Goal: Task Accomplishment & Management: Manage account settings

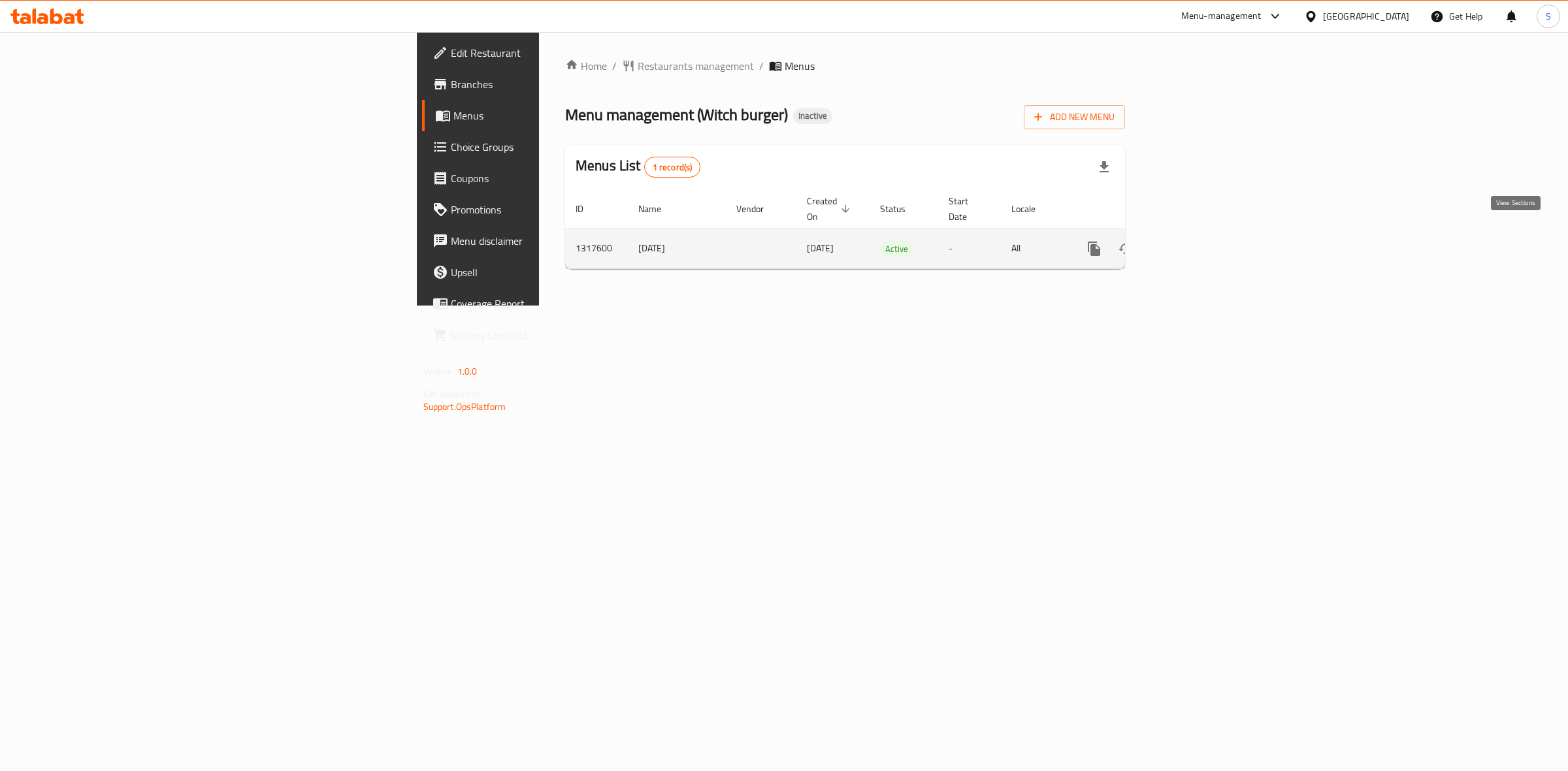
click at [1196, 241] on icon "enhanced table" at bounding box center [1188, 248] width 16 height 16
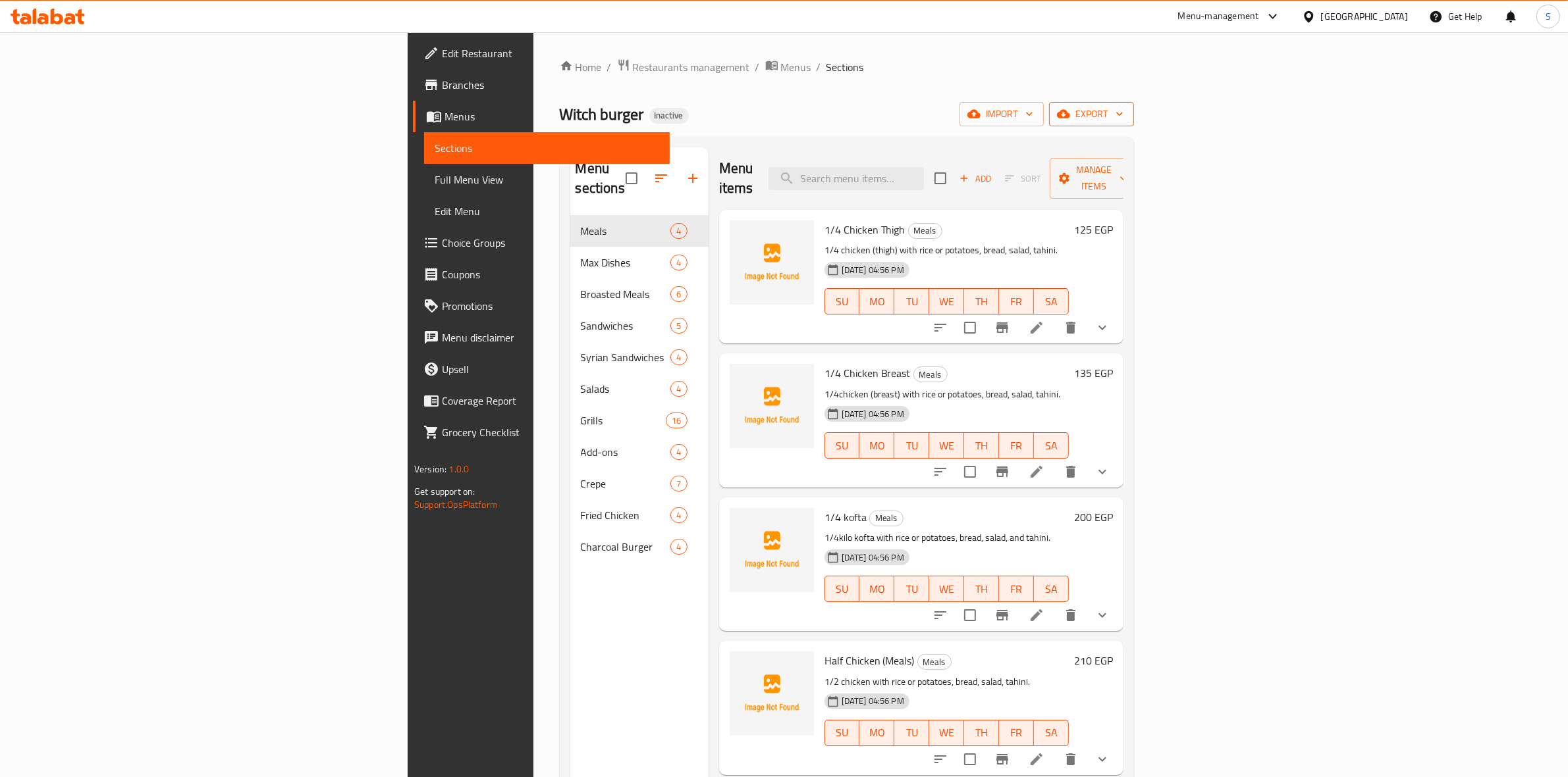
click at [1134, 123] on button "export" at bounding box center [1091, 113] width 85 height 24
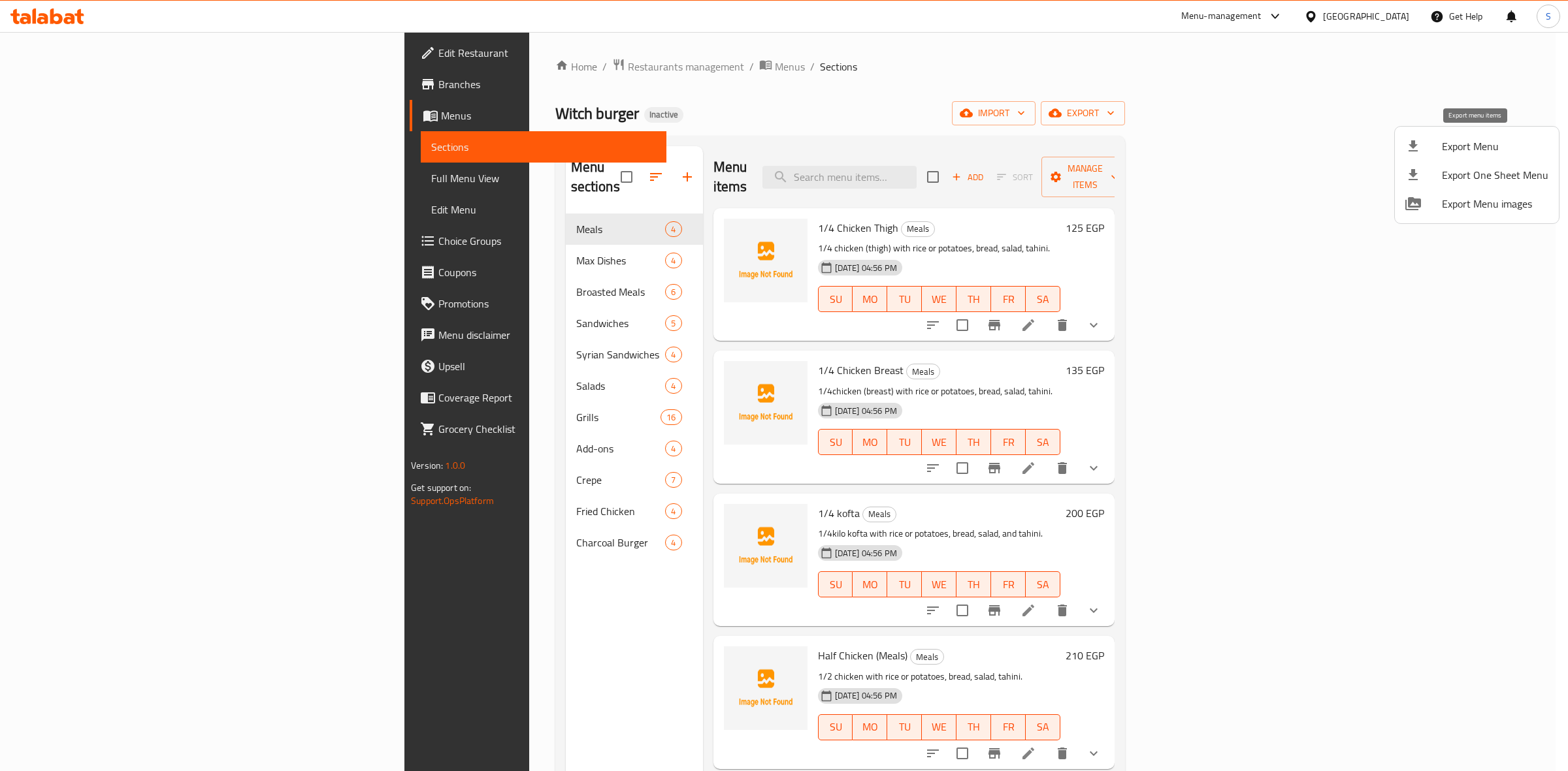
click at [1487, 150] on span "Export Menu" at bounding box center [1494, 146] width 106 height 16
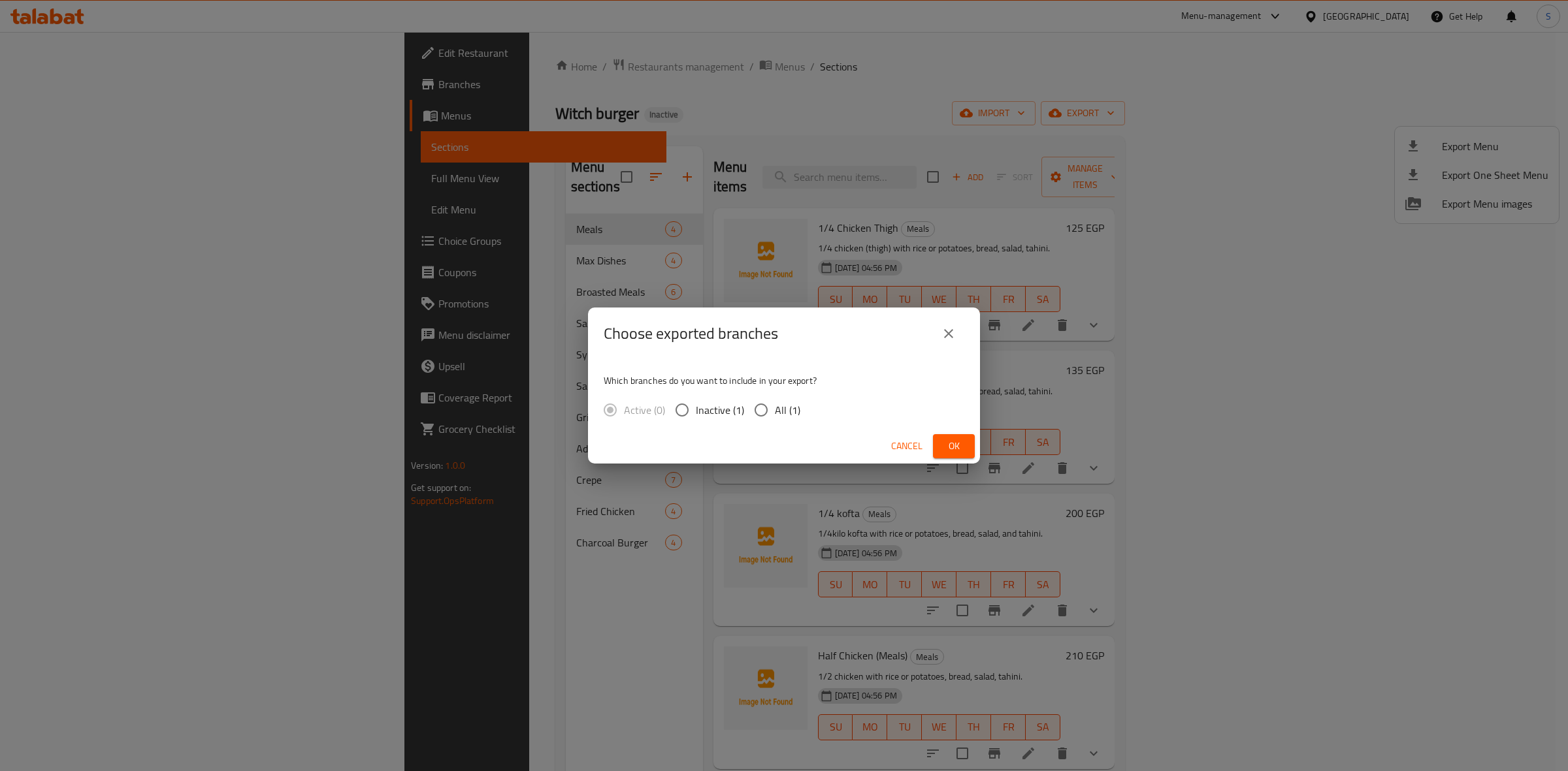
click at [800, 415] on div "Active (0) Inactive (1) All (1)" at bounding box center [707, 410] width 207 height 27
click at [779, 415] on span "All (1)" at bounding box center [787, 410] width 26 height 16
click at [775, 415] on input "All (1)" at bounding box center [760, 410] width 27 height 27
radio input "true"
click at [940, 442] on button "Ok" at bounding box center [954, 446] width 42 height 24
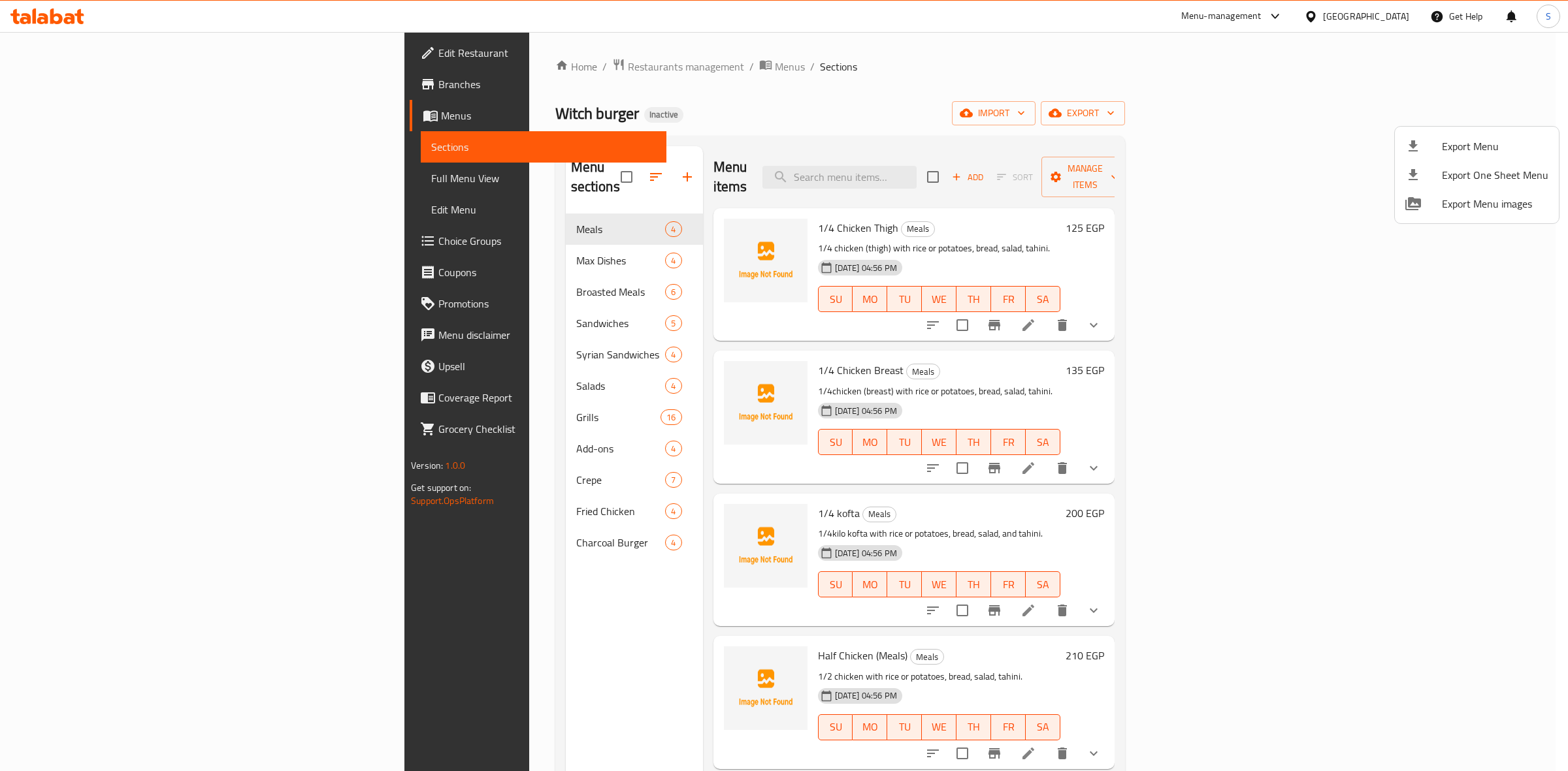
click at [151, 190] on div at bounding box center [784, 385] width 1568 height 771
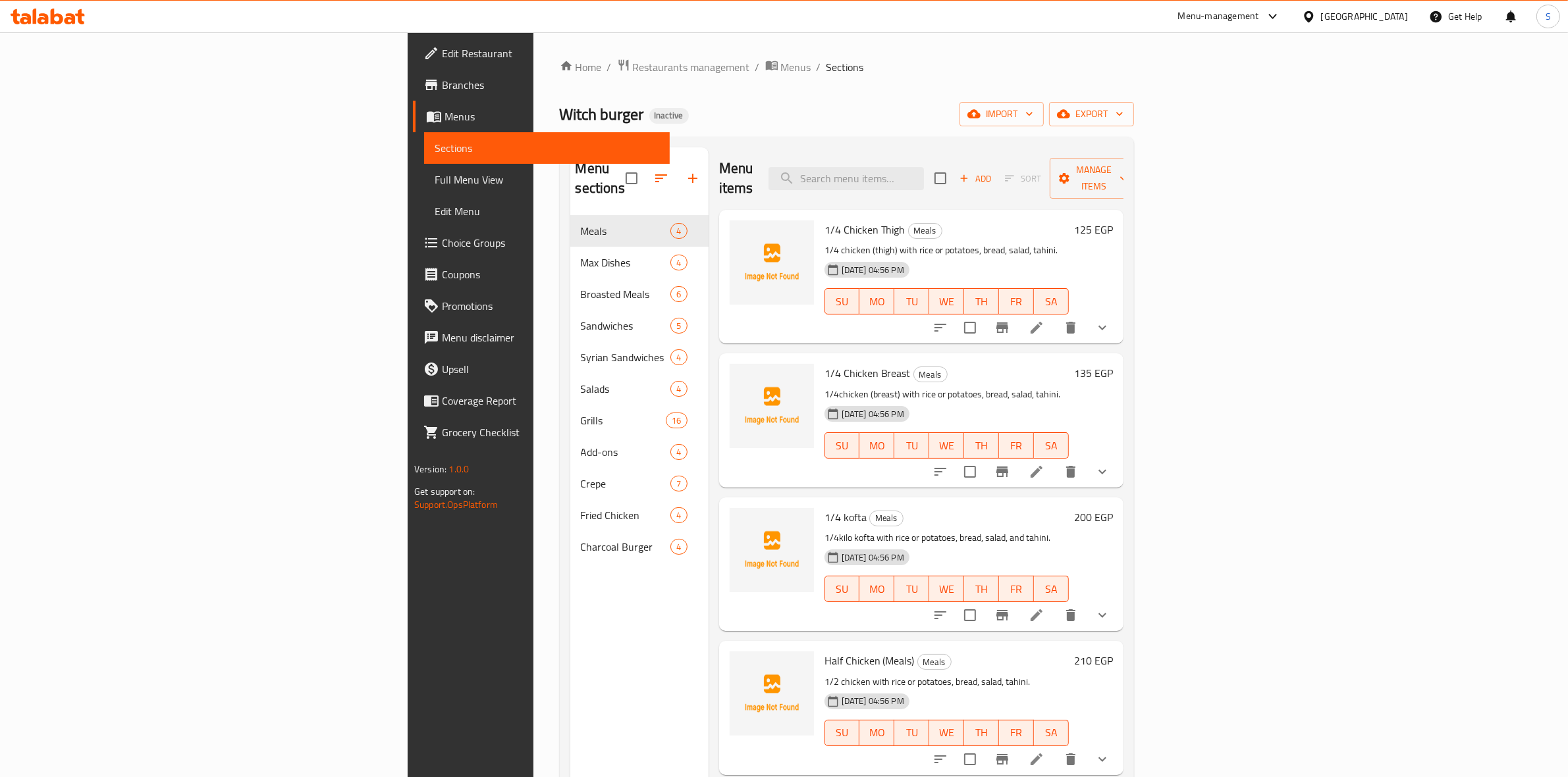
click at [434, 183] on span "Full Menu View" at bounding box center [546, 180] width 225 height 16
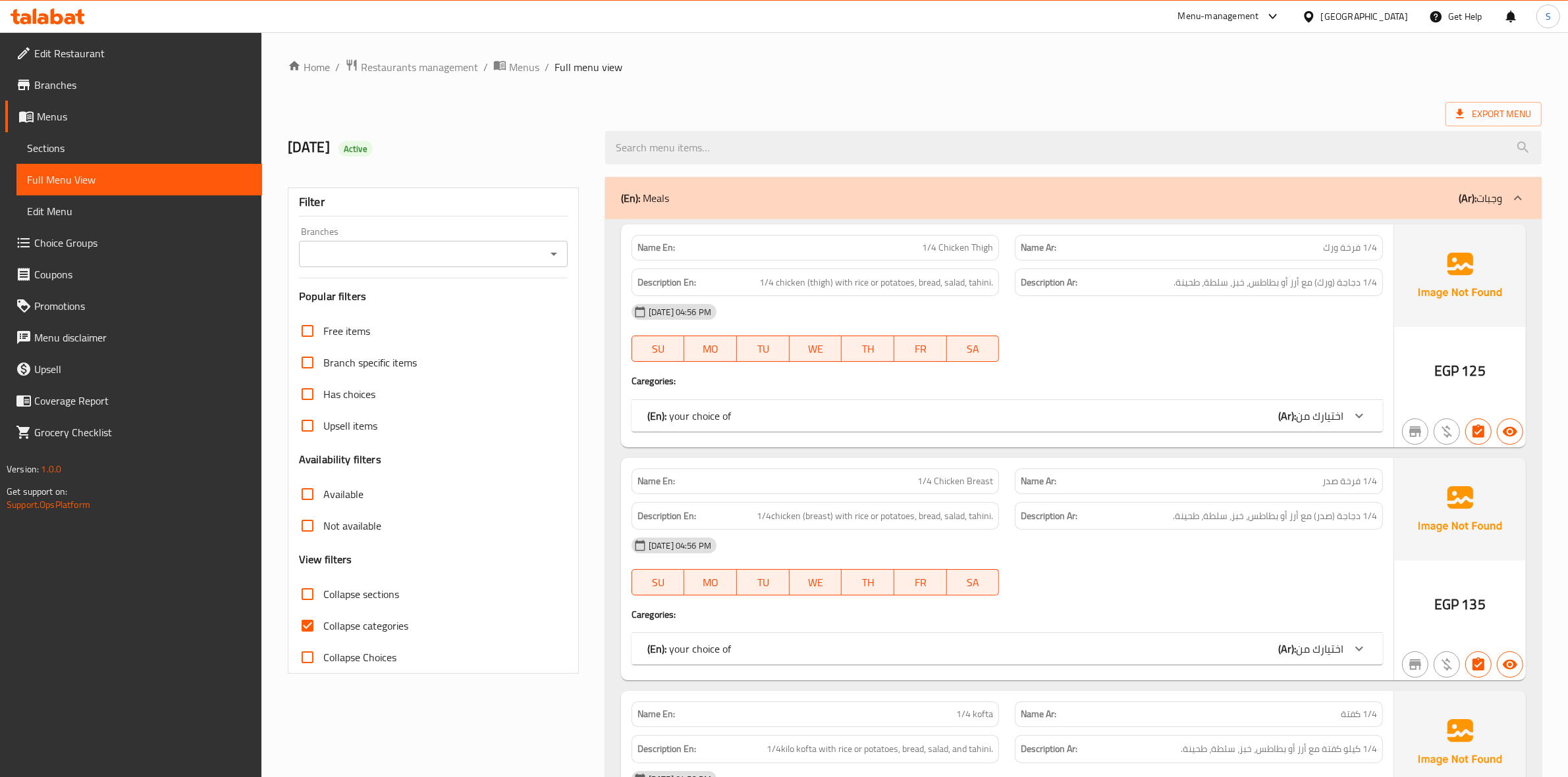
click at [334, 630] on span "Collapse categories" at bounding box center [366, 626] width 85 height 16
click at [323, 630] on input "Collapse categories" at bounding box center [308, 626] width 31 height 31
checkbox input "false"
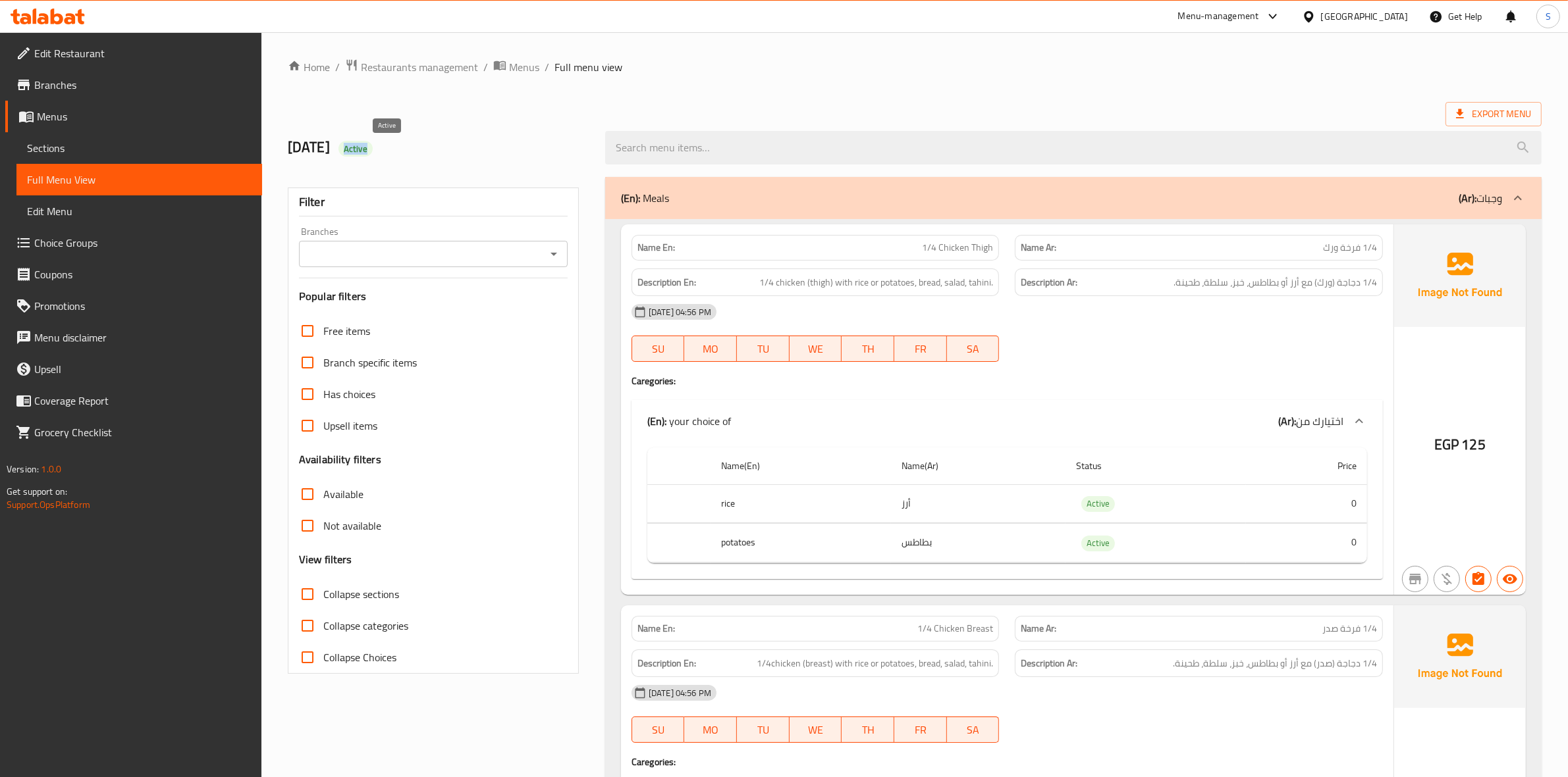
drag, startPoint x: 372, startPoint y: 153, endPoint x: 409, endPoint y: 152, distance: 37.0
click at [408, 152] on h2 "15/10/2025 Active" at bounding box center [438, 147] width 301 height 20
copy span "Active"
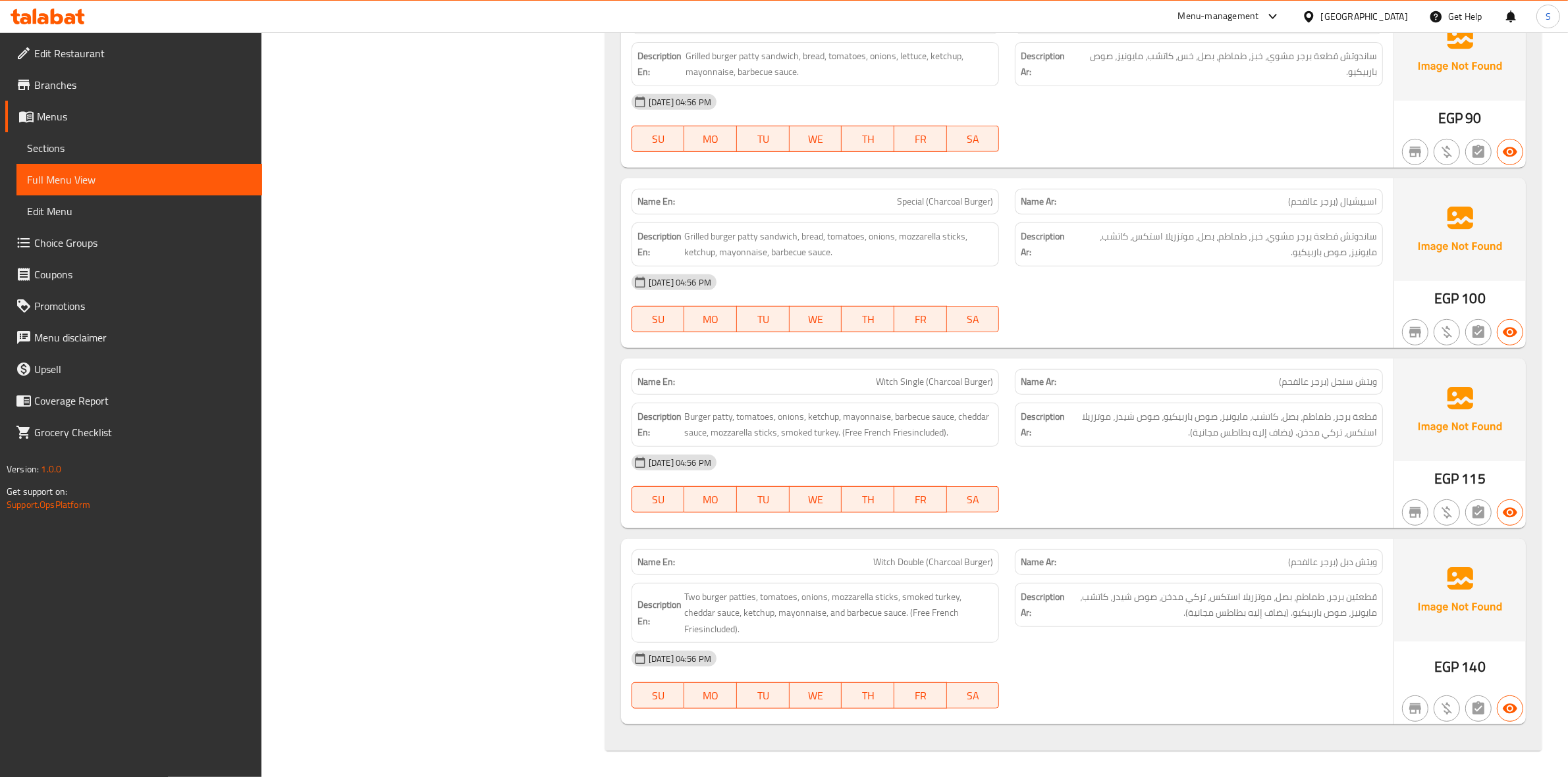
scroll to position [13302, 0]
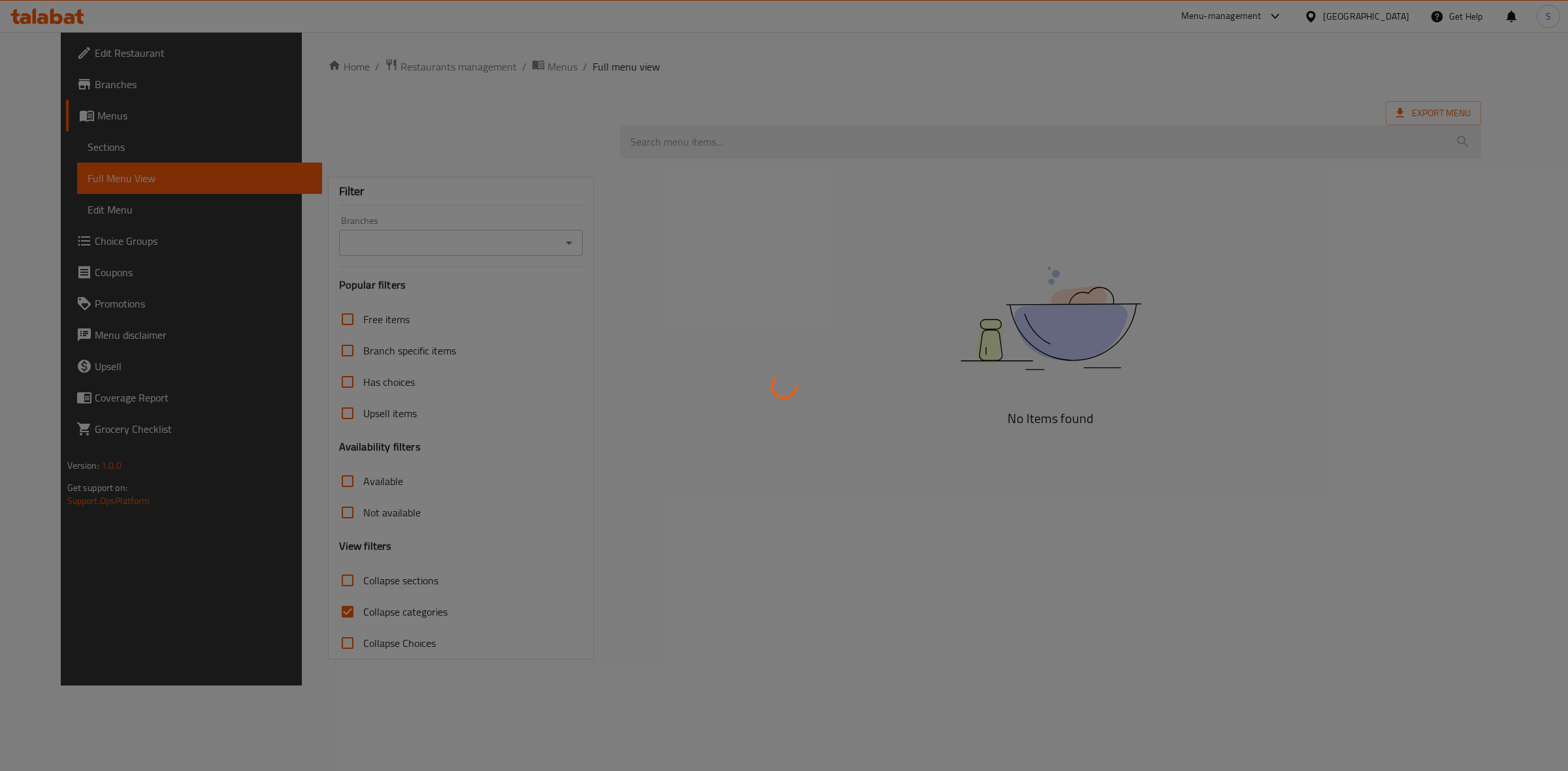
click at [160, 51] on div at bounding box center [784, 385] width 1568 height 771
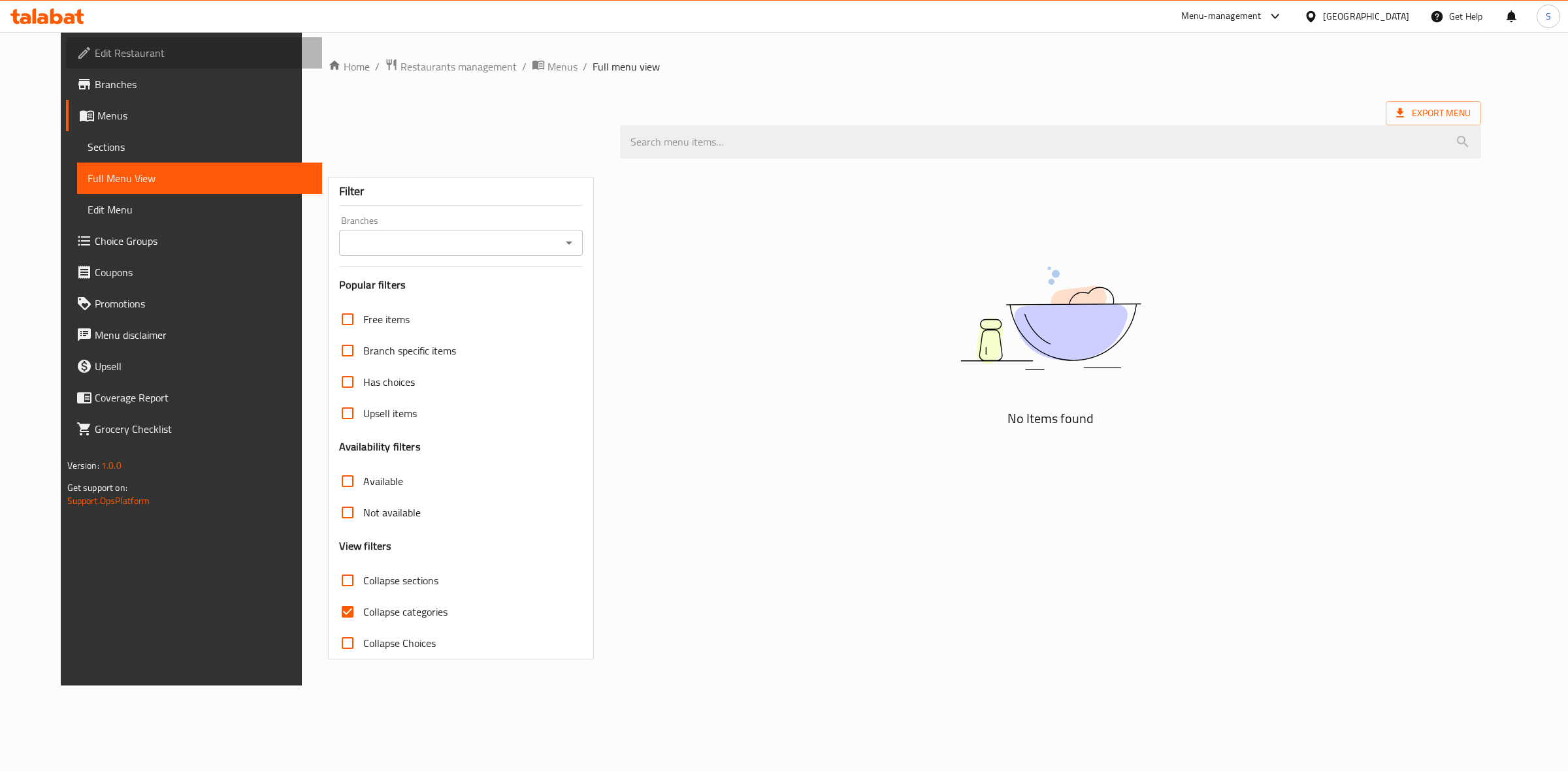
click at [95, 54] on span "Edit Restaurant" at bounding box center [203, 53] width 217 height 16
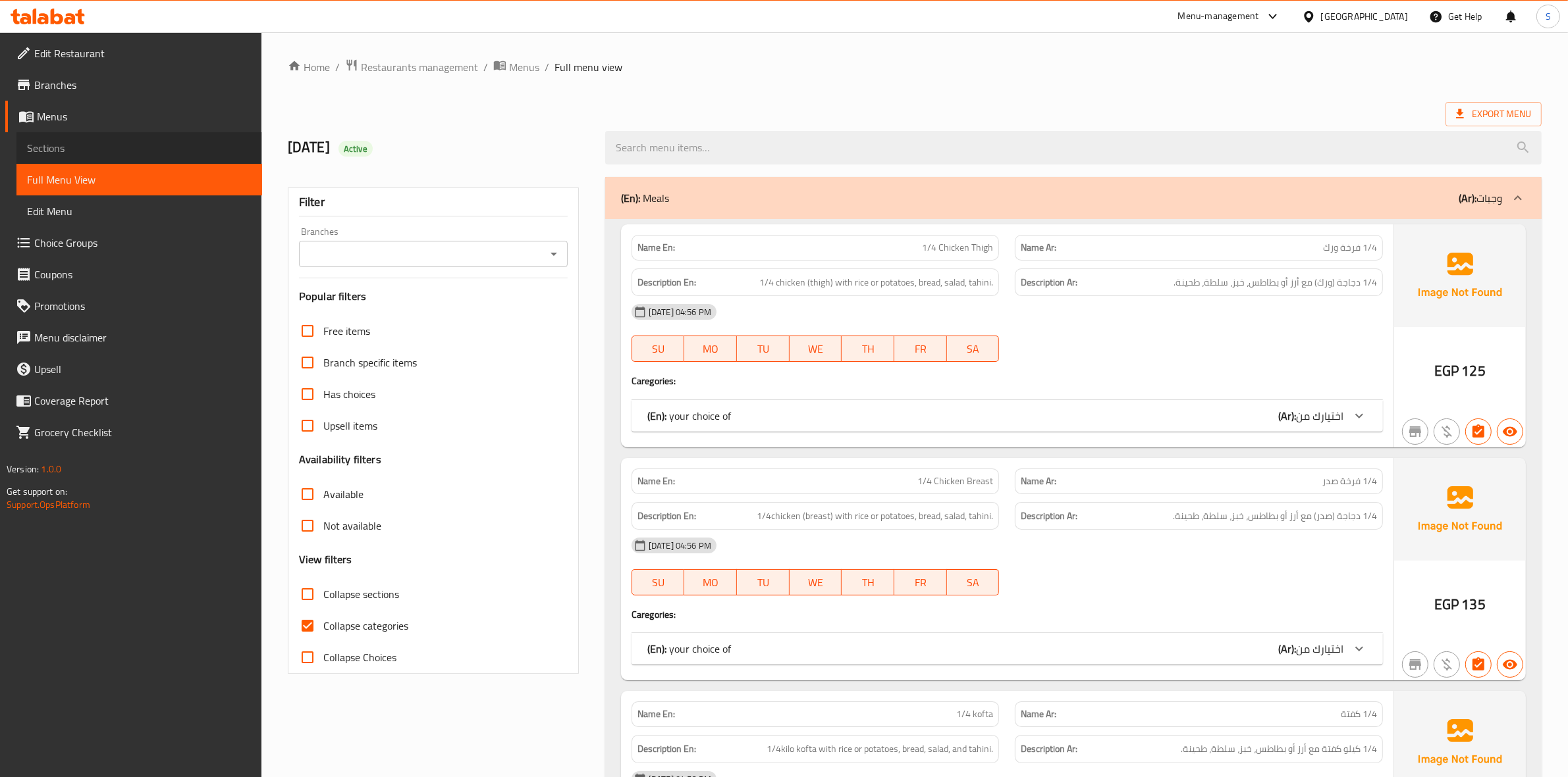
click at [102, 156] on link "Sections" at bounding box center [139, 148] width 246 height 31
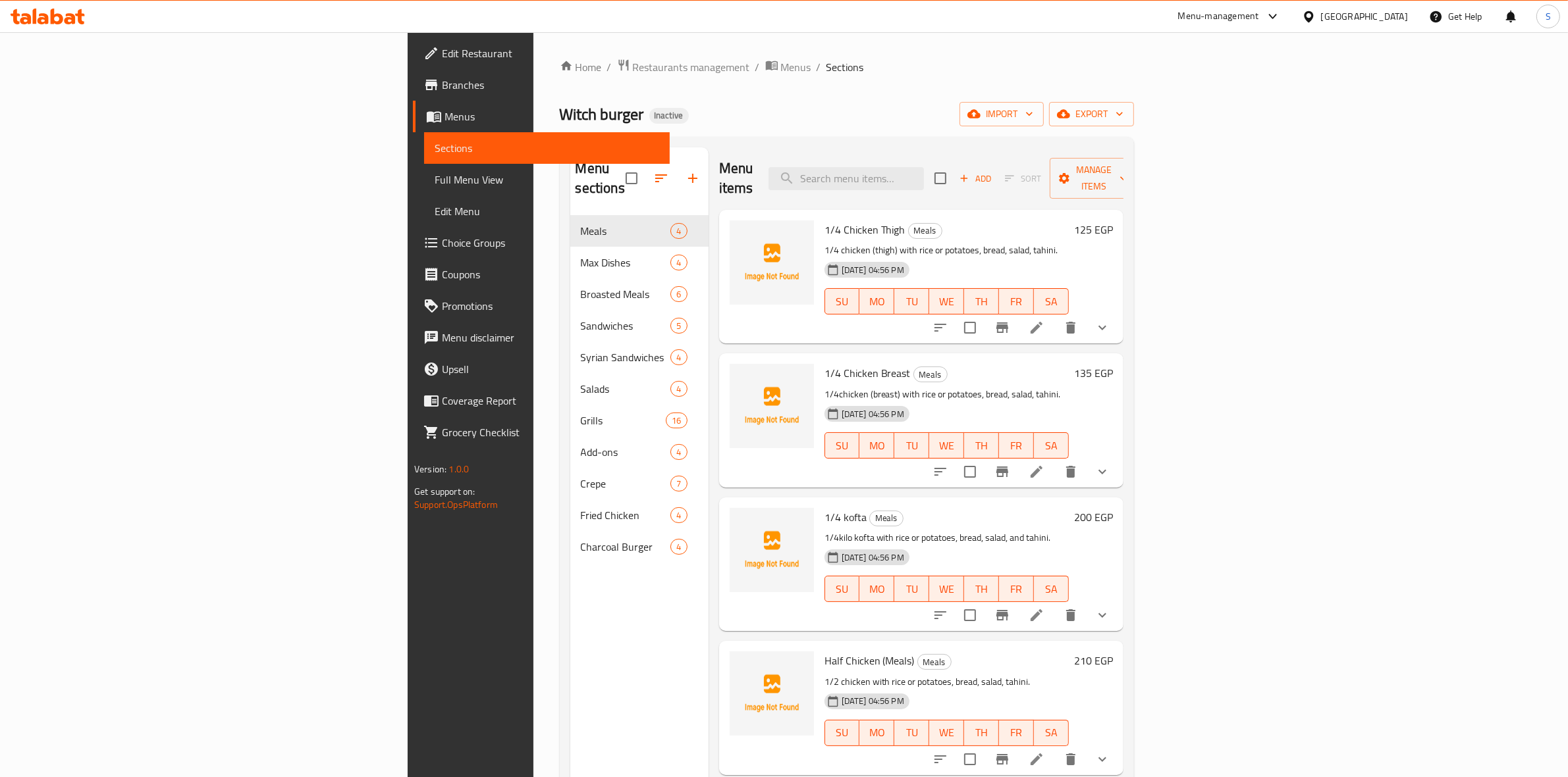
click at [434, 178] on span "Full Menu View" at bounding box center [546, 180] width 225 height 16
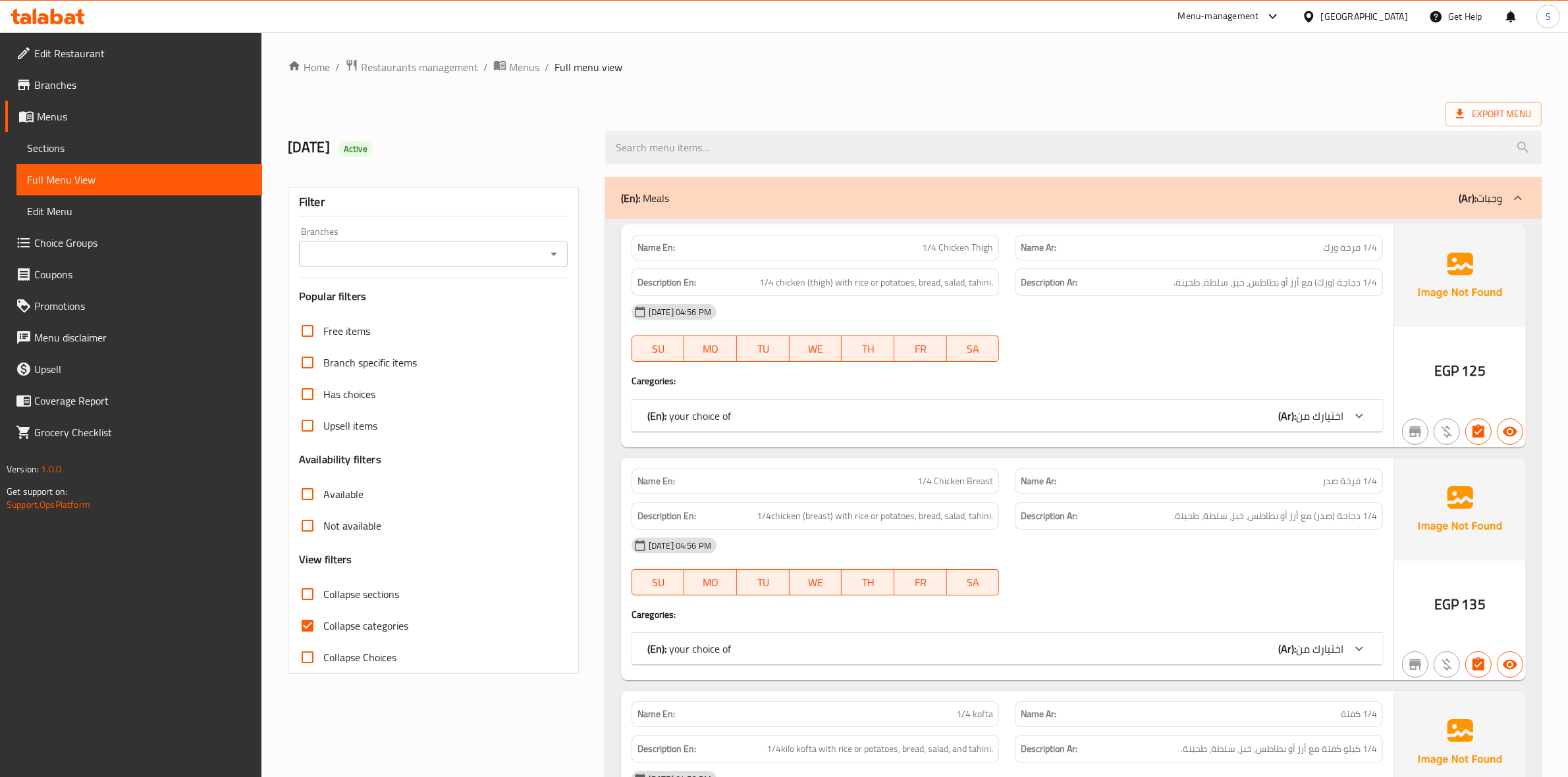
click at [357, 619] on span "Collapse categories" at bounding box center [366, 626] width 85 height 16
click at [323, 619] on input "Collapse categories" at bounding box center [308, 626] width 31 height 31
checkbox input "false"
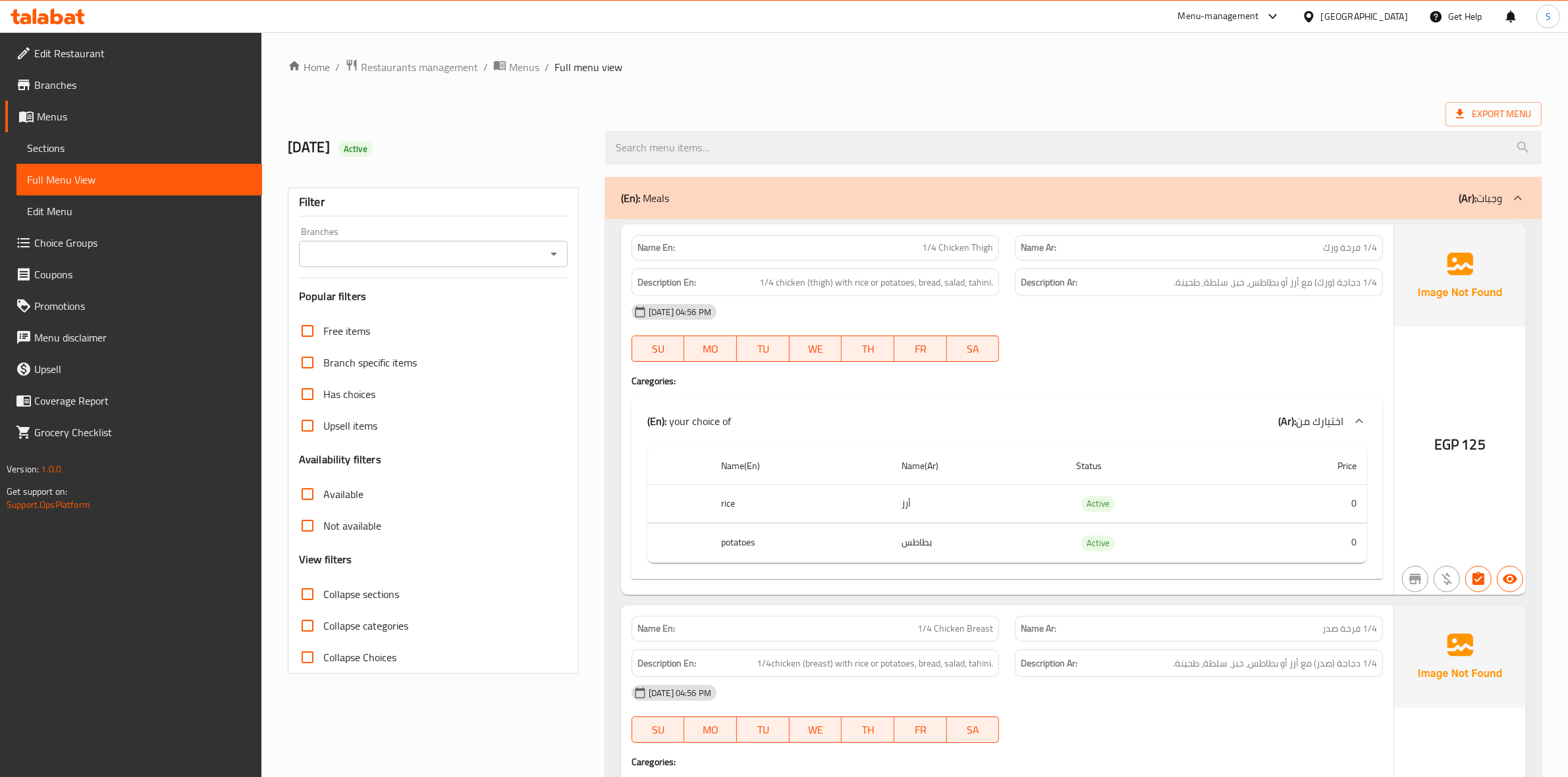
scroll to position [625, 0]
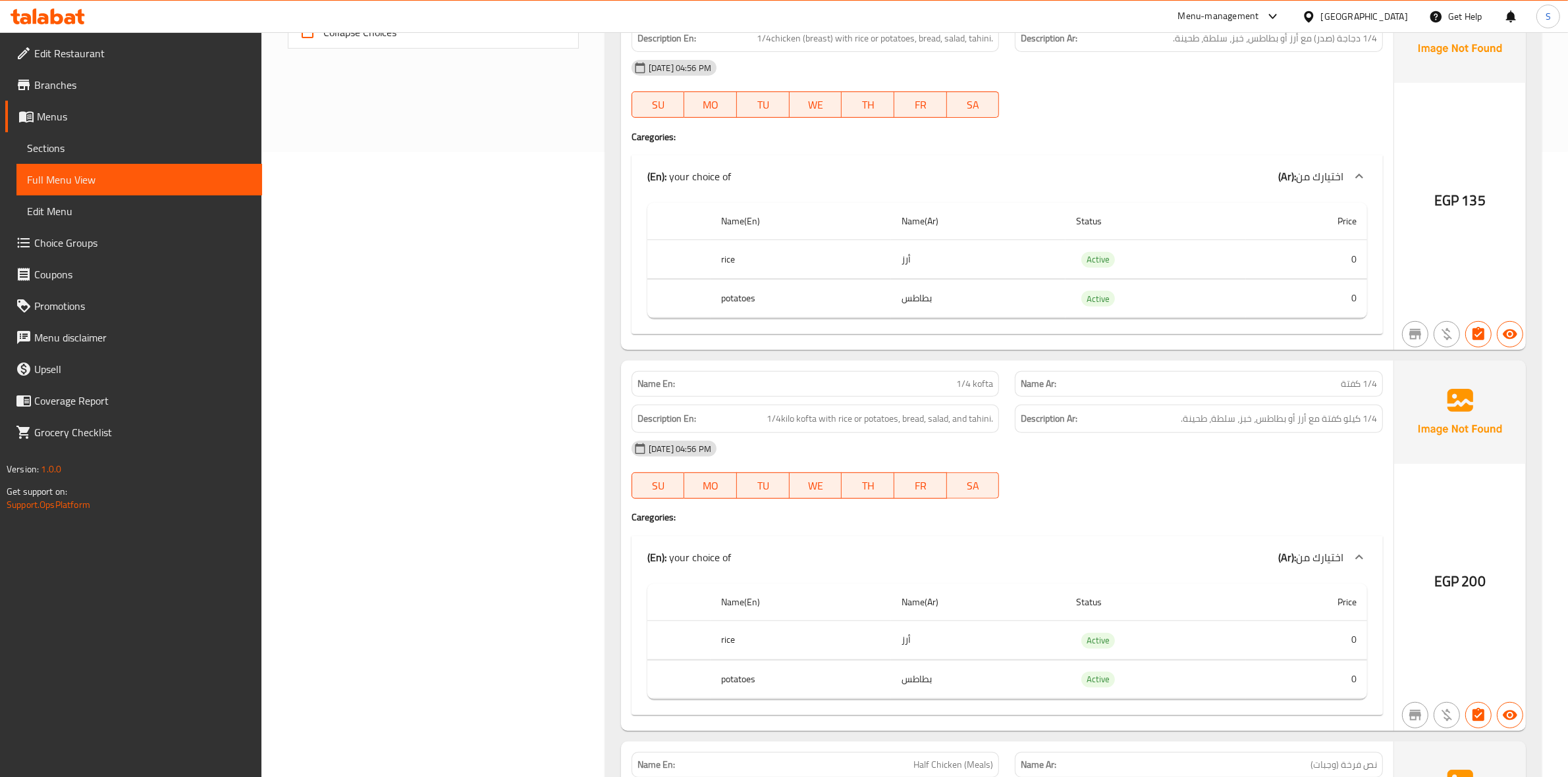
click at [114, 145] on span "Sections" at bounding box center [139, 148] width 225 height 16
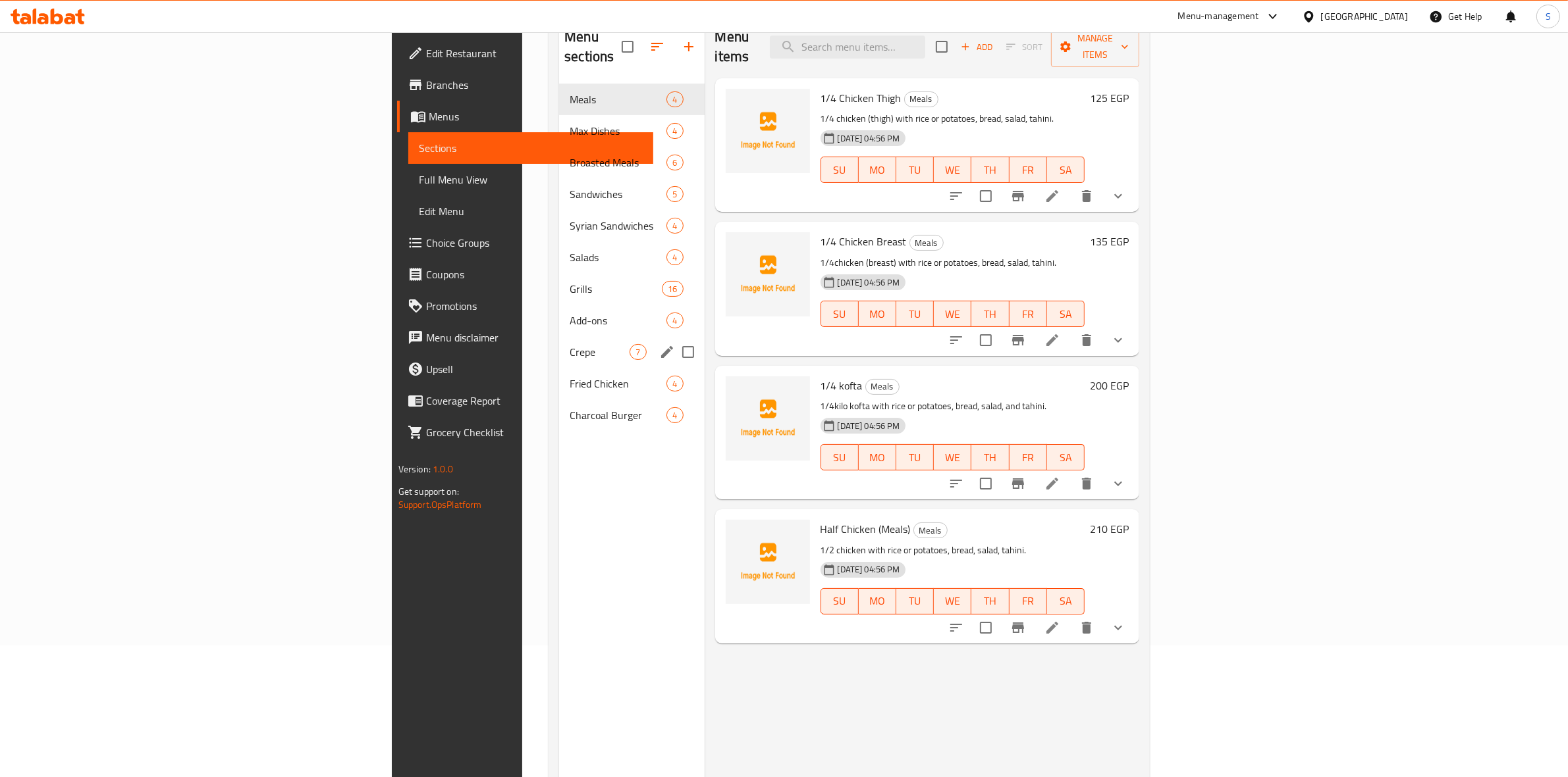
scroll to position [103, 0]
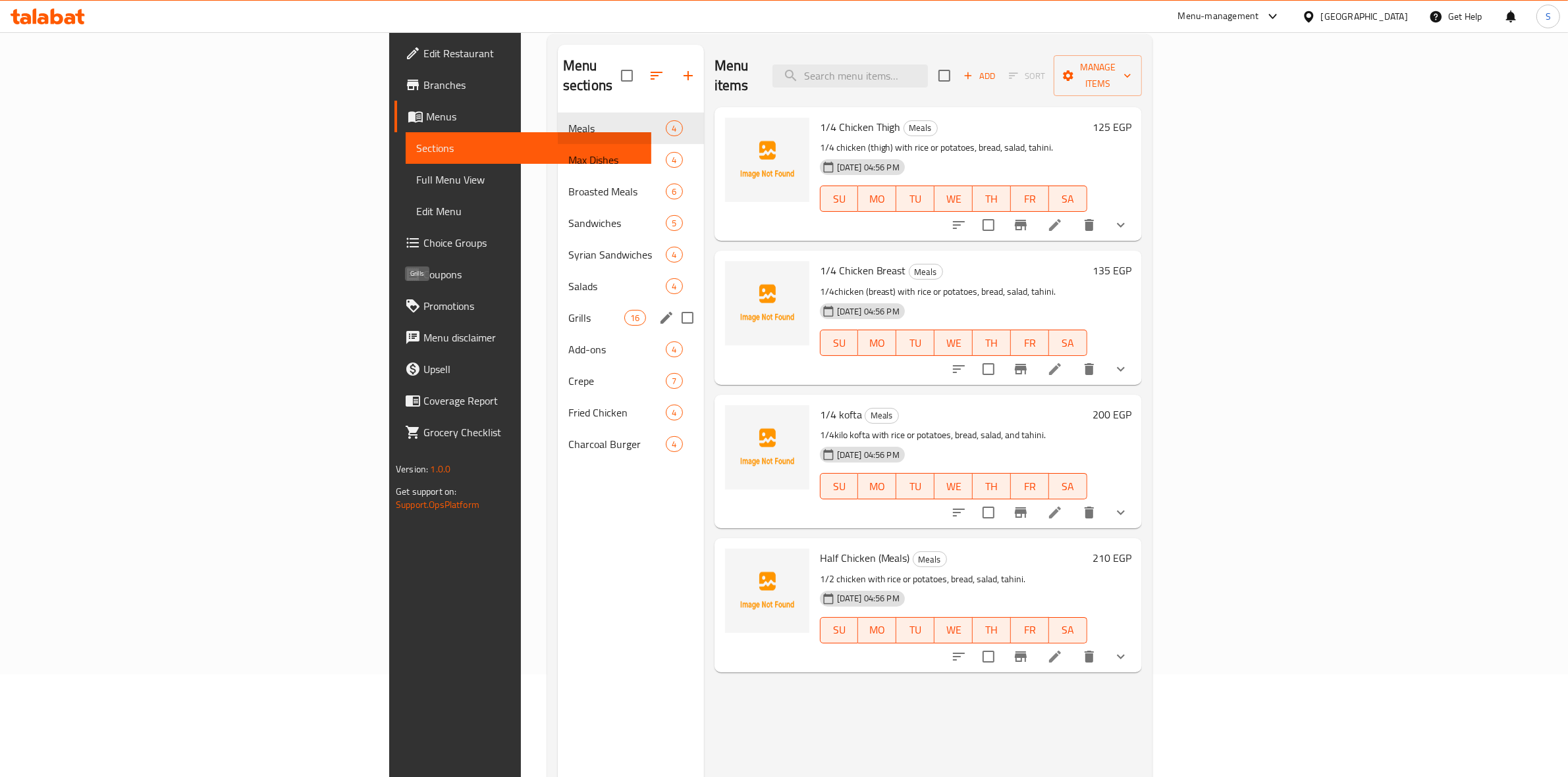
click at [568, 310] on span "Grills" at bounding box center [596, 318] width 56 height 16
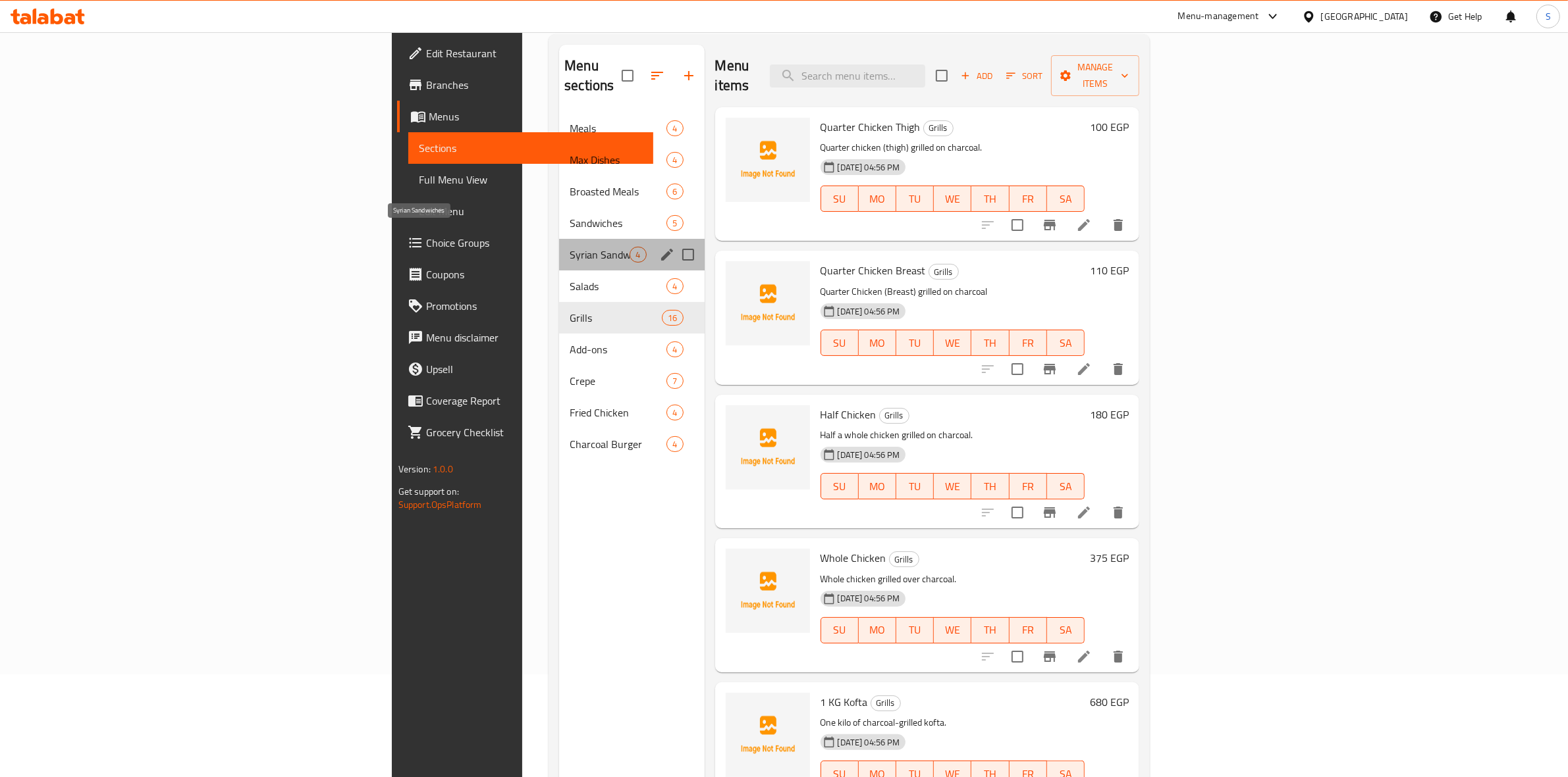
click at [570, 246] on span "Syrian Sandwiches" at bounding box center [600, 254] width 60 height 16
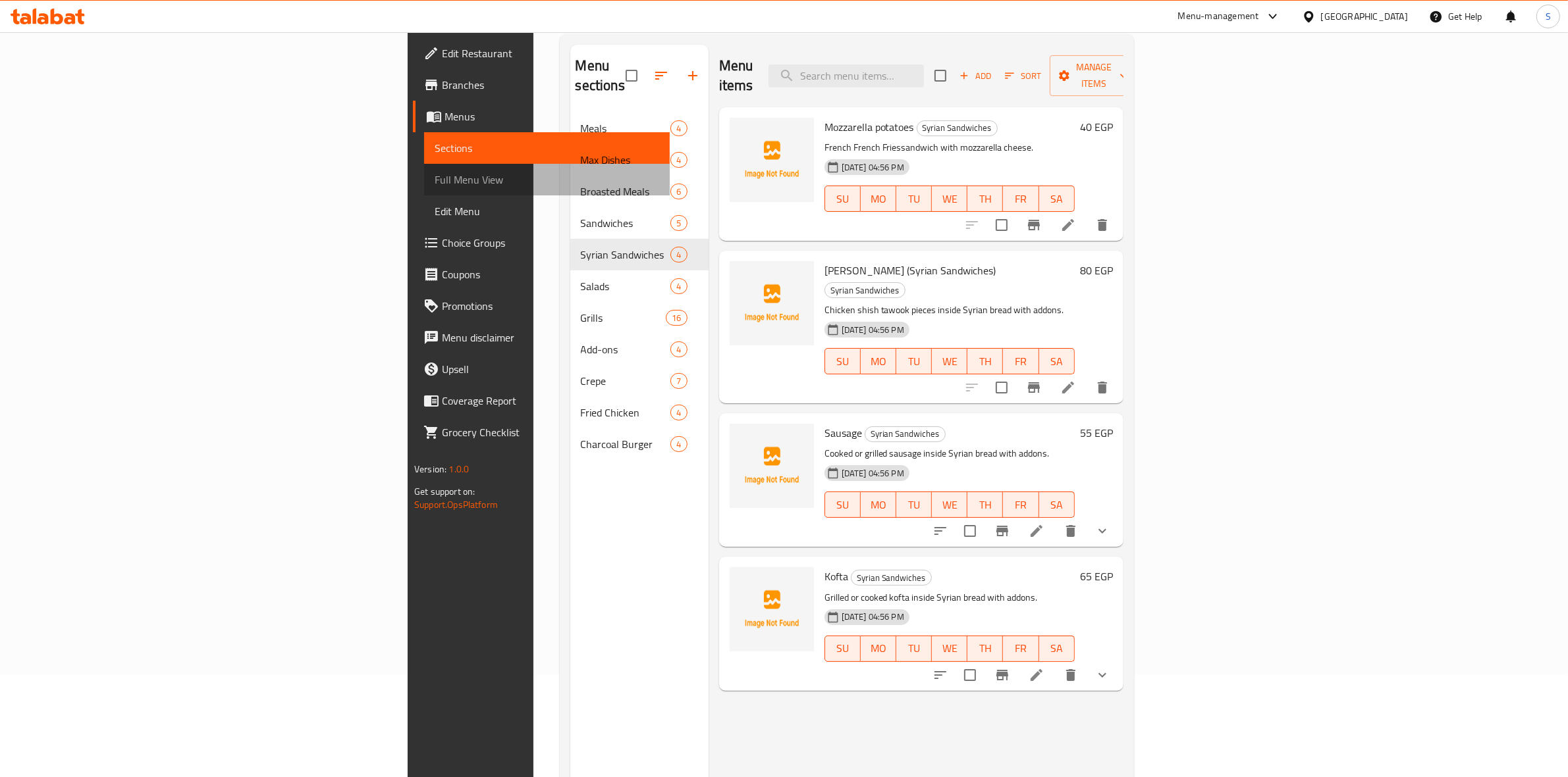
click at [434, 186] on span "Full Menu View" at bounding box center [546, 180] width 225 height 16
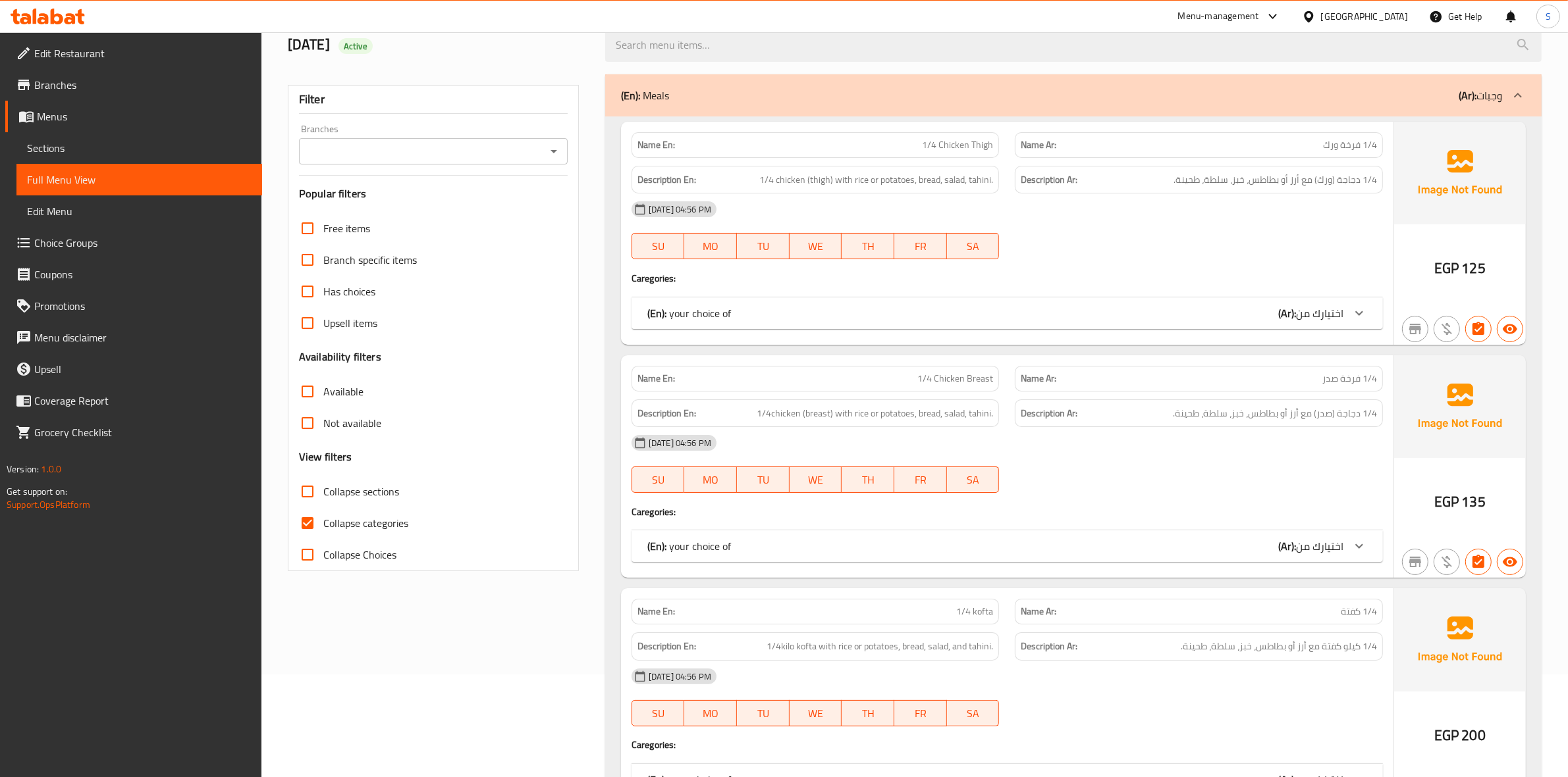
click at [346, 516] on span "Collapse categories" at bounding box center [366, 523] width 85 height 16
click at [323, 516] on input "Collapse categories" at bounding box center [308, 523] width 31 height 31
checkbox input "false"
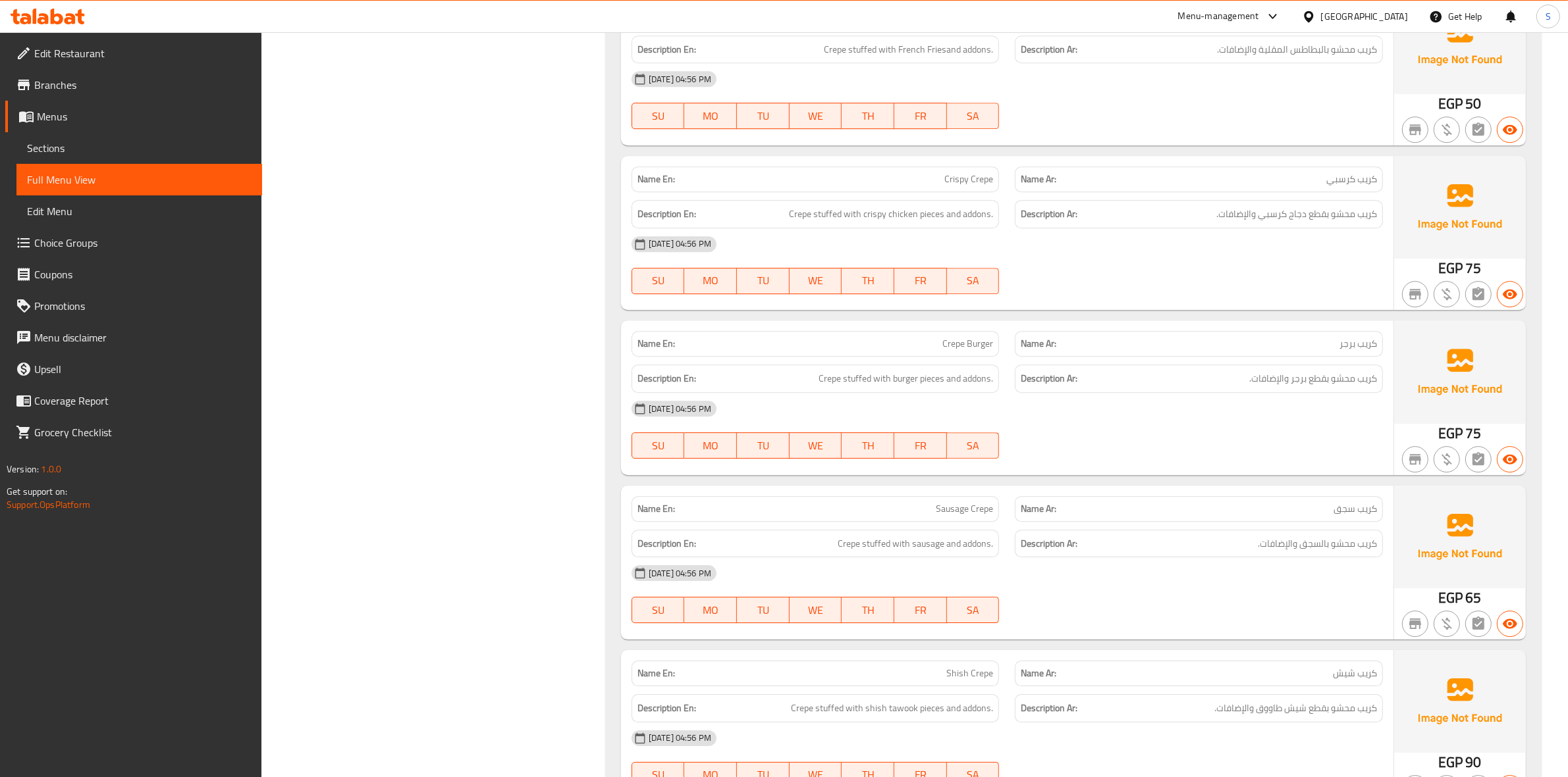
scroll to position [12882, 0]
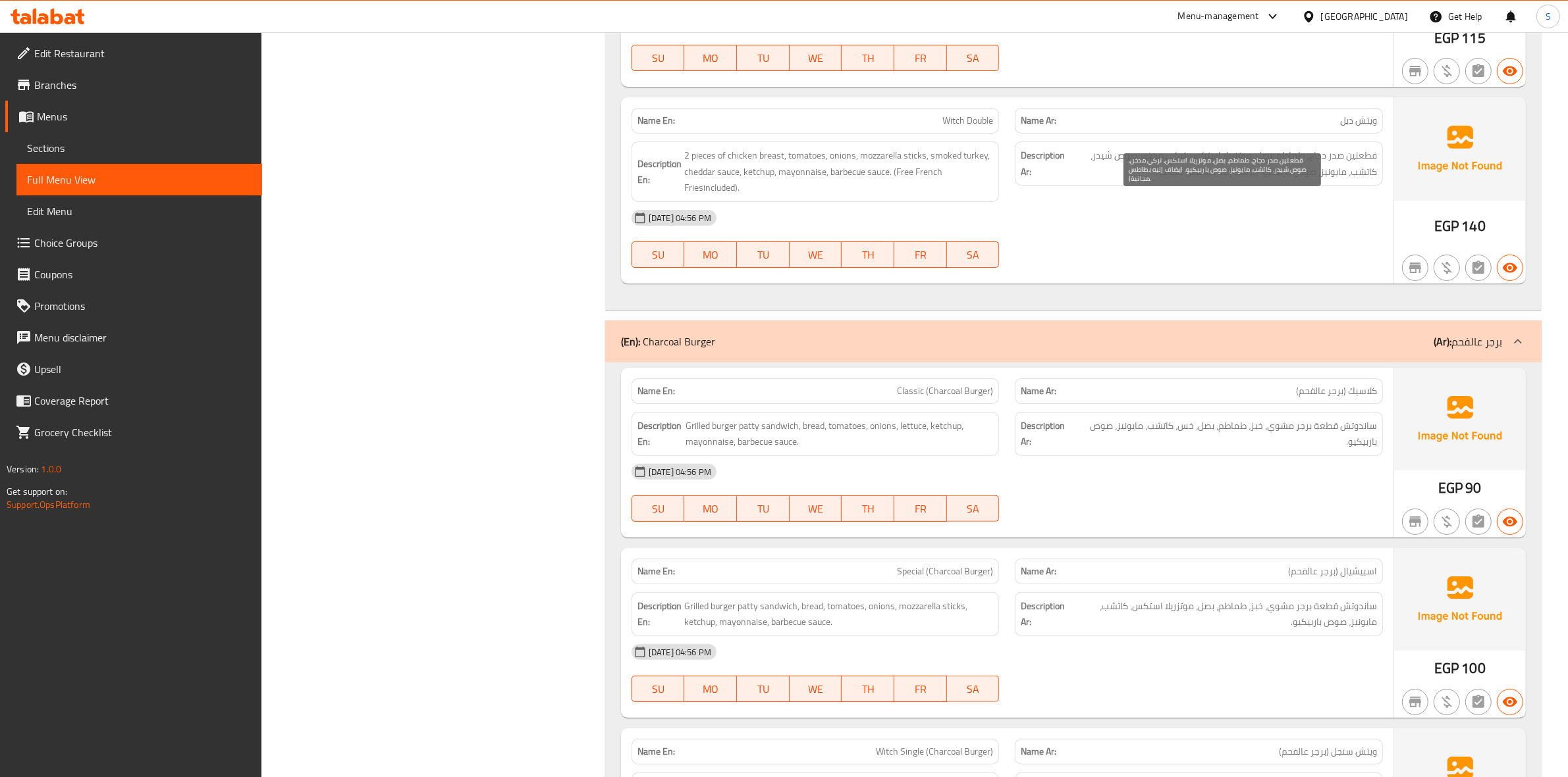
click at [1221, 180] on span "قطعتين صدر دجاج، طماطم، بصل، موتزريلا استكس، تركي مدخن، صوص شيدر، كاتشب، مايوني…" at bounding box center [1221, 163] width 309 height 32
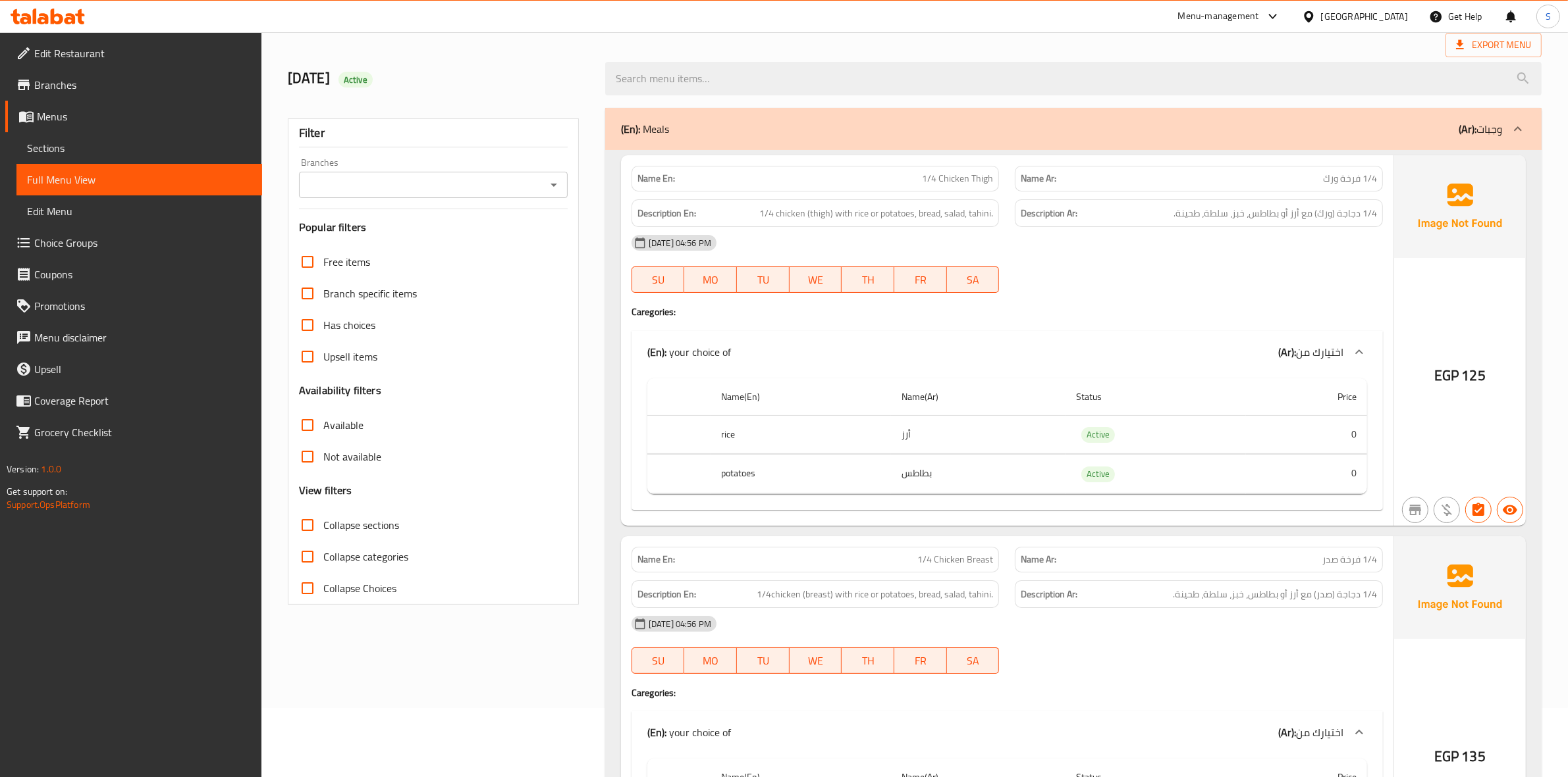
scroll to position [0, 0]
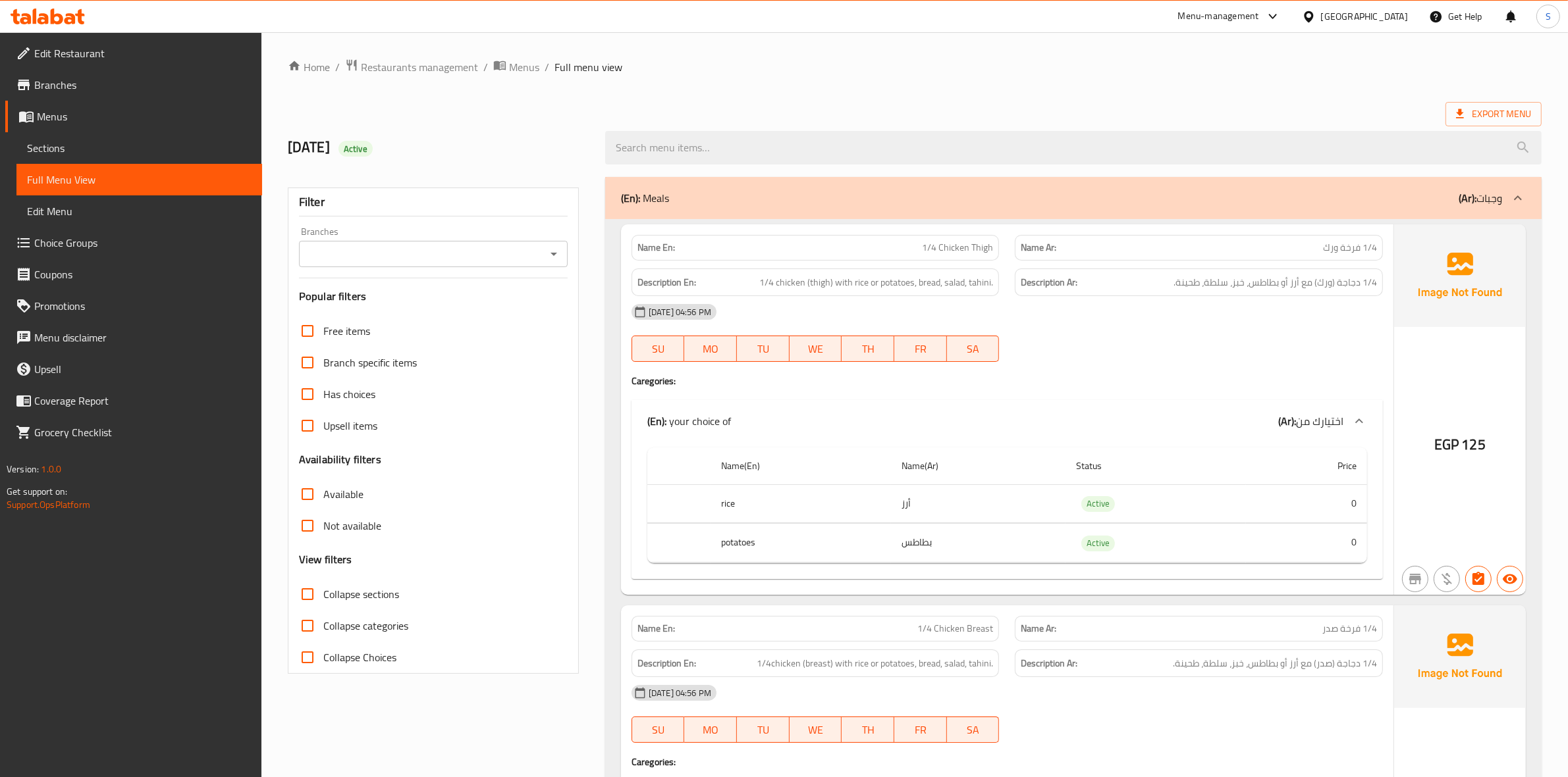
click at [1090, 70] on ol "Home / Restaurants management / Menus / Full menu view" at bounding box center [914, 67] width 1253 height 17
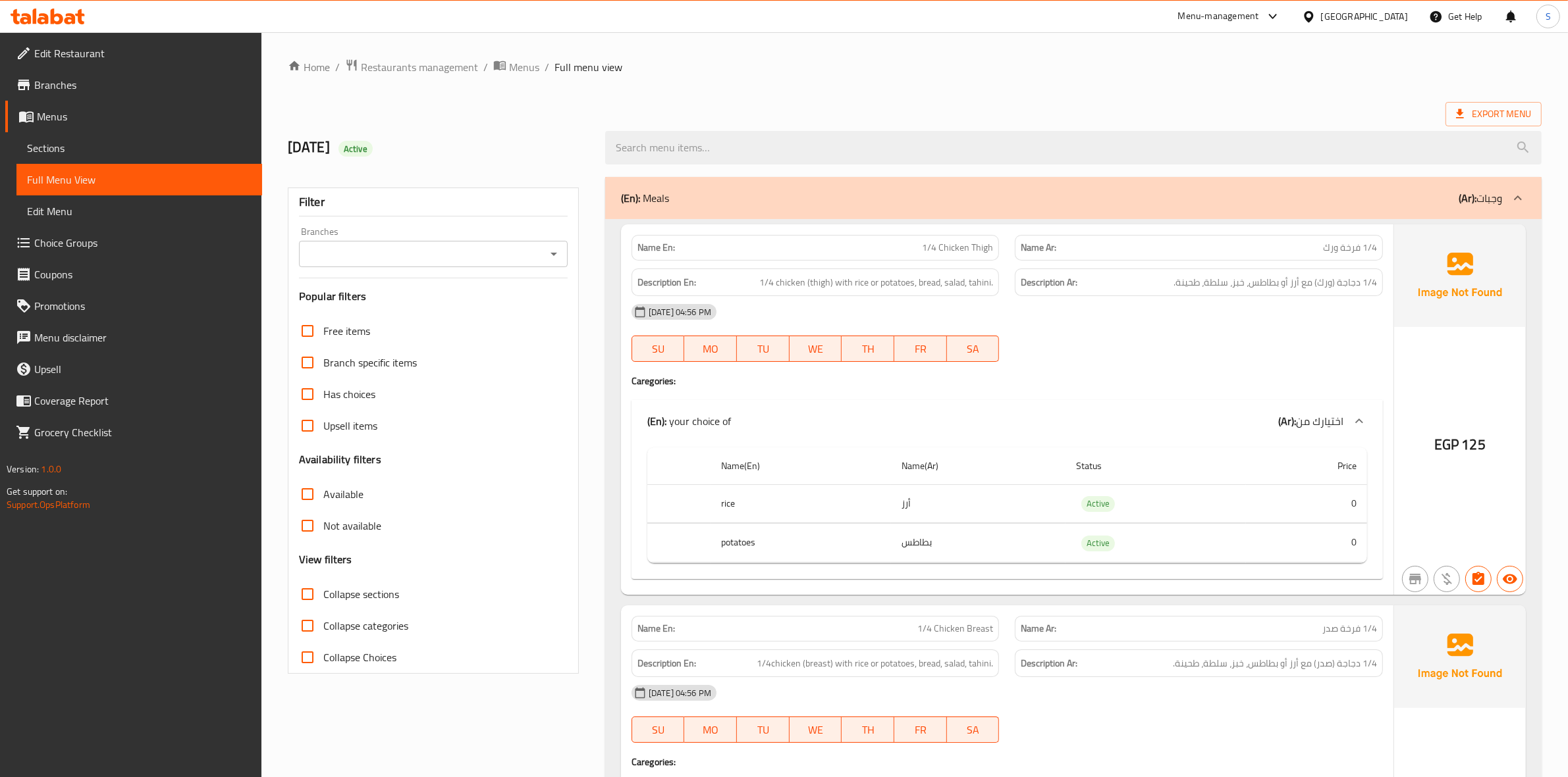
click at [1253, 67] on ol "Home / Restaurants management / Menus / Full menu view" at bounding box center [914, 67] width 1253 height 17
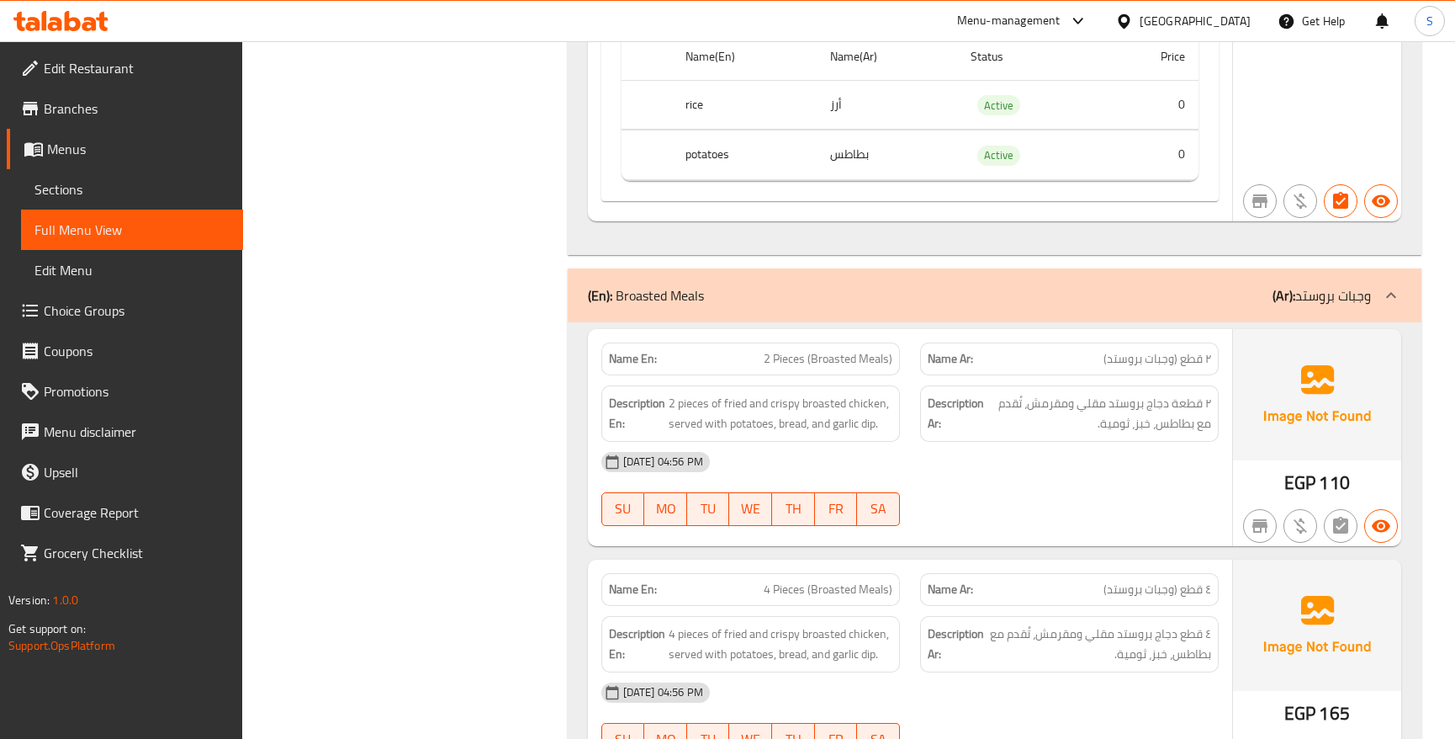
scroll to position [4311, 0]
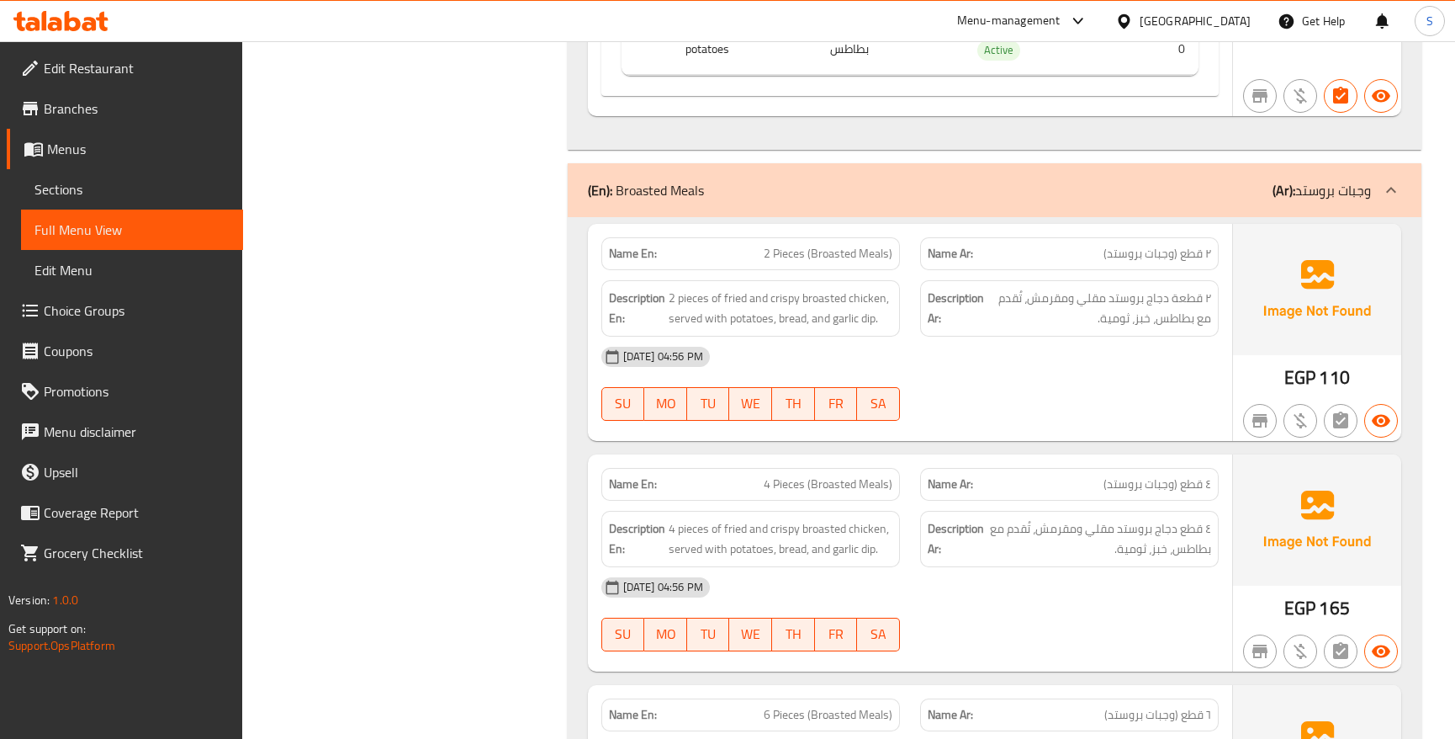
click at [1196, 294] on div "Description Ar: ٢ قطعة دجاج بروستد مقلي ومقرمش، تُقدم مع بطاطس، خبز، ثومية." at bounding box center [1069, 308] width 319 height 77
click at [1187, 262] on span "٢ قطع (وجبات بروستد)" at bounding box center [1158, 254] width 108 height 18
click at [1241, 376] on div "EGP 110" at bounding box center [1317, 332] width 168 height 217
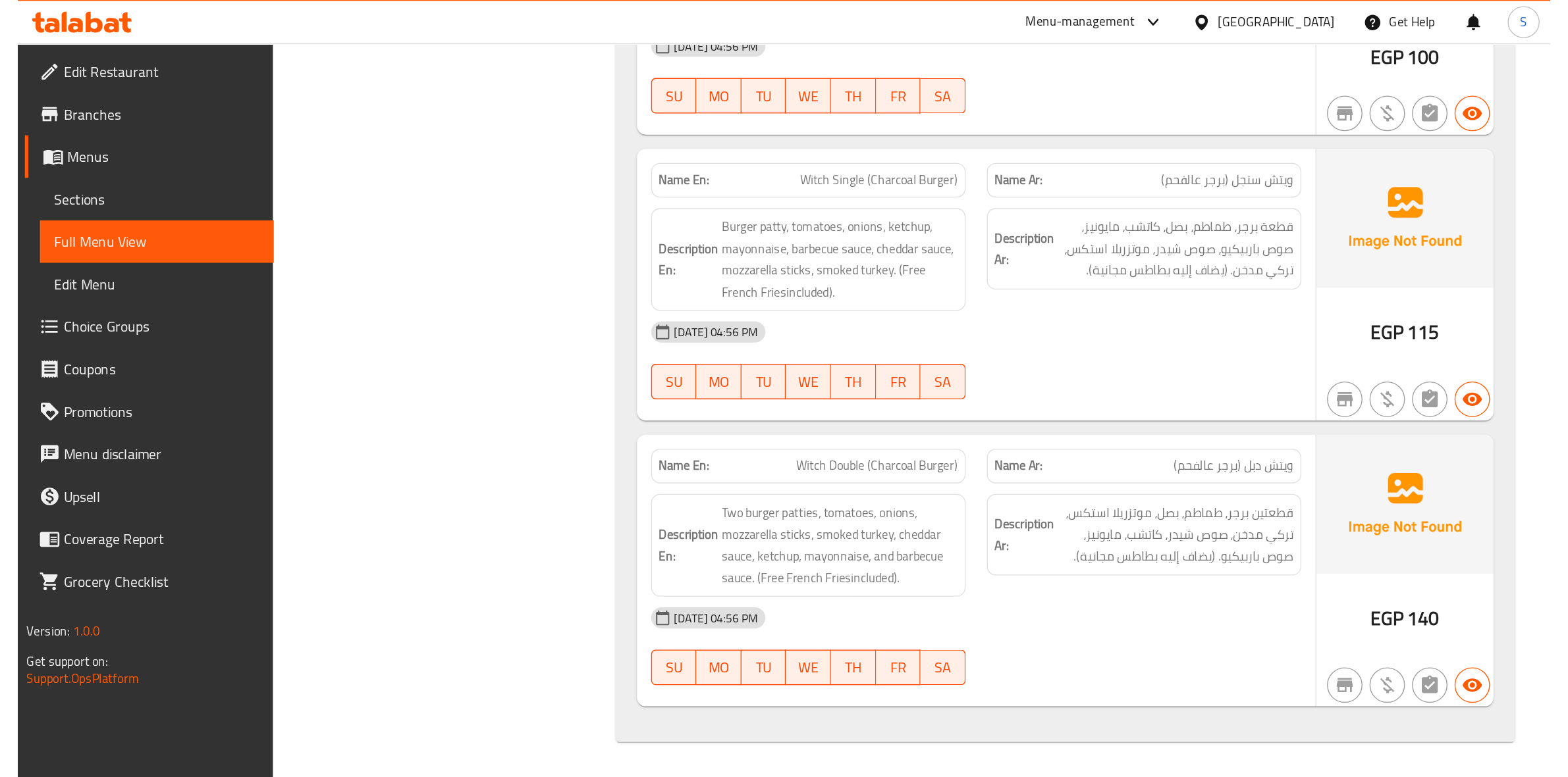
scroll to position [13302, 0]
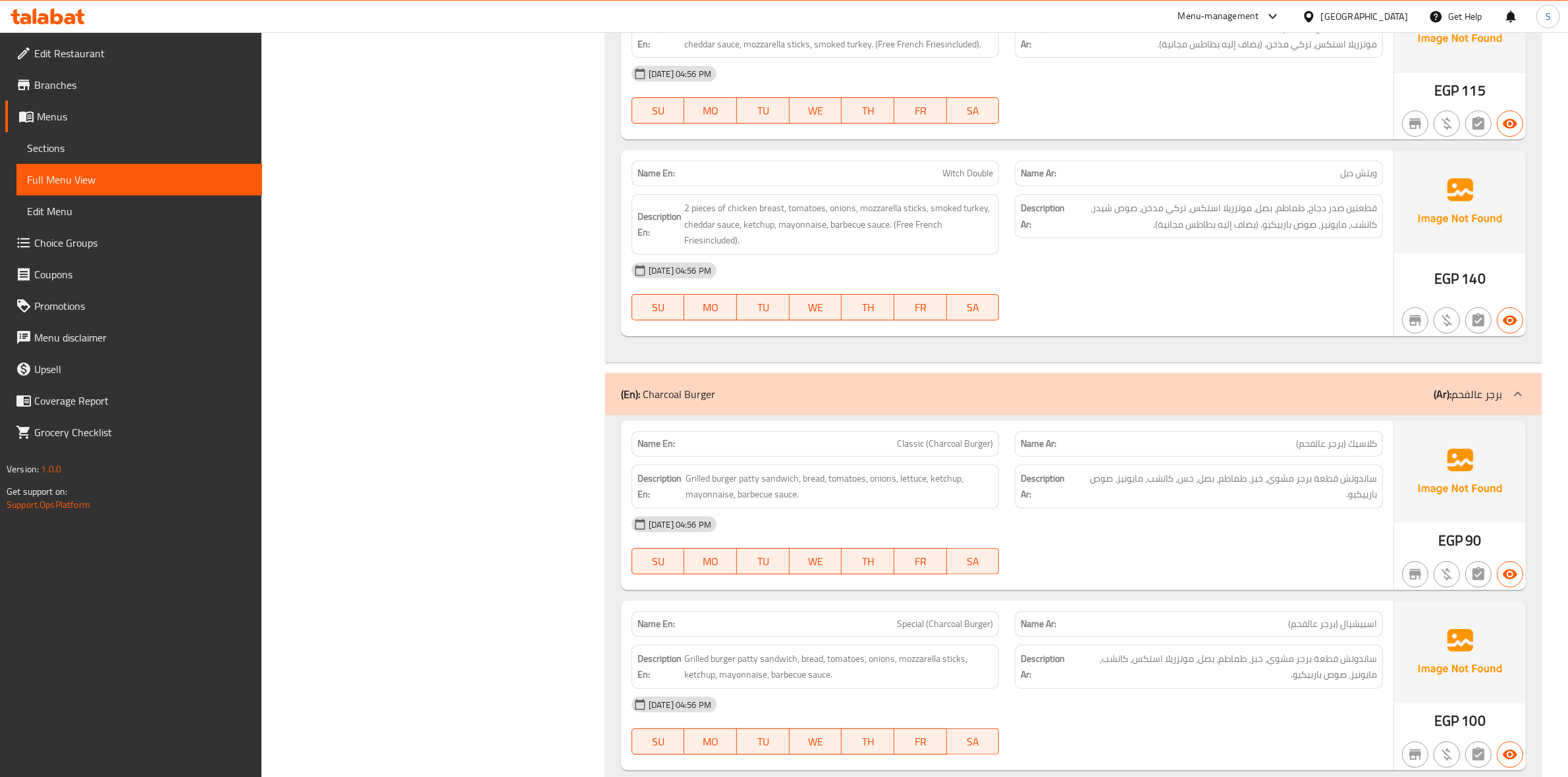
scroll to position [12644, 0]
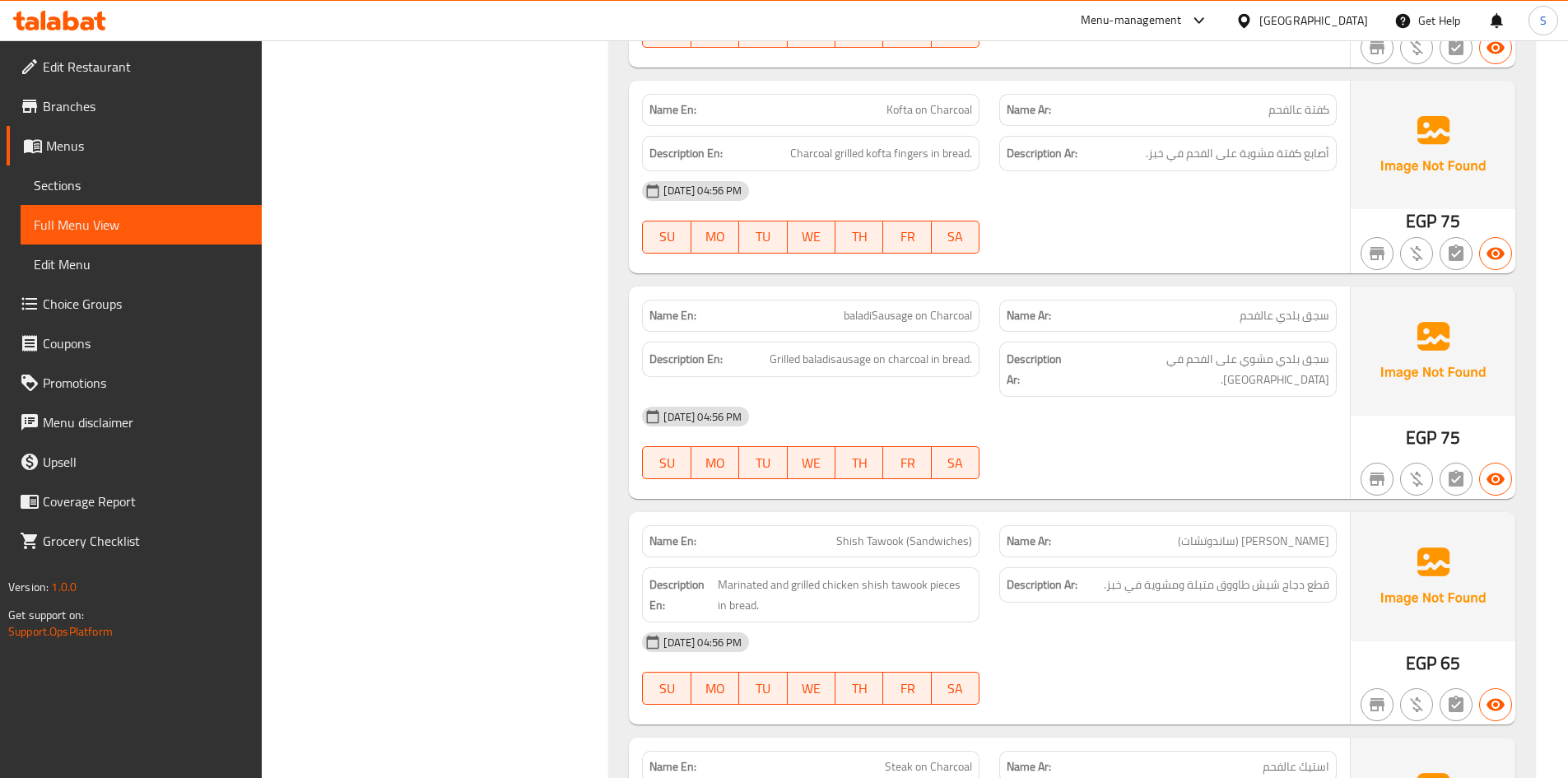
scroll to position [6009, 0]
click at [904, 319] on span "baladiSausage on Charcoal" at bounding box center [907, 315] width 128 height 18
copy span "baladiSausage on Charcoal"
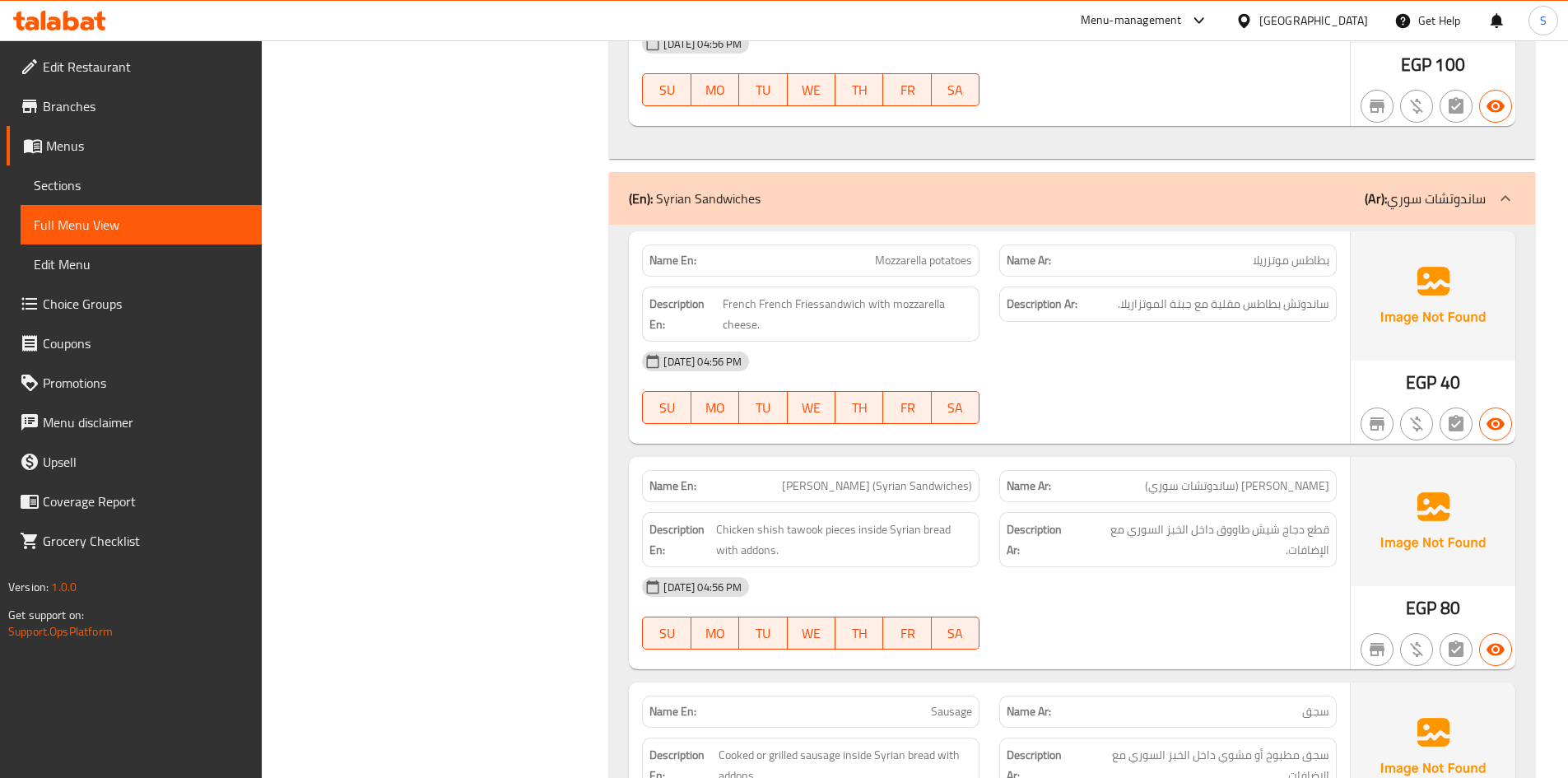
scroll to position [6914, 0]
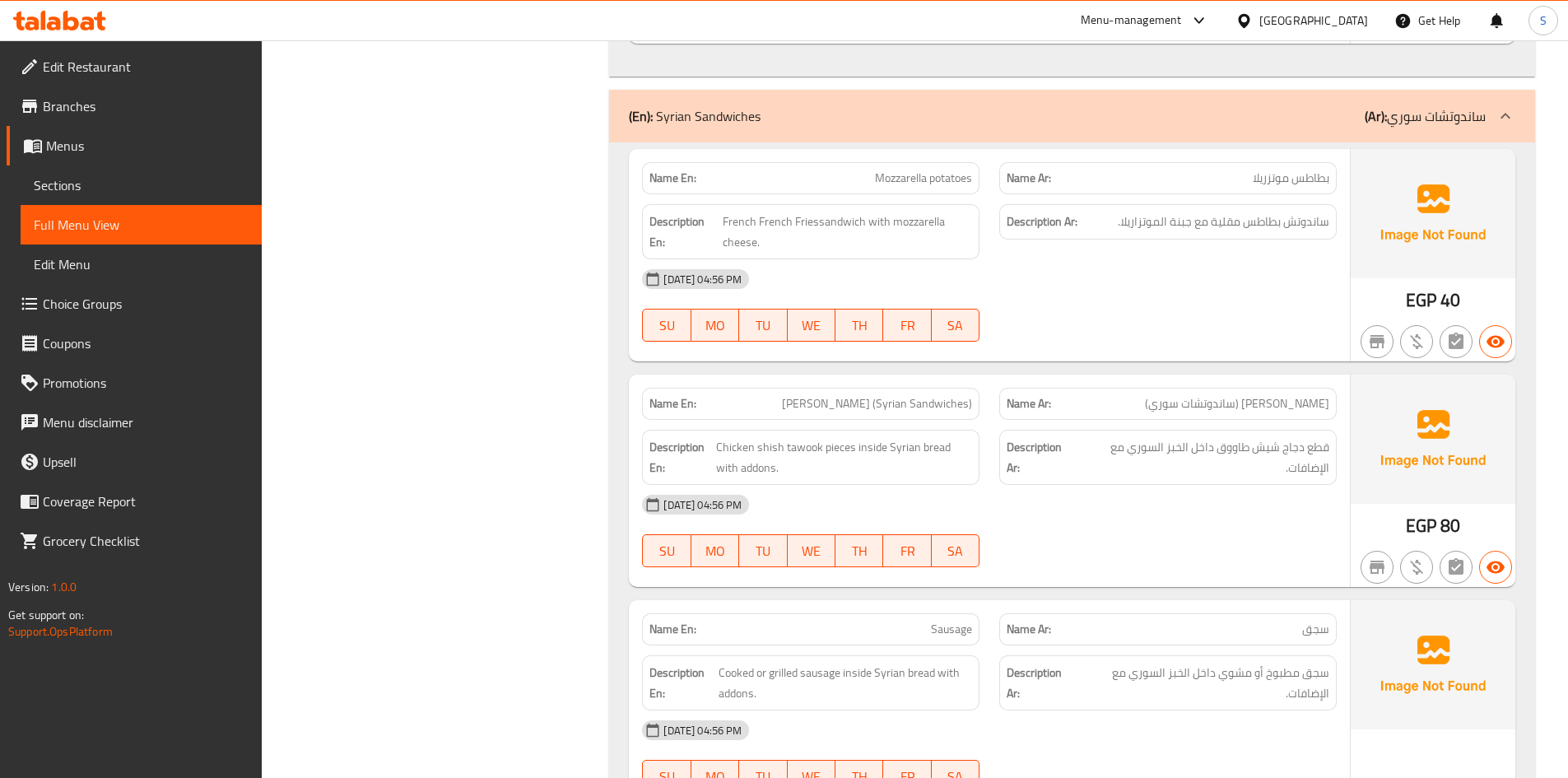
click at [945, 169] on span "Mozzarella potatoes" at bounding box center [923, 178] width 97 height 18
copy span "Mozzarella potatoes"
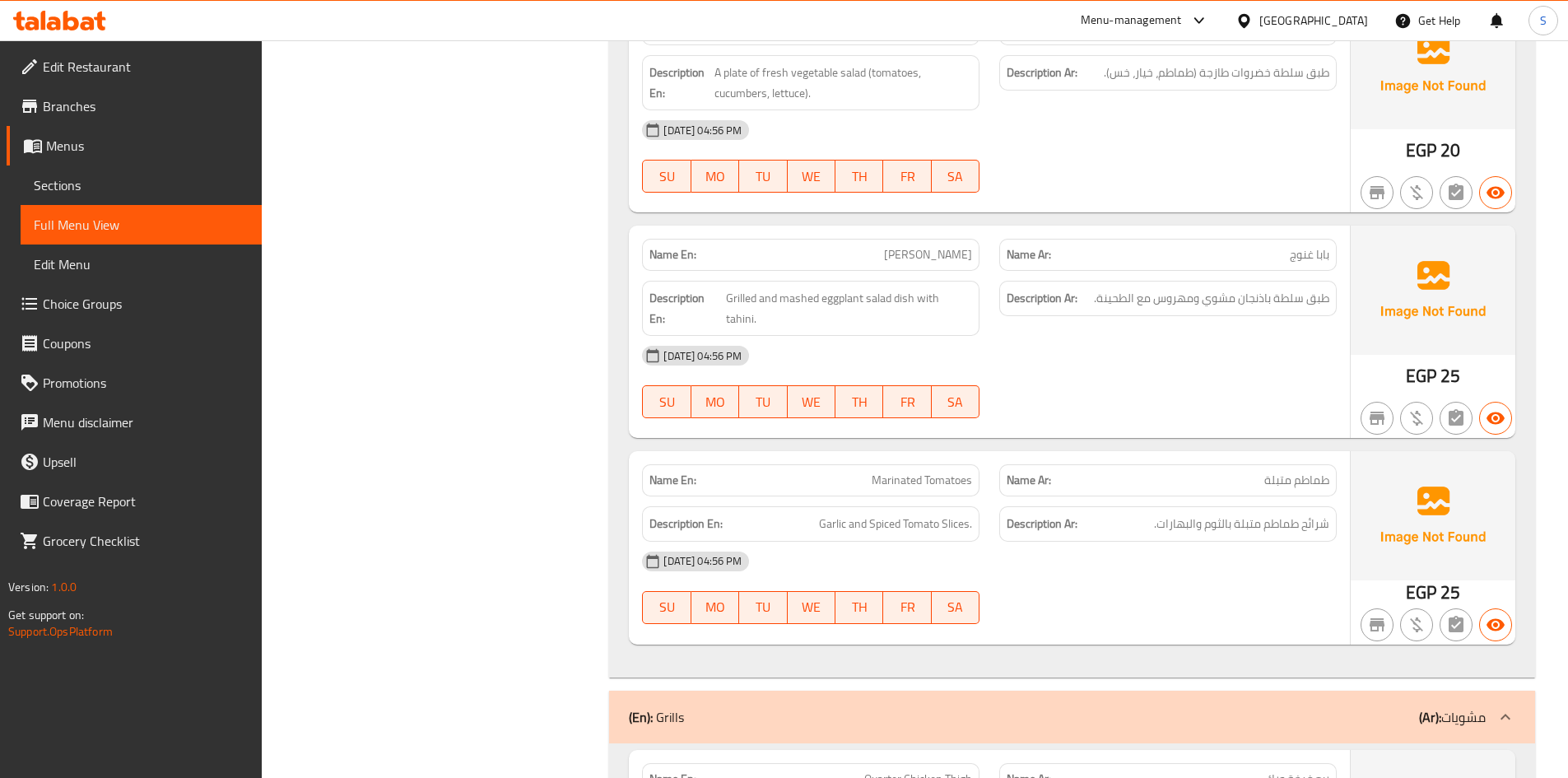
scroll to position [8808, 0]
click at [925, 512] on span "Garlic and Spiced Tomato Slices." at bounding box center [896, 522] width 153 height 21
click at [898, 512] on span "Garlic and Spiced Tomato Slices." at bounding box center [896, 522] width 153 height 21
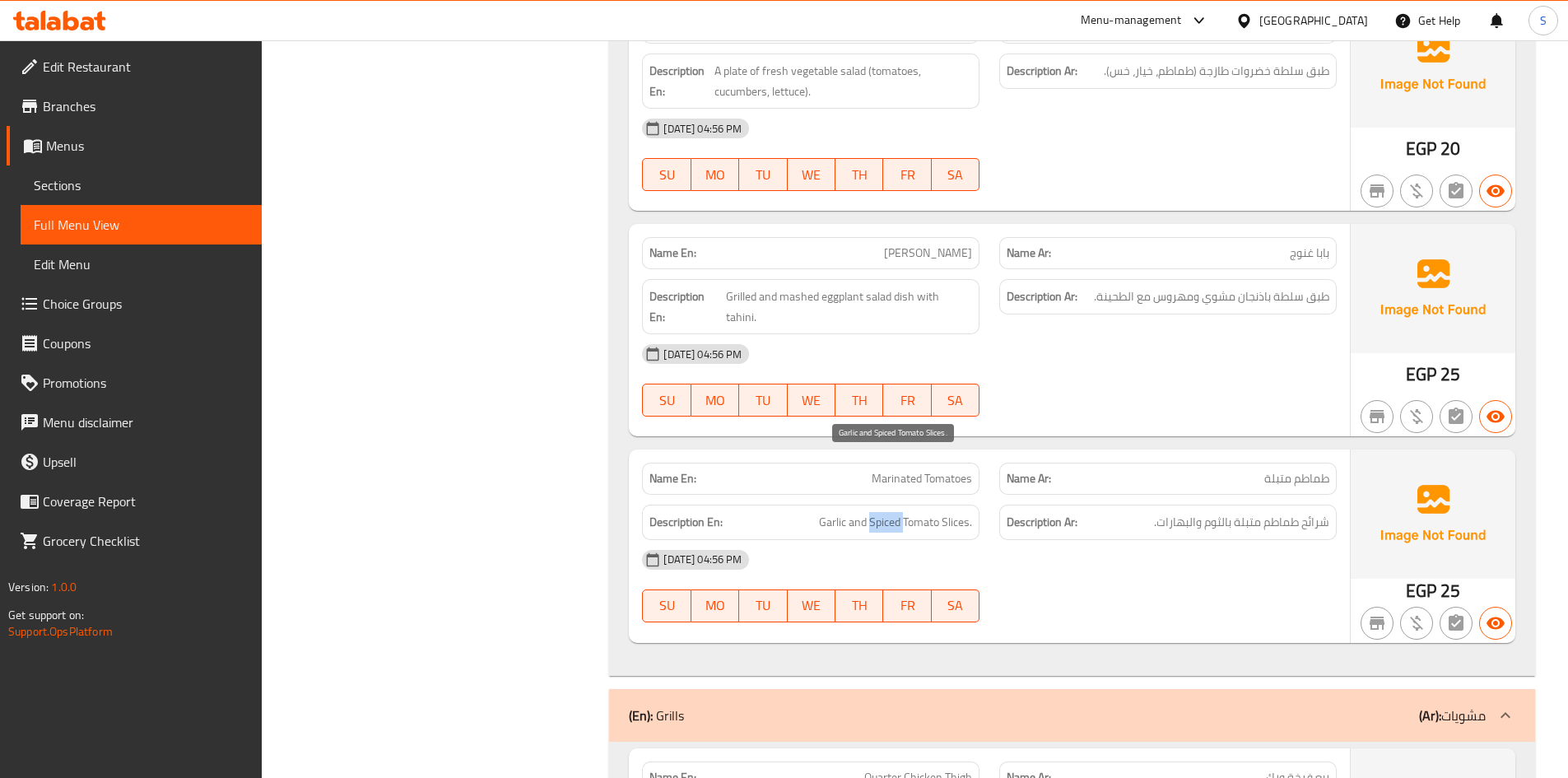
click at [898, 512] on span "Garlic and Spiced Tomato Slices." at bounding box center [896, 522] width 153 height 21
click at [1123, 512] on h6 "Description Ar: شرائح طماطم متبلة بالثوم والبهارات." at bounding box center [1169, 522] width 323 height 21
drag, startPoint x: 1263, startPoint y: 464, endPoint x: 1122, endPoint y: 452, distance: 141.5
click at [1122, 505] on div "Description Ar: شرائح طماطم متبلة بالثوم والبهارات." at bounding box center [1168, 523] width 338 height 35
copy span "متبلة بالثوم والبهارات."
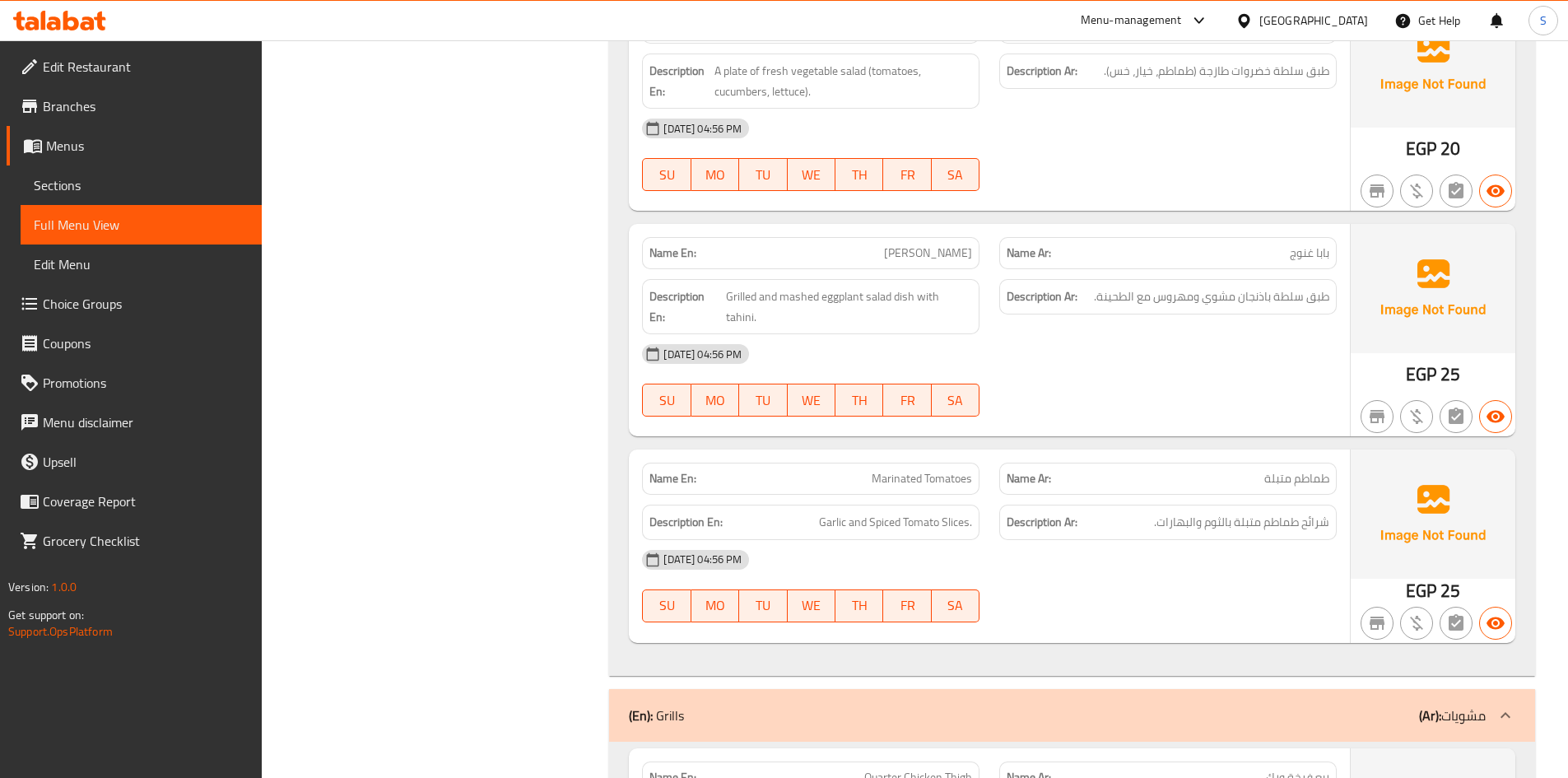
click at [956, 470] on span "Marinated Tomatoes" at bounding box center [922, 479] width 101 height 18
copy span "Marinated Tomatoes"
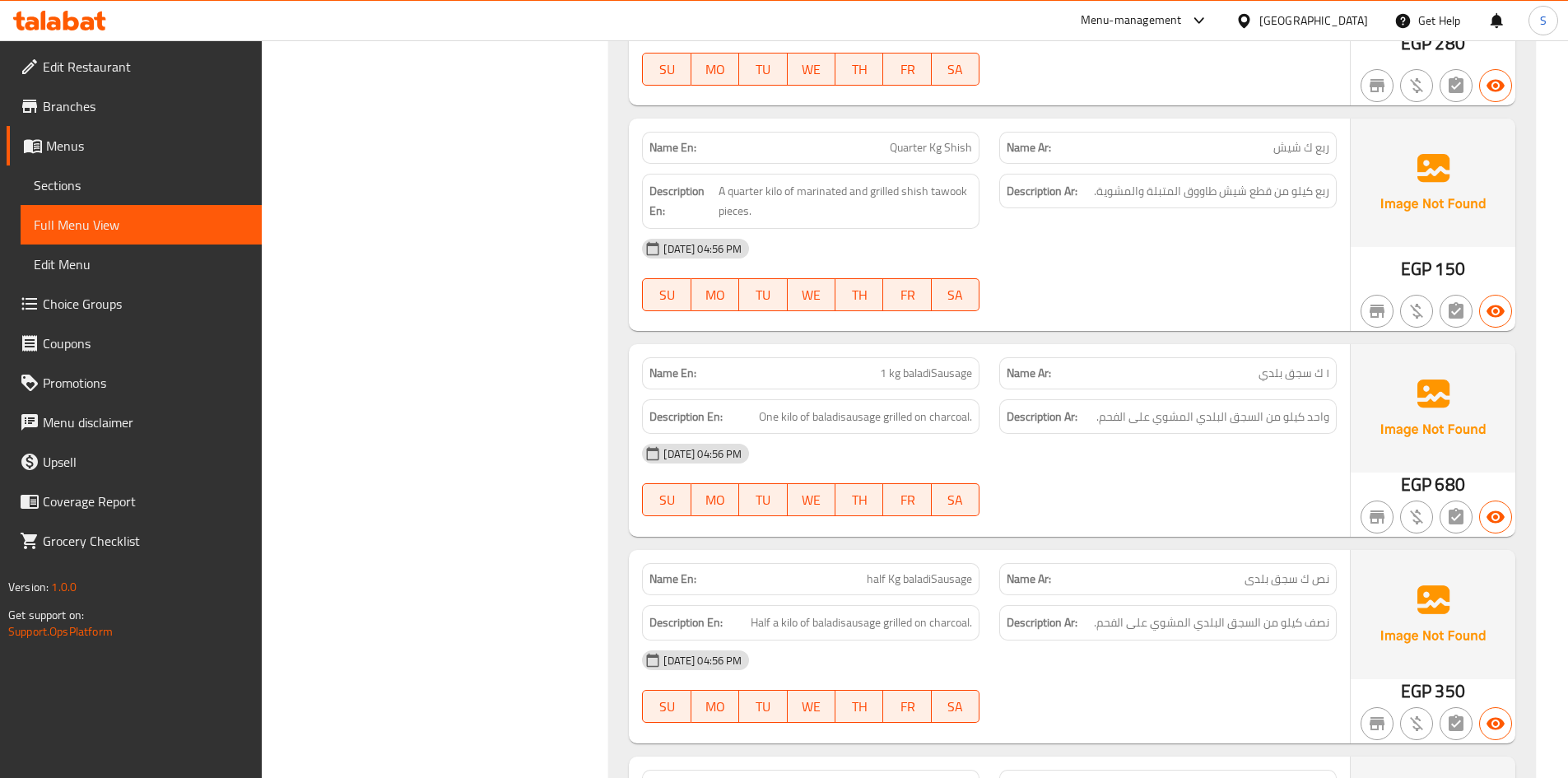
scroll to position [11359, 0]
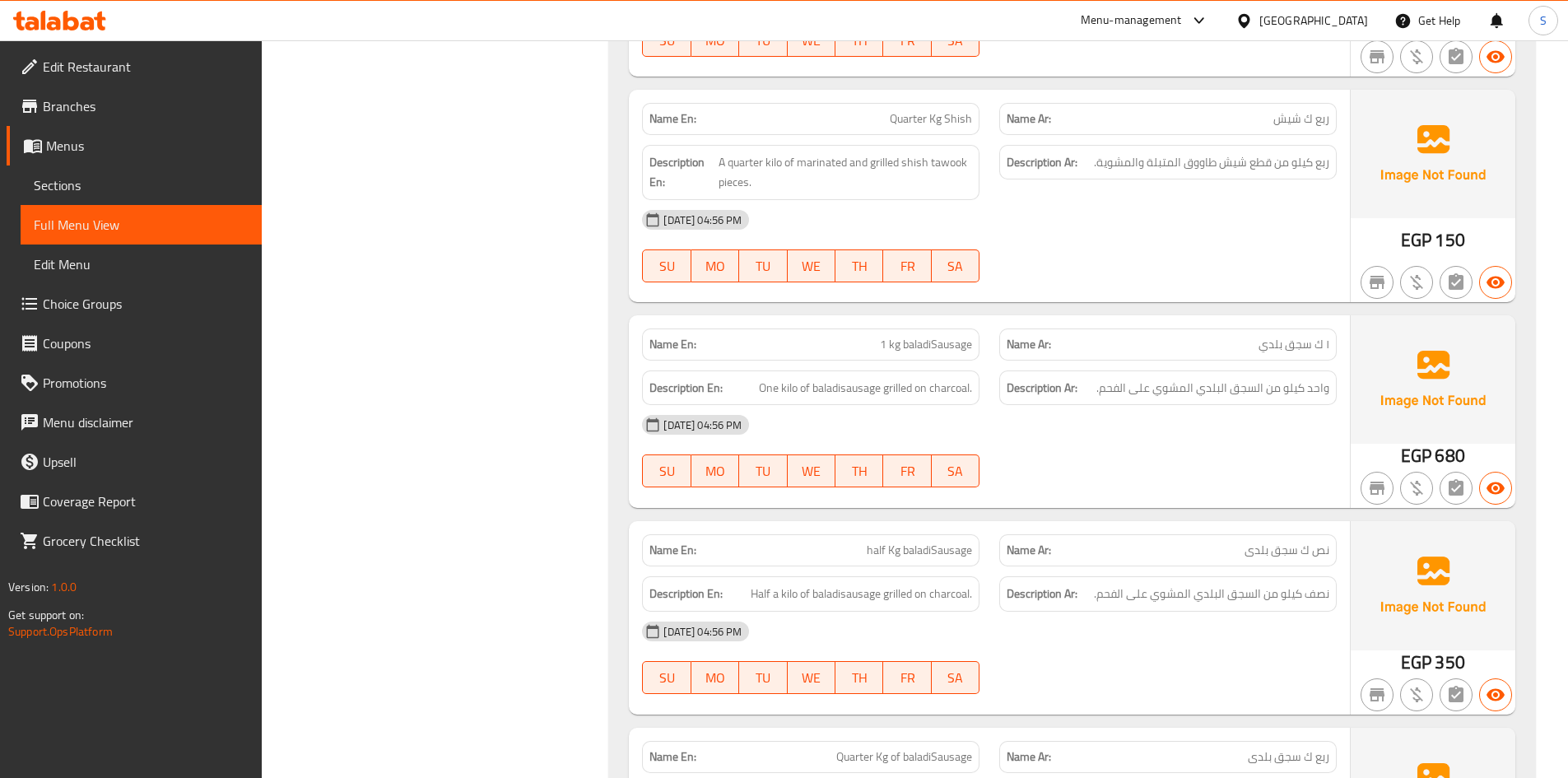
click at [923, 336] on span "1 kg baladiSausage" at bounding box center [926, 344] width 92 height 18
copy span "1 kg baladiSausage"
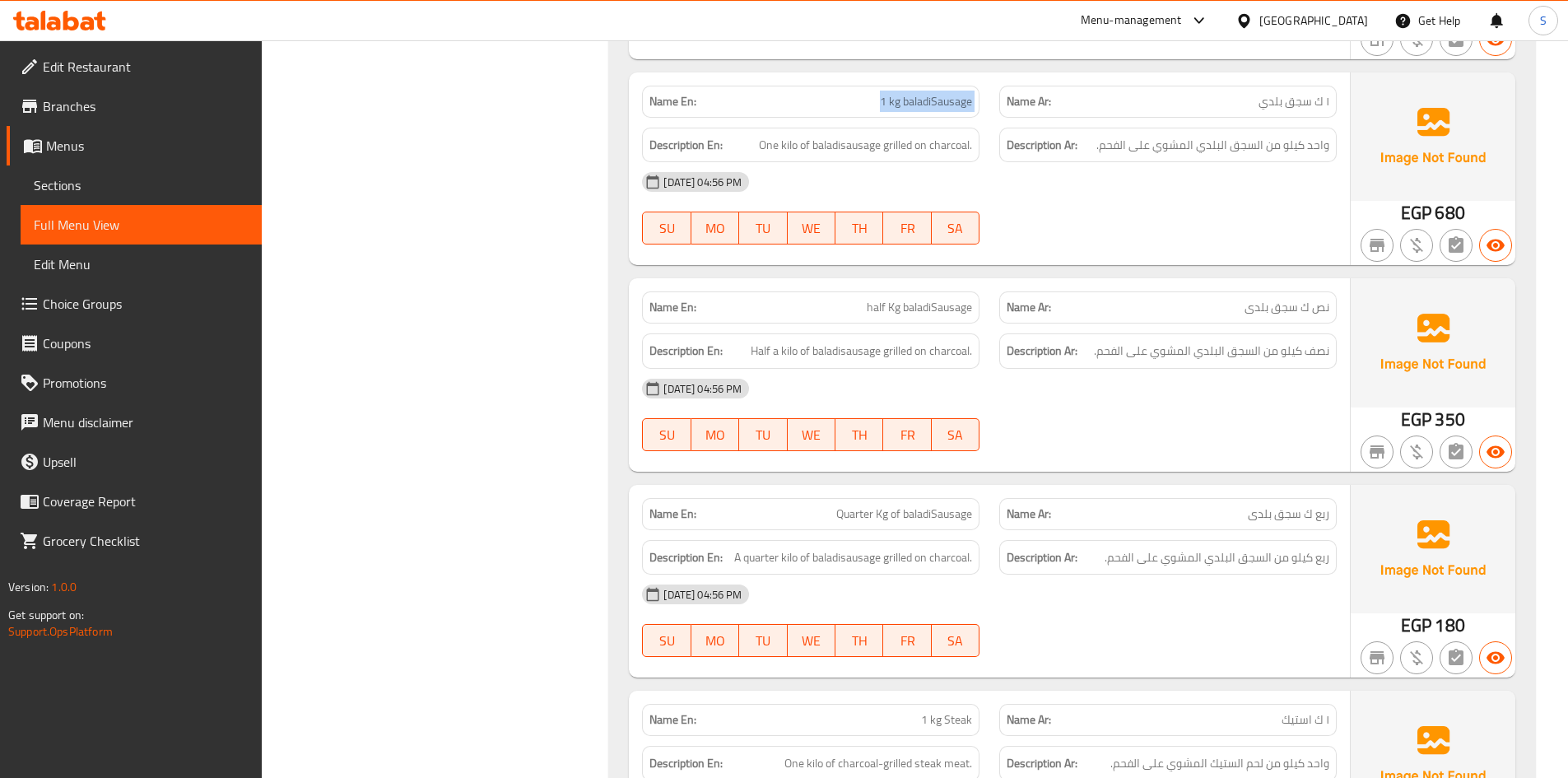
scroll to position [11606, 0]
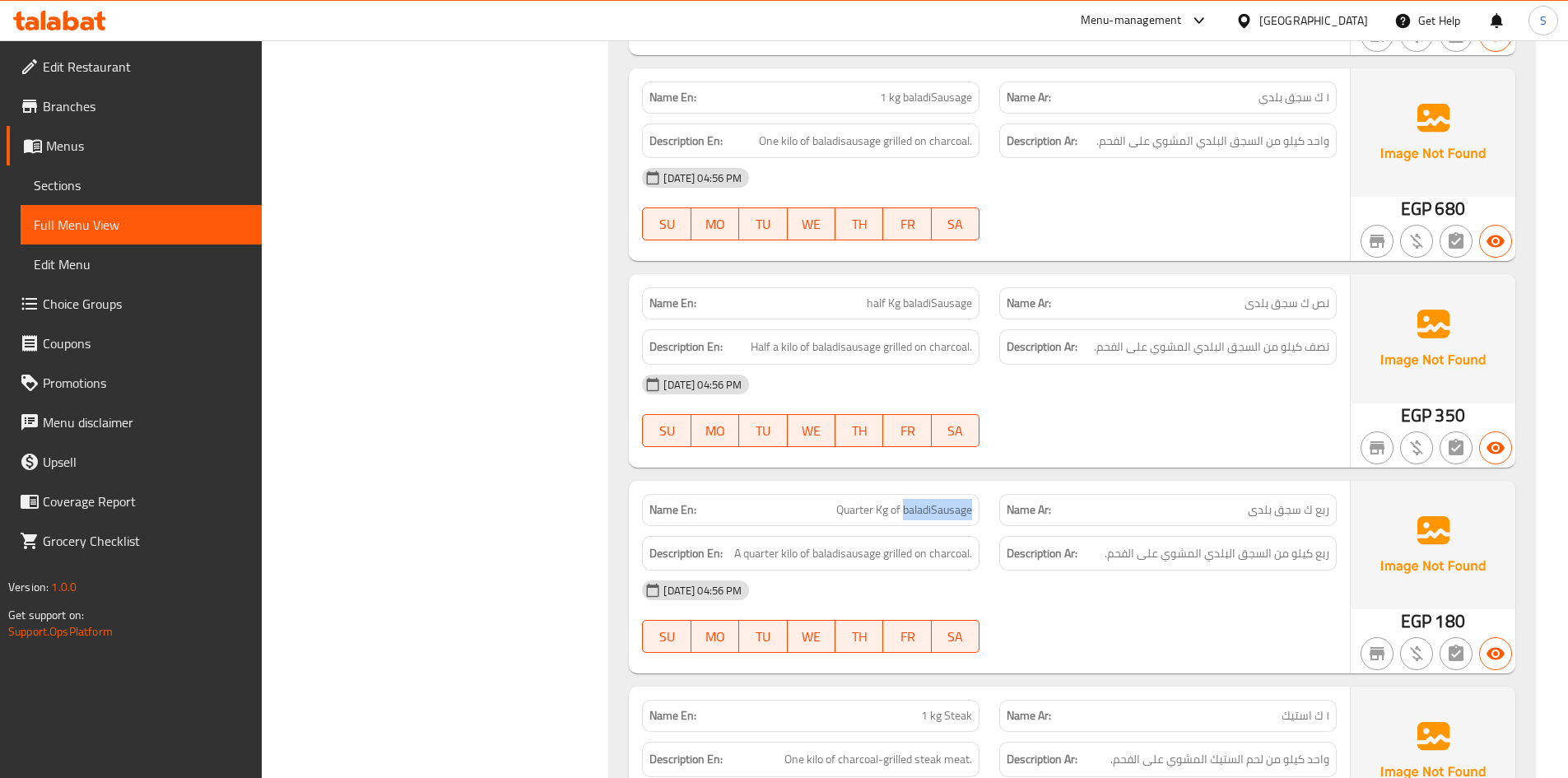
drag, startPoint x: 904, startPoint y: 452, endPoint x: 983, endPoint y: 453, distance: 79.0
click at [983, 484] on div "Name En: Quarter Kg of baladiSausage" at bounding box center [810, 510] width 357 height 52
copy span "baladiSausage"
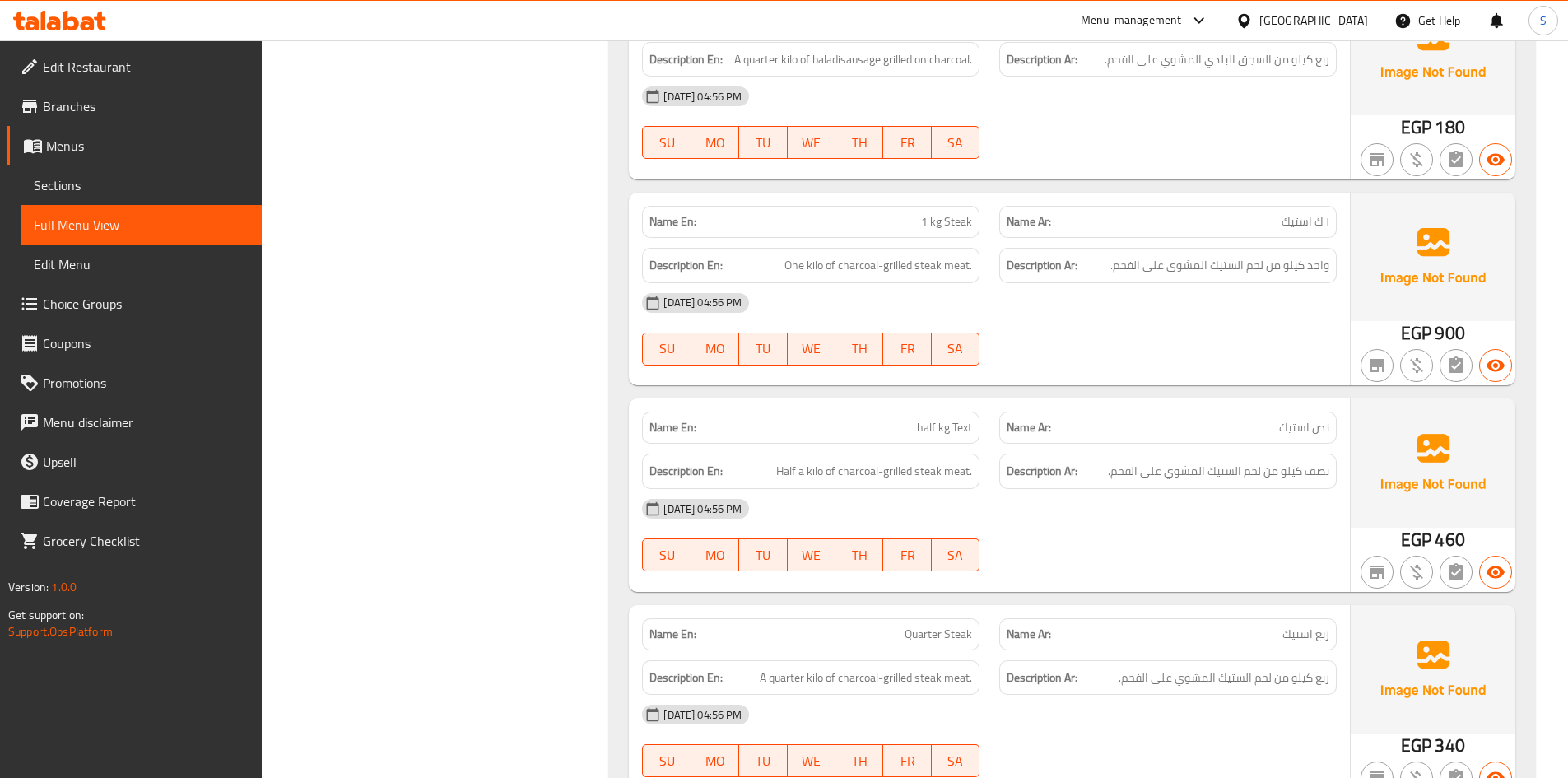
click at [953, 412] on div "Name En: half kg Text" at bounding box center [810, 428] width 338 height 32
copy span "half kg Text"
click at [929, 461] on span "Half a kilo of charcoal-grilled steak meat." at bounding box center [874, 471] width 196 height 21
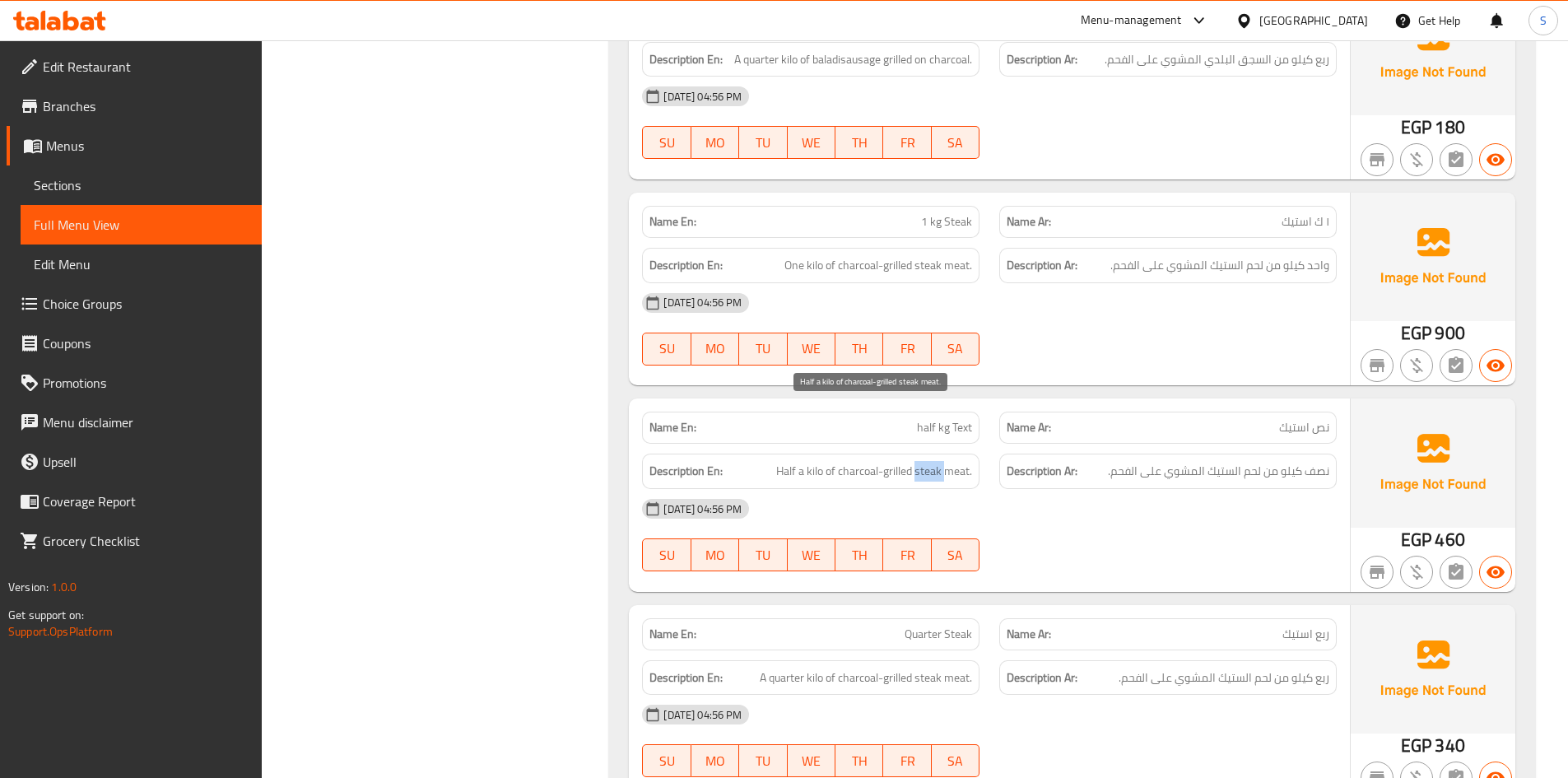
click at [929, 461] on span "Half a kilo of charcoal-grilled steak meat." at bounding box center [874, 471] width 196 height 21
copy span "steak"
click at [1281, 419] on span "نص استيك" at bounding box center [1304, 428] width 50 height 18
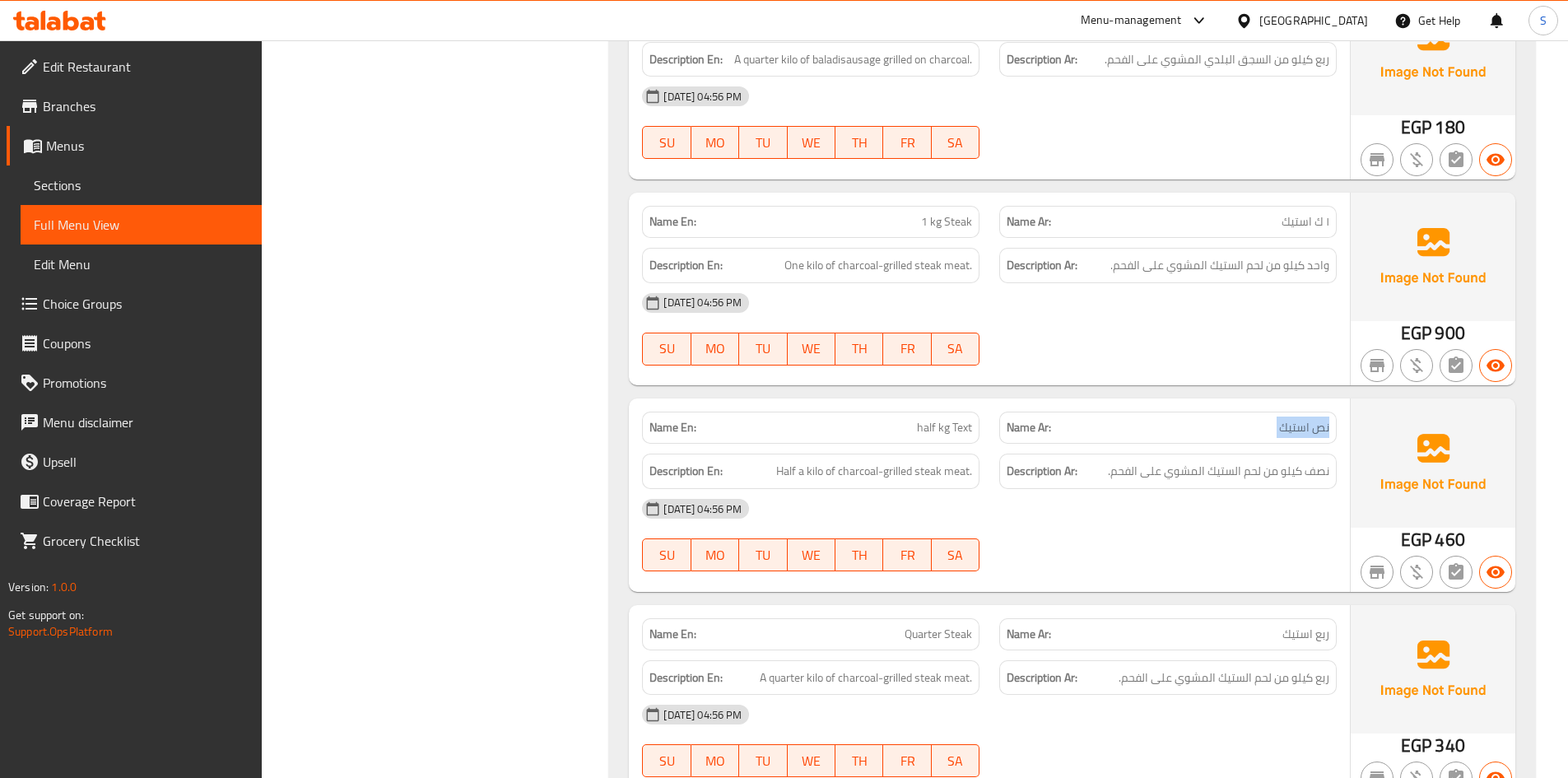
copy span "نص استيك"
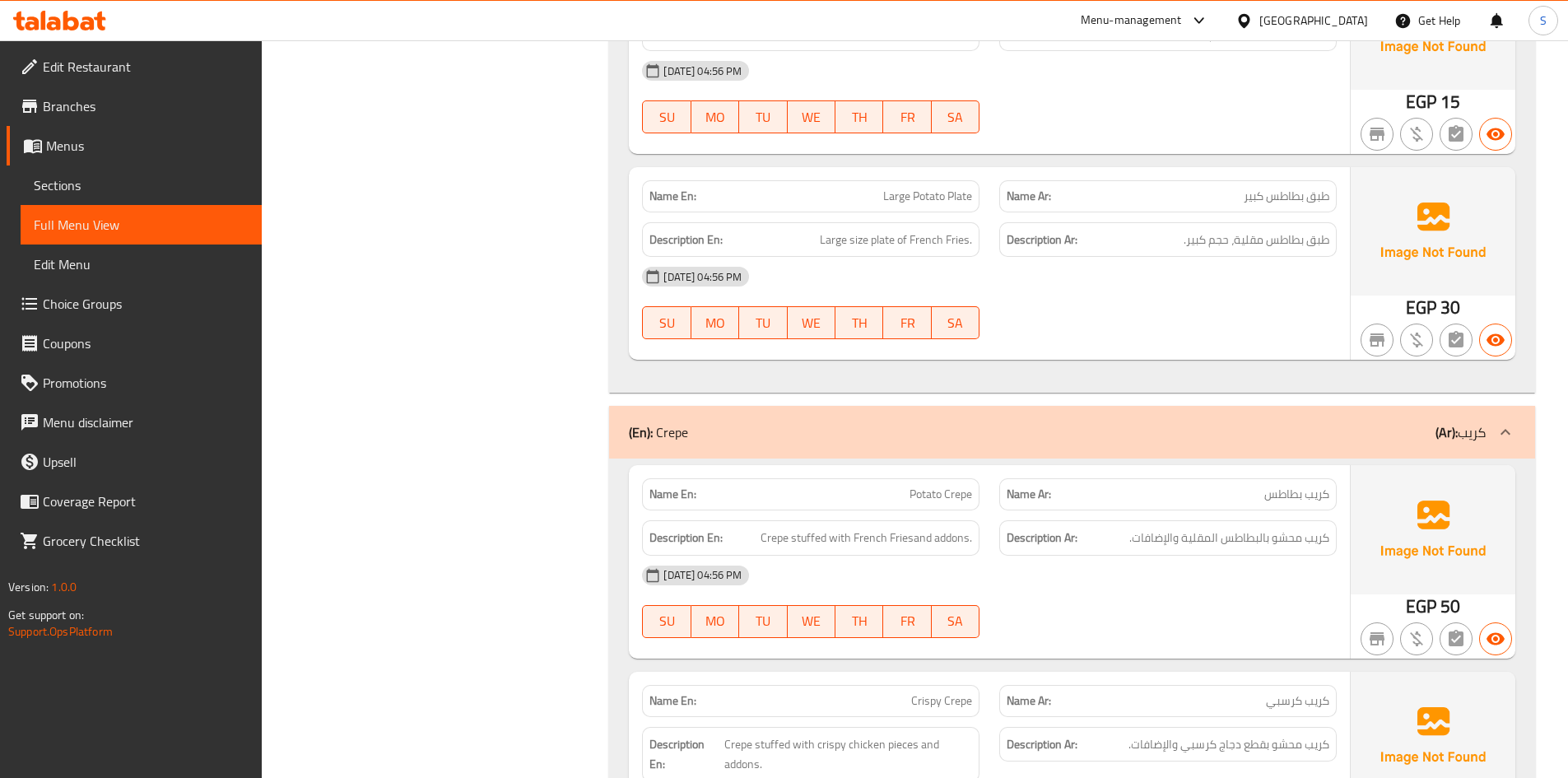
scroll to position [14075, 0]
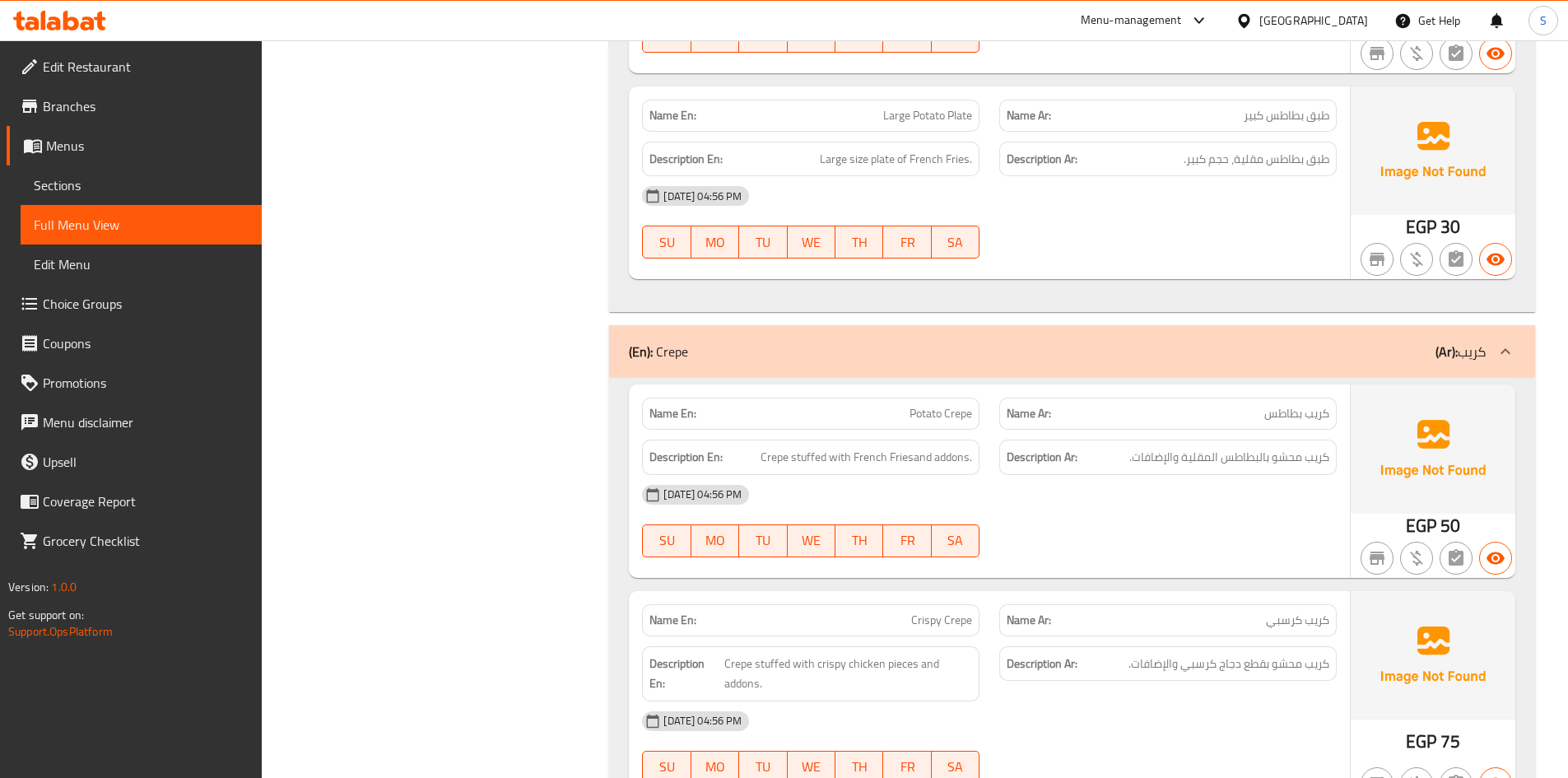
click at [936, 405] on span "Potato Crepe" at bounding box center [941, 414] width 63 height 18
copy span "Potato Crepe"
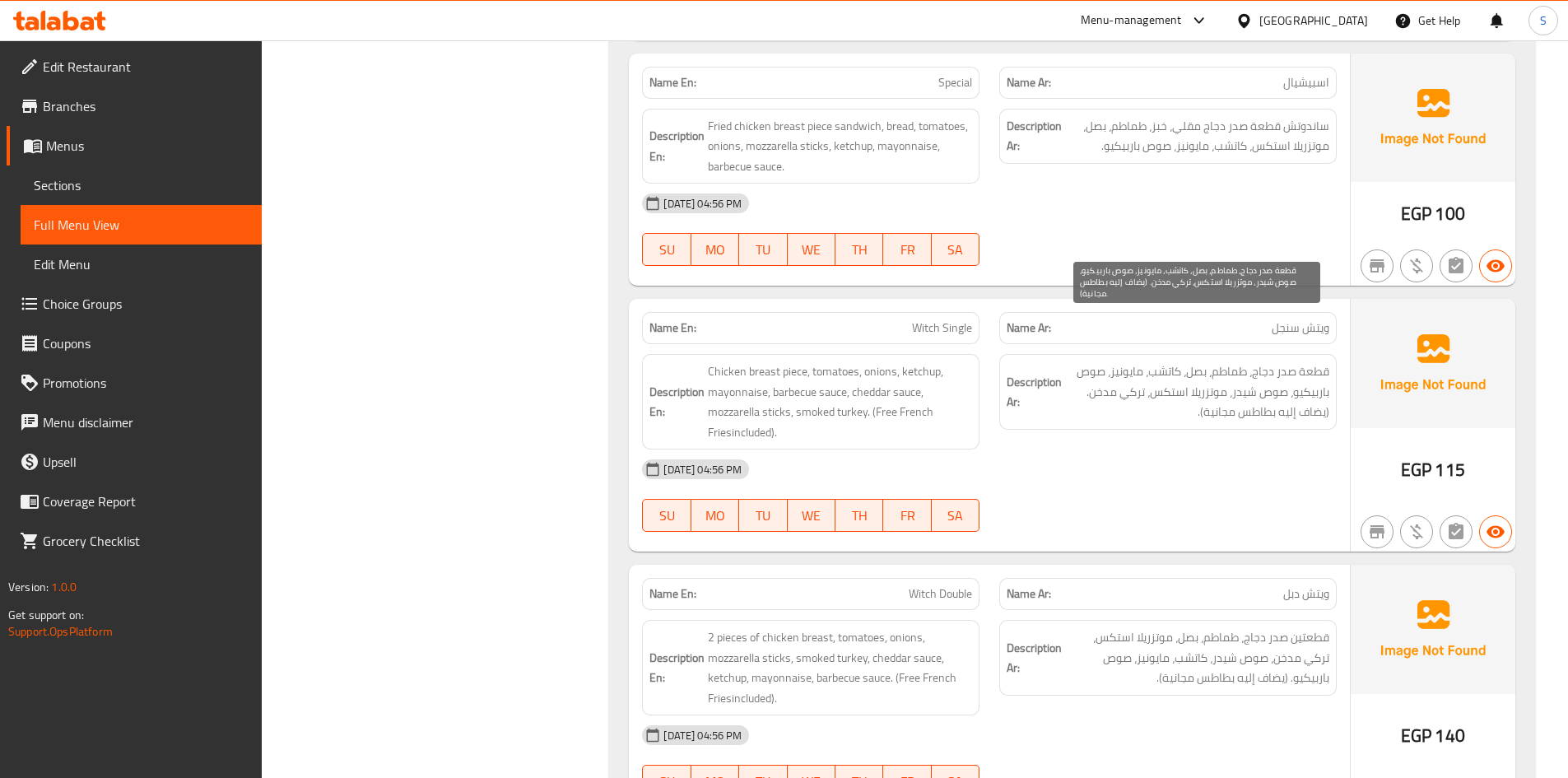
scroll to position [16216, 0]
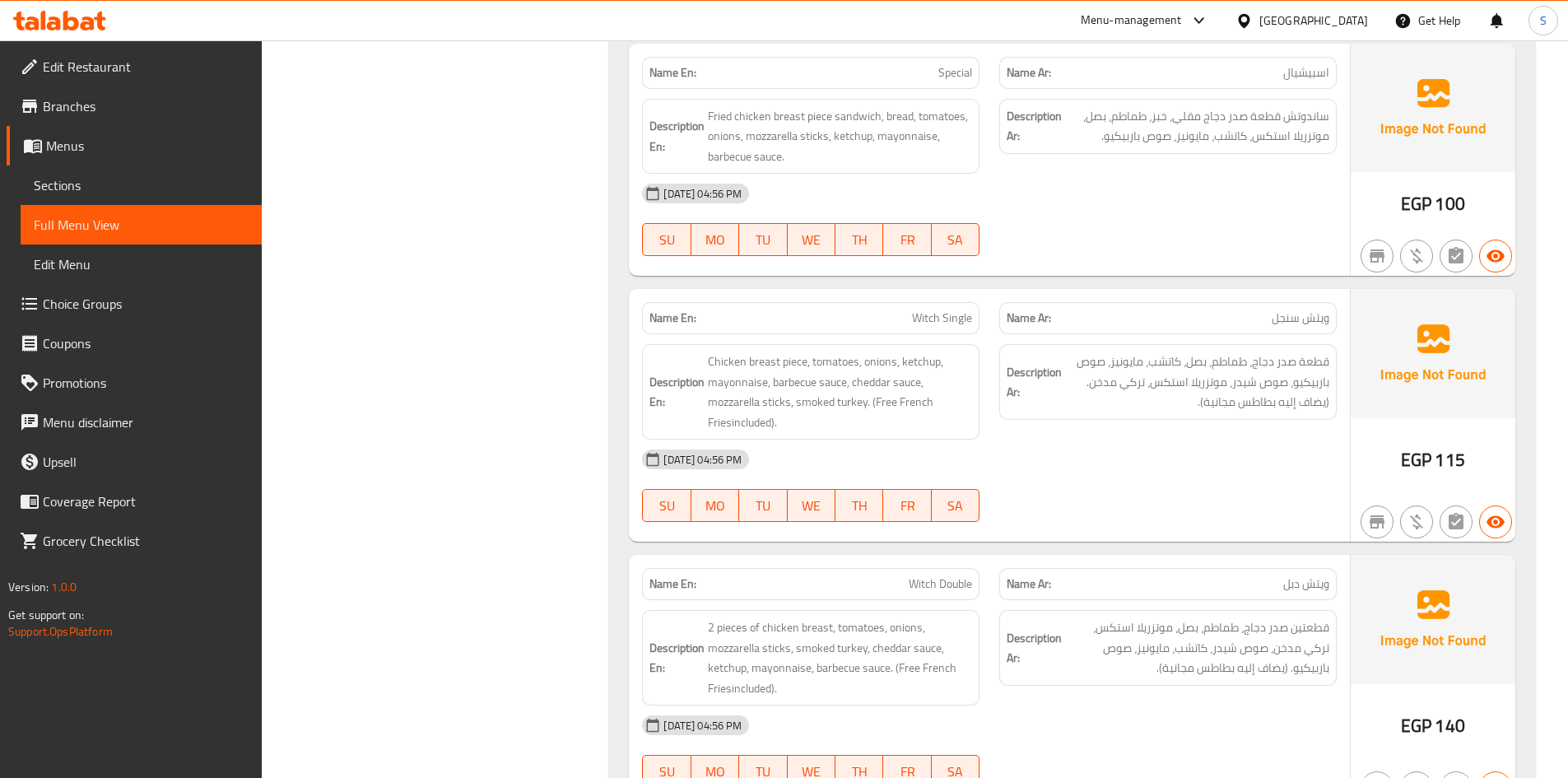
click at [940, 309] on span "Witch Single" at bounding box center [942, 318] width 60 height 18
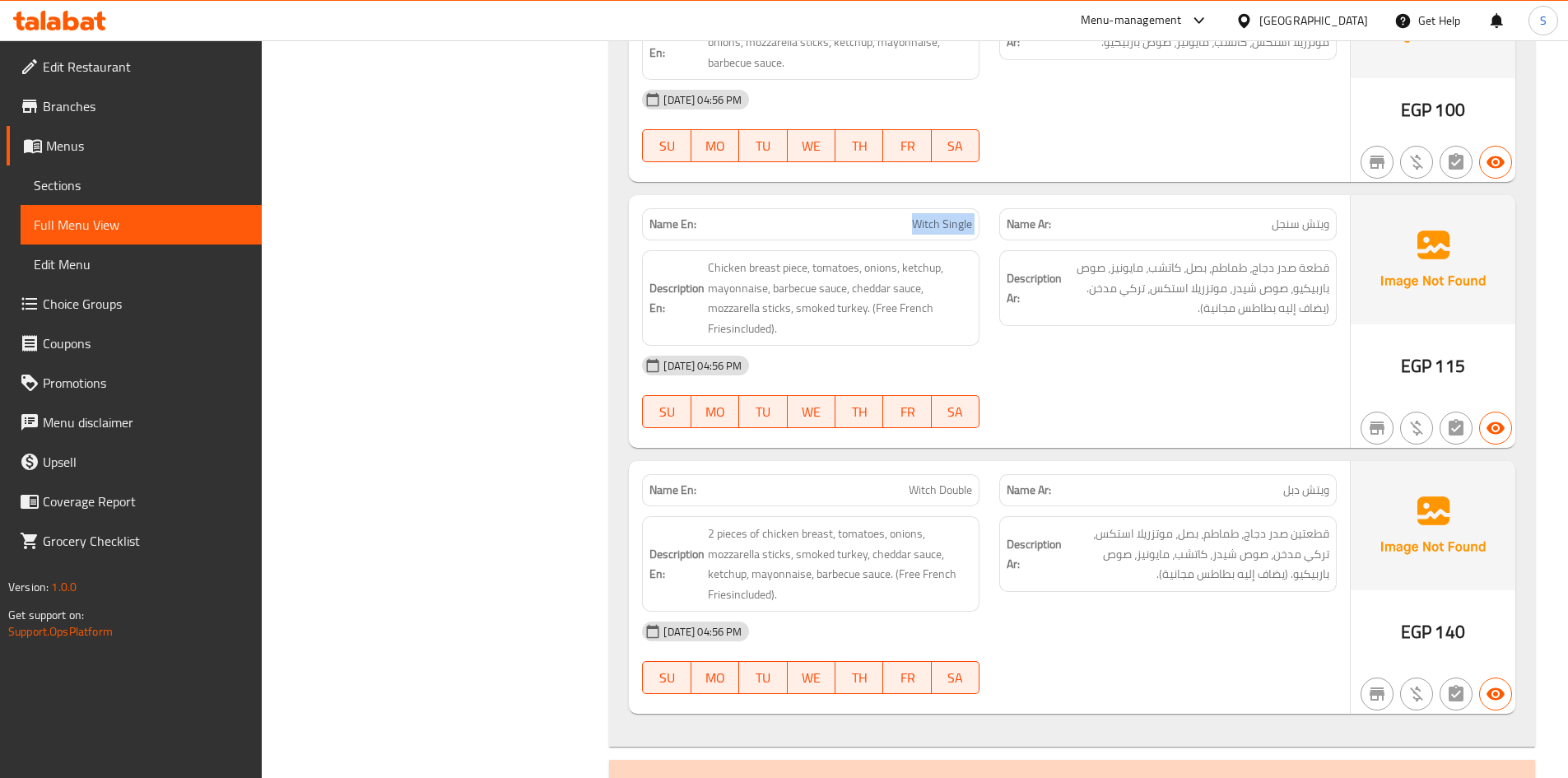
scroll to position [16462, 0]
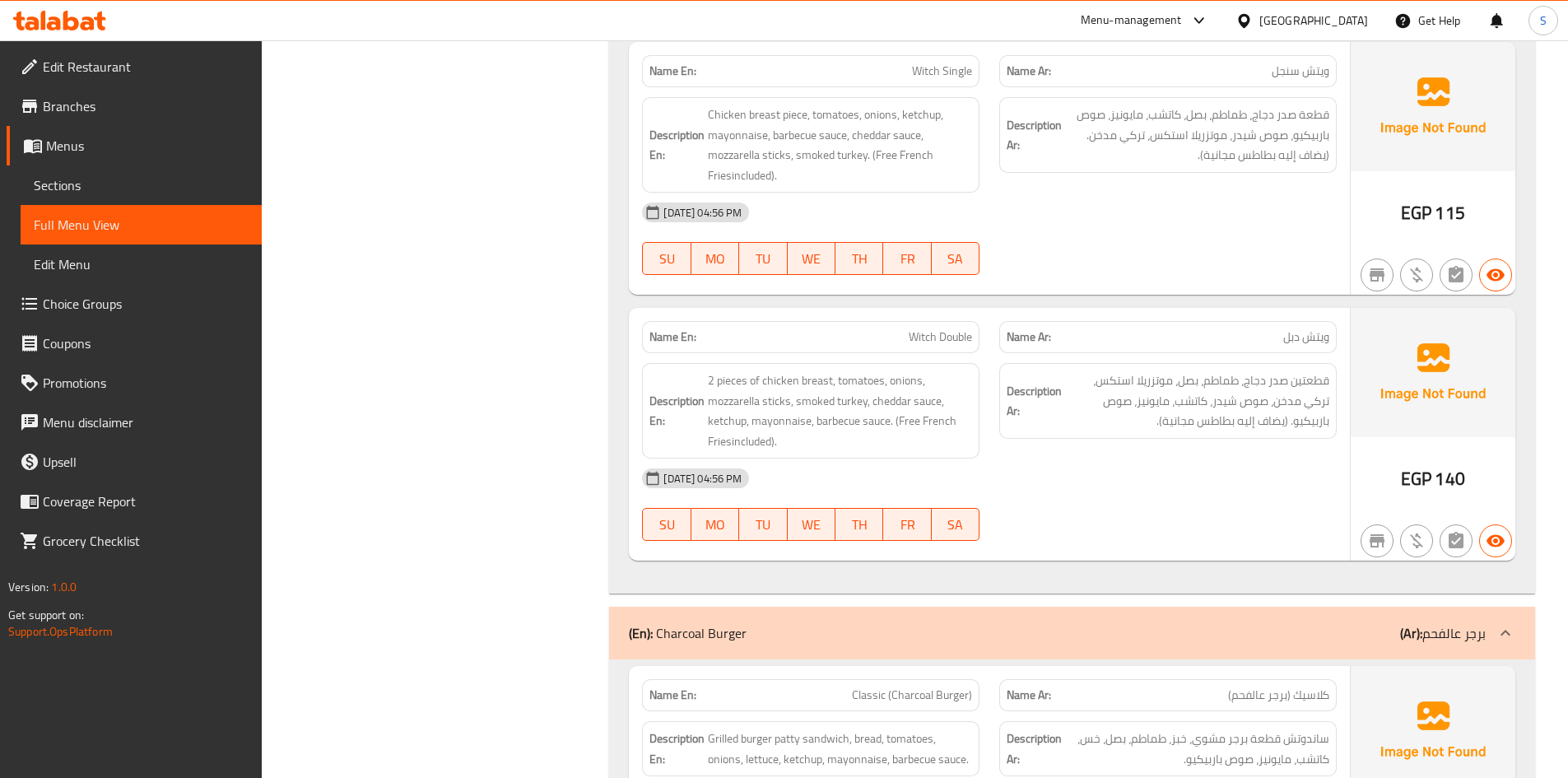
click at [915, 329] on span "Witch Double" at bounding box center [941, 338] width 64 height 18
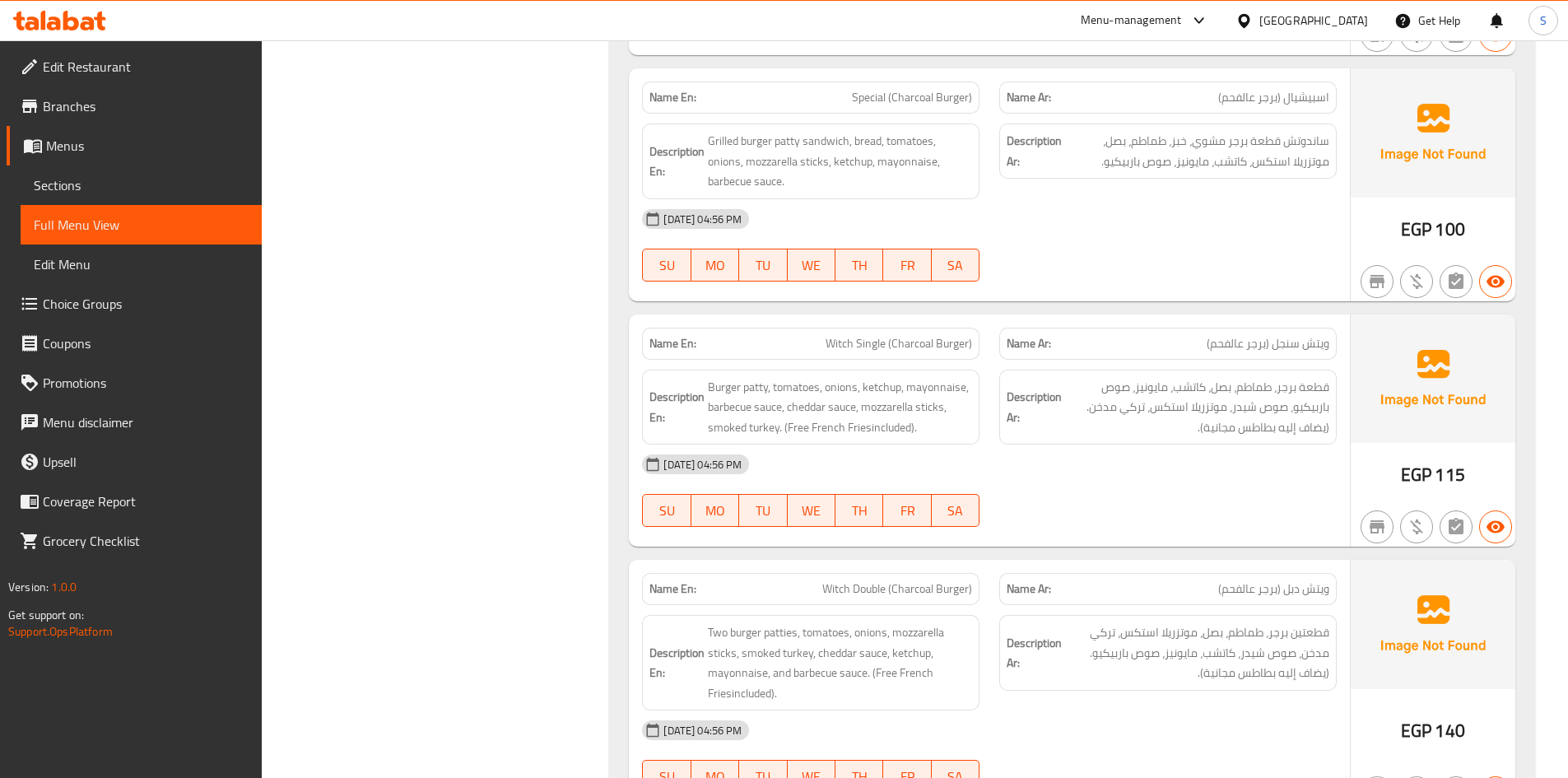
scroll to position [17327, 0]
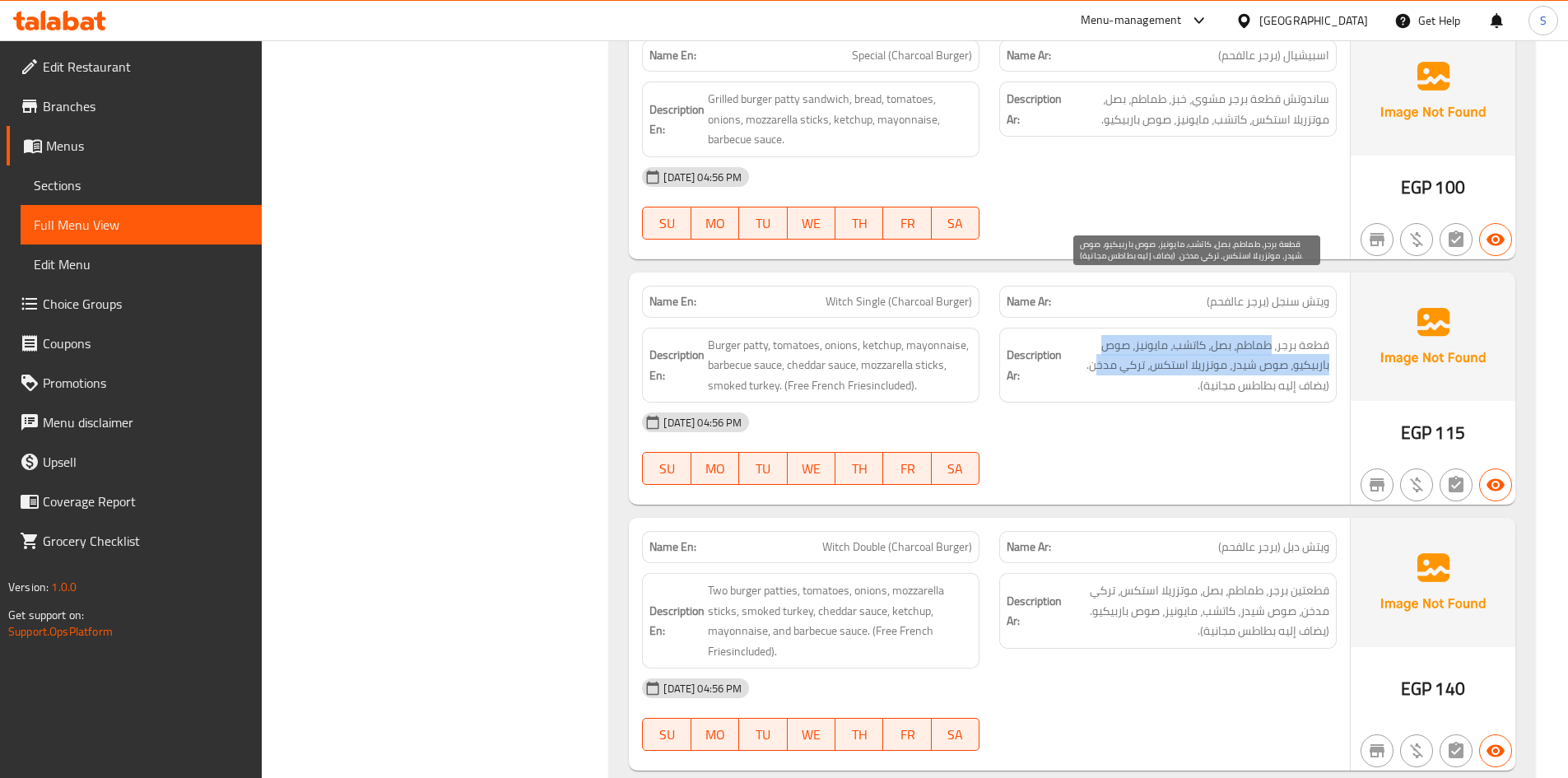
drag, startPoint x: 1270, startPoint y: 288, endPoint x: 1096, endPoint y: 313, distance: 175.8
click at [1096, 335] on span "قطعة برجر، طماطم، بصل، كاتشب، مايونيز، صوص باربيكيو، صوص شيدر، موتزريلا استكس، …" at bounding box center [1197, 365] width 264 height 61
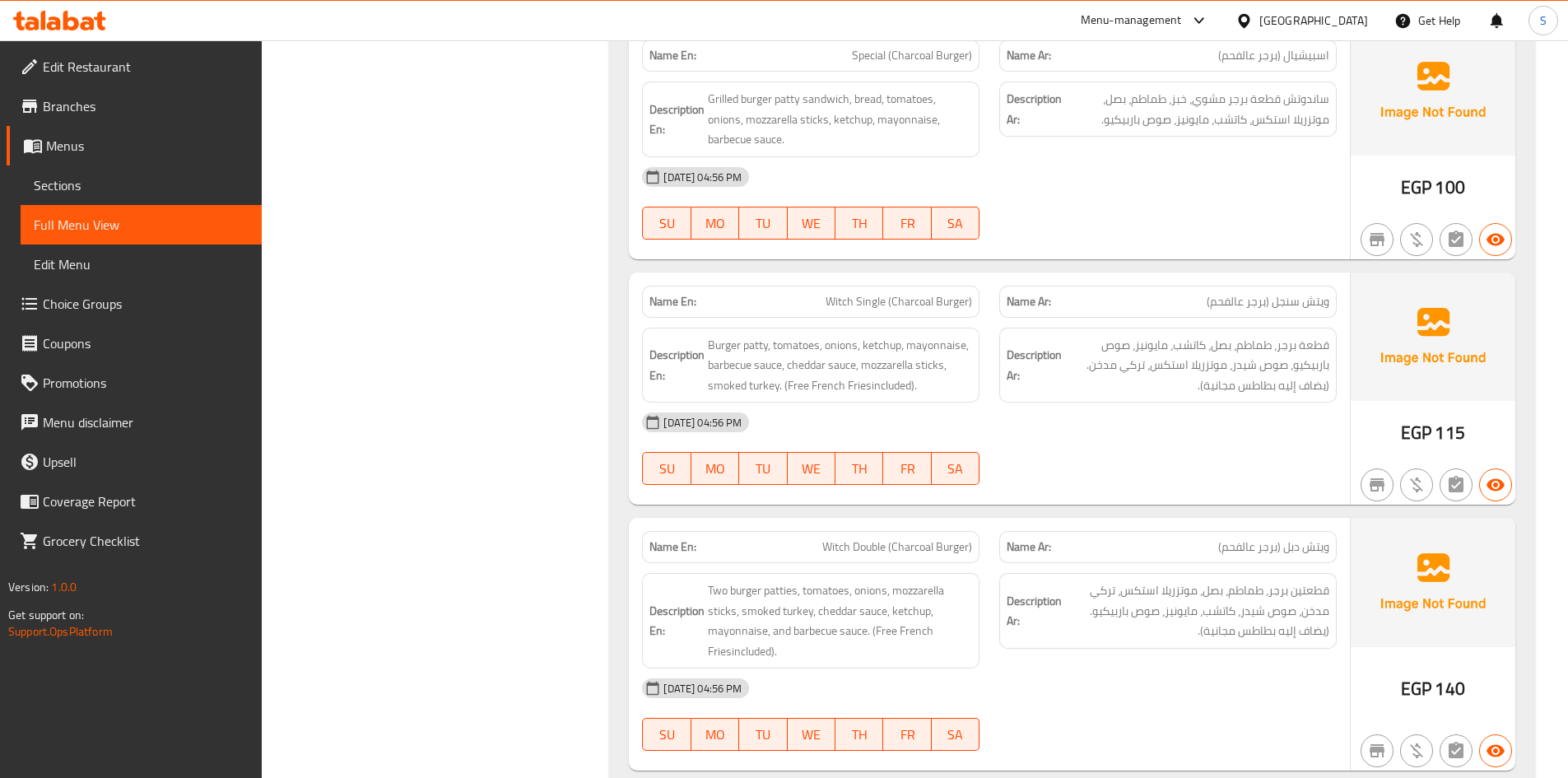
click at [1236, 563] on div "Description Ar: قطعتين برجر، طماطم، بصل، موتزريلا استكس، تركي مدخن، صوص شيدر، ك…" at bounding box center [1168, 620] width 357 height 115
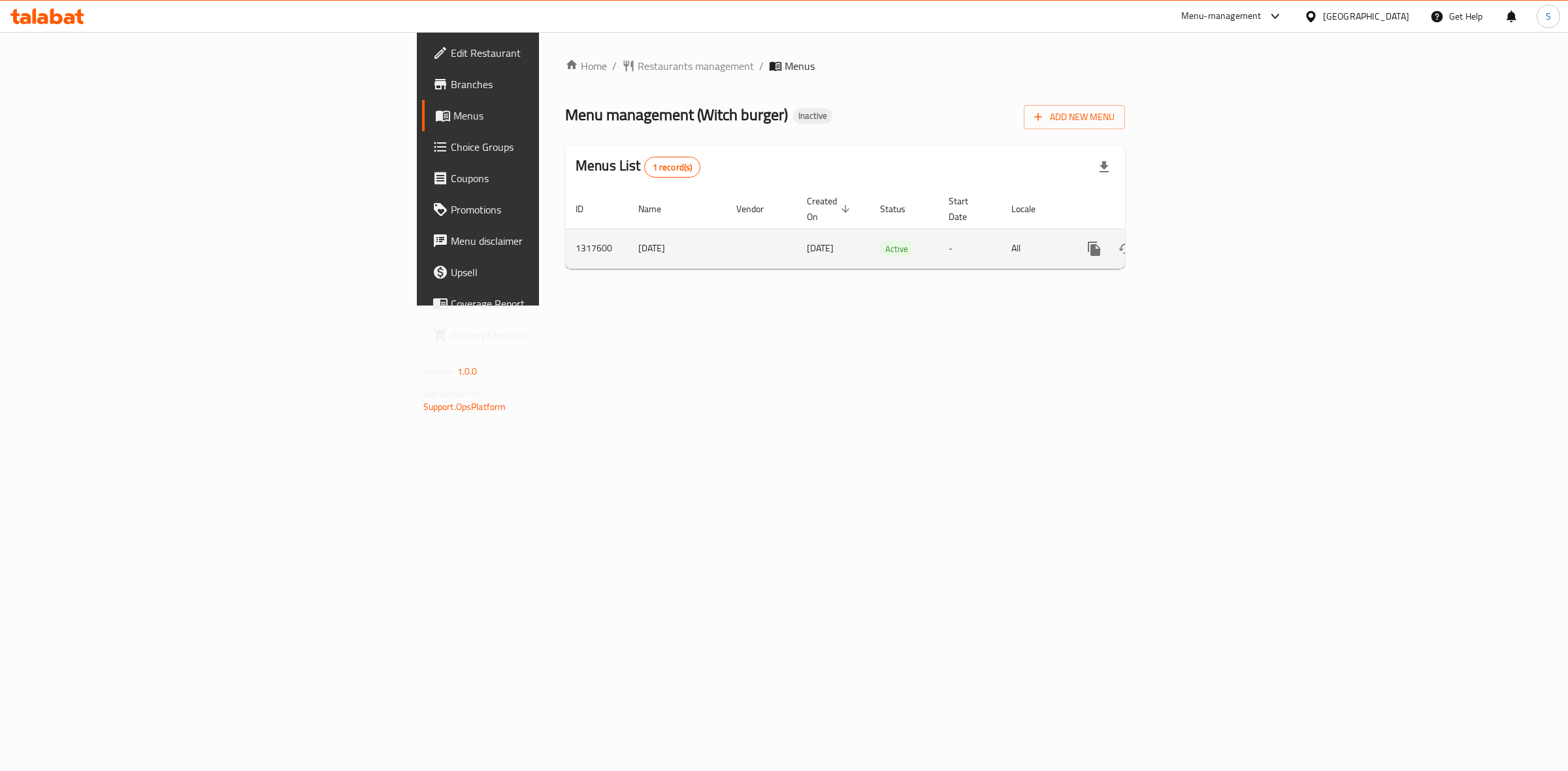
click at [1194, 243] on icon "enhanced table" at bounding box center [1187, 248] width 12 height 12
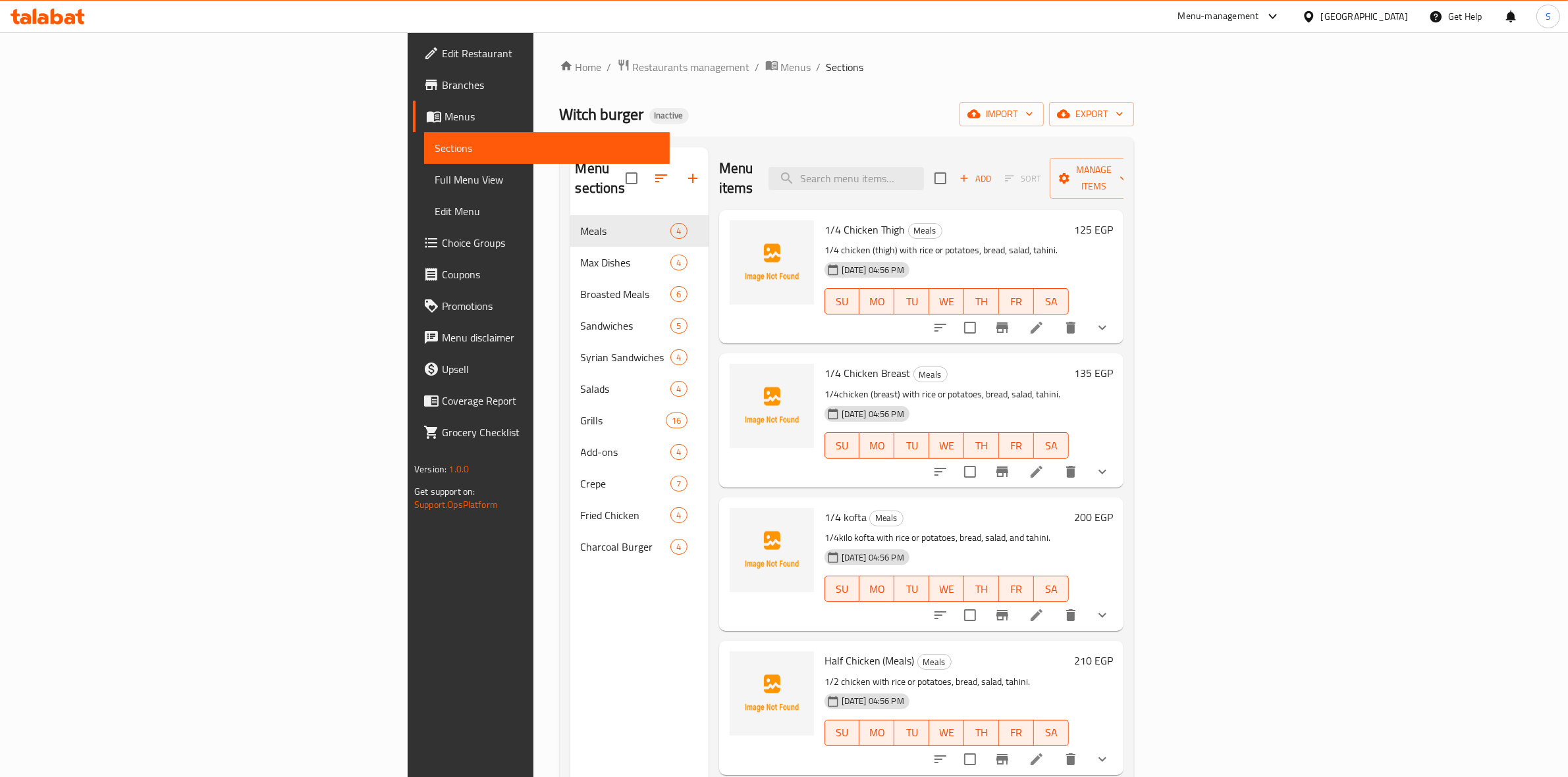
click at [802, 117] on div "Witch burger Inactive import export" at bounding box center [846, 113] width 574 height 24
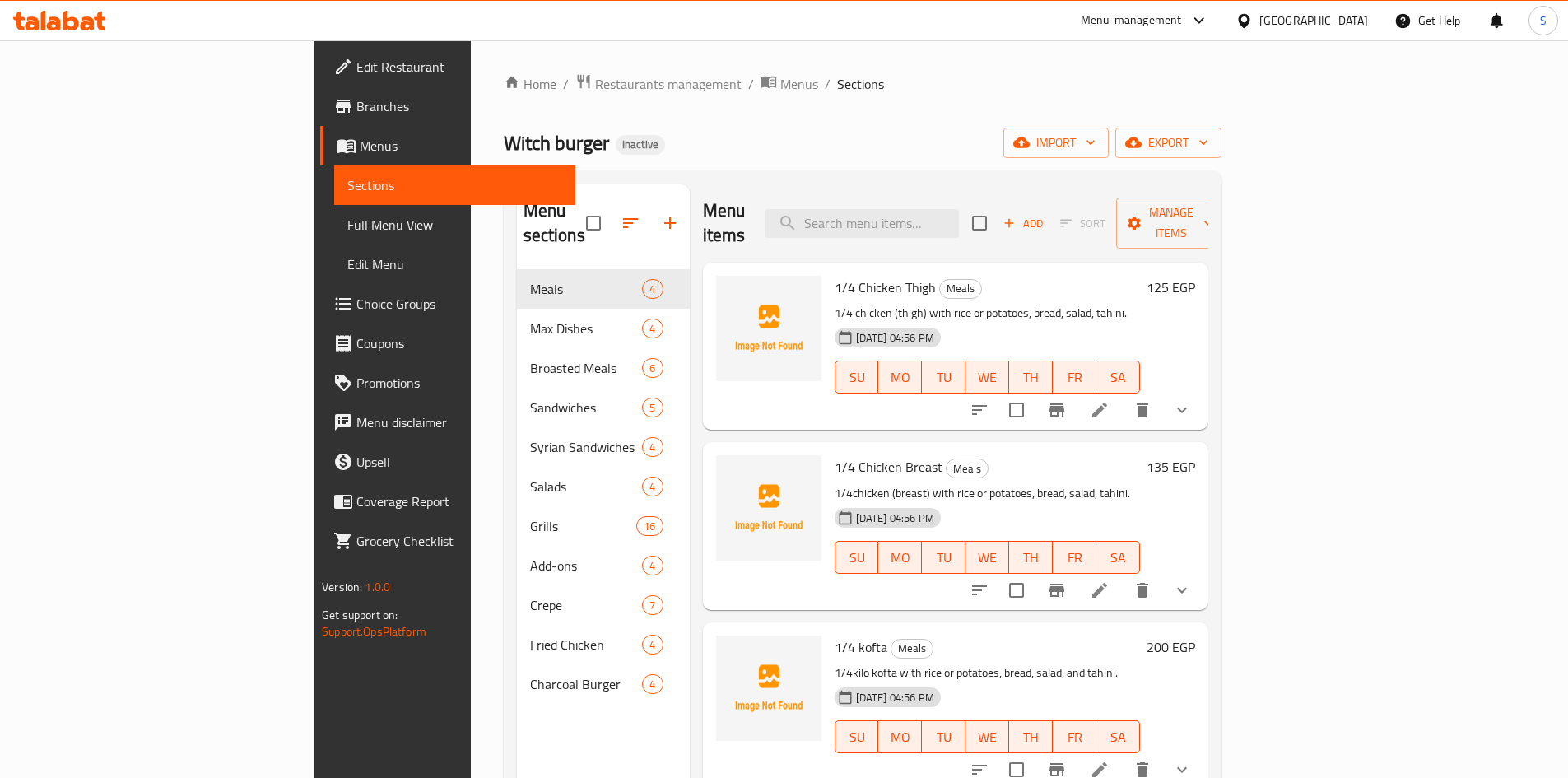
click at [925, 214] on input "search" at bounding box center [861, 223] width 195 height 28
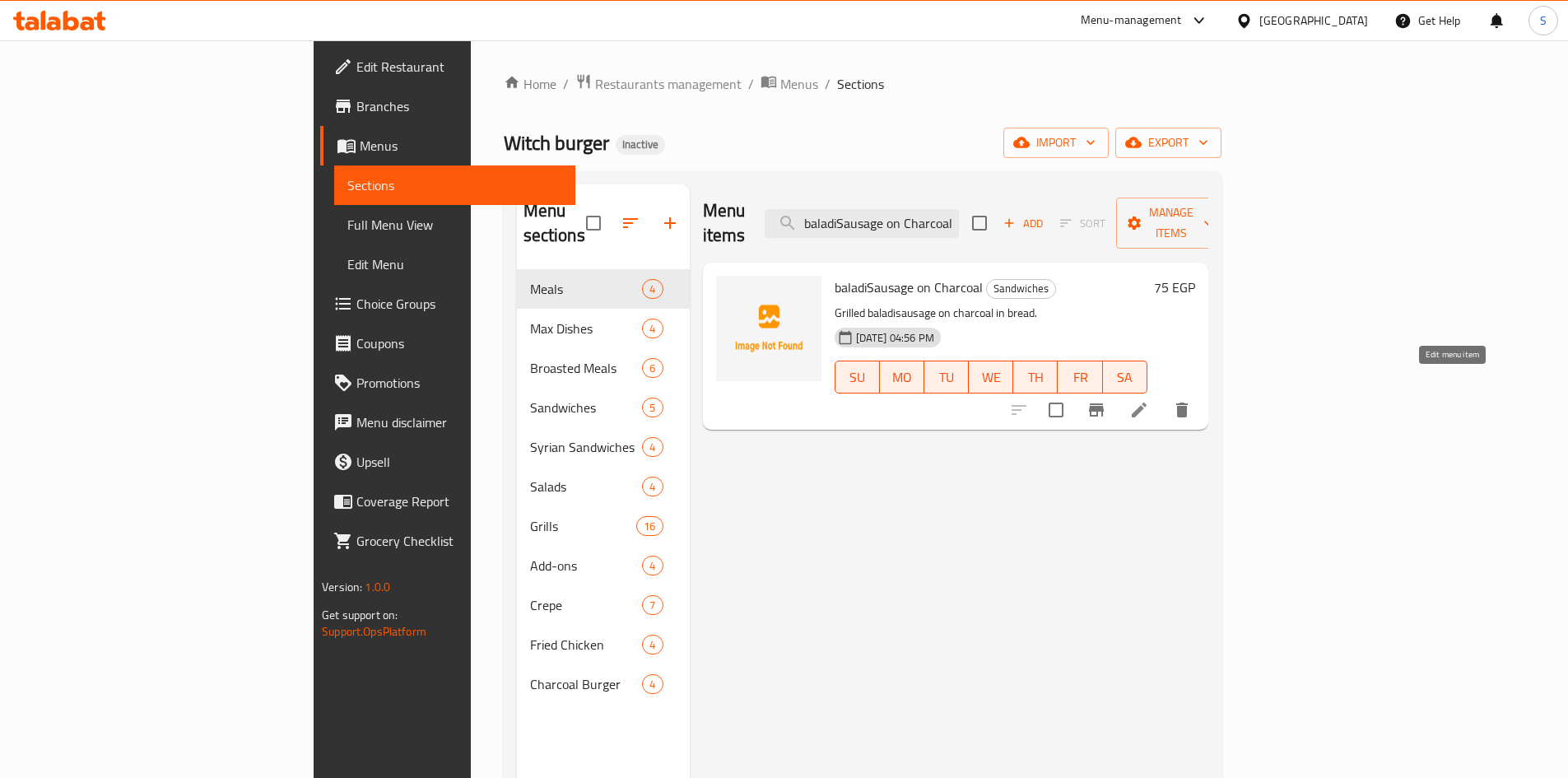
drag, startPoint x: 1451, startPoint y: 382, endPoint x: 1212, endPoint y: 303, distance: 251.7
click at [955, 209] on input "baladiSausage on Charcoal" at bounding box center [861, 223] width 195 height 28
paste input "Mozzarella potatoes"
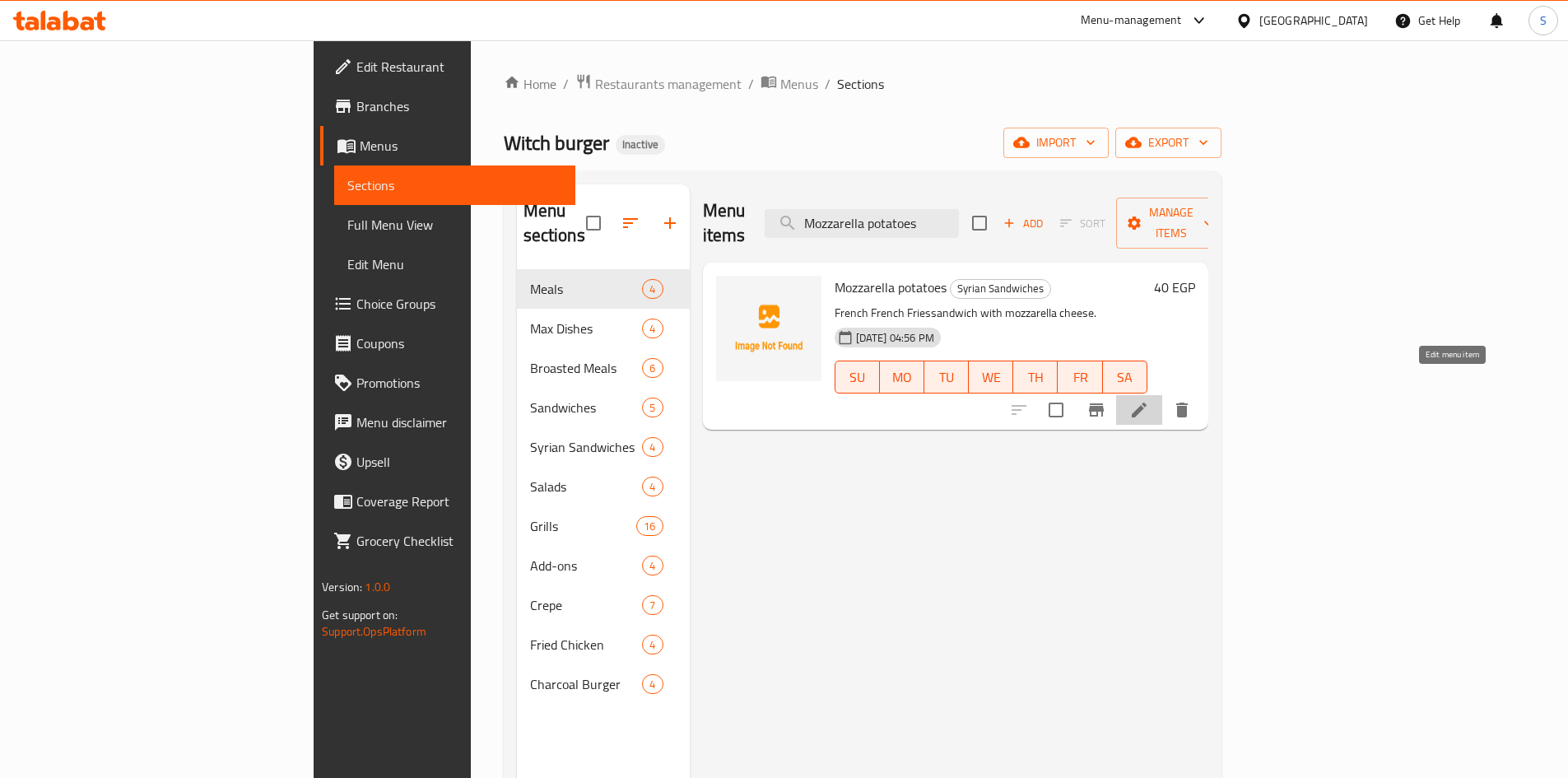
drag, startPoint x: 1453, startPoint y: 386, endPoint x: 1169, endPoint y: 296, distance: 297.9
click at [959, 211] on input "Mozzarella potatoes" at bounding box center [861, 223] width 195 height 28
paste input "arinated Tom"
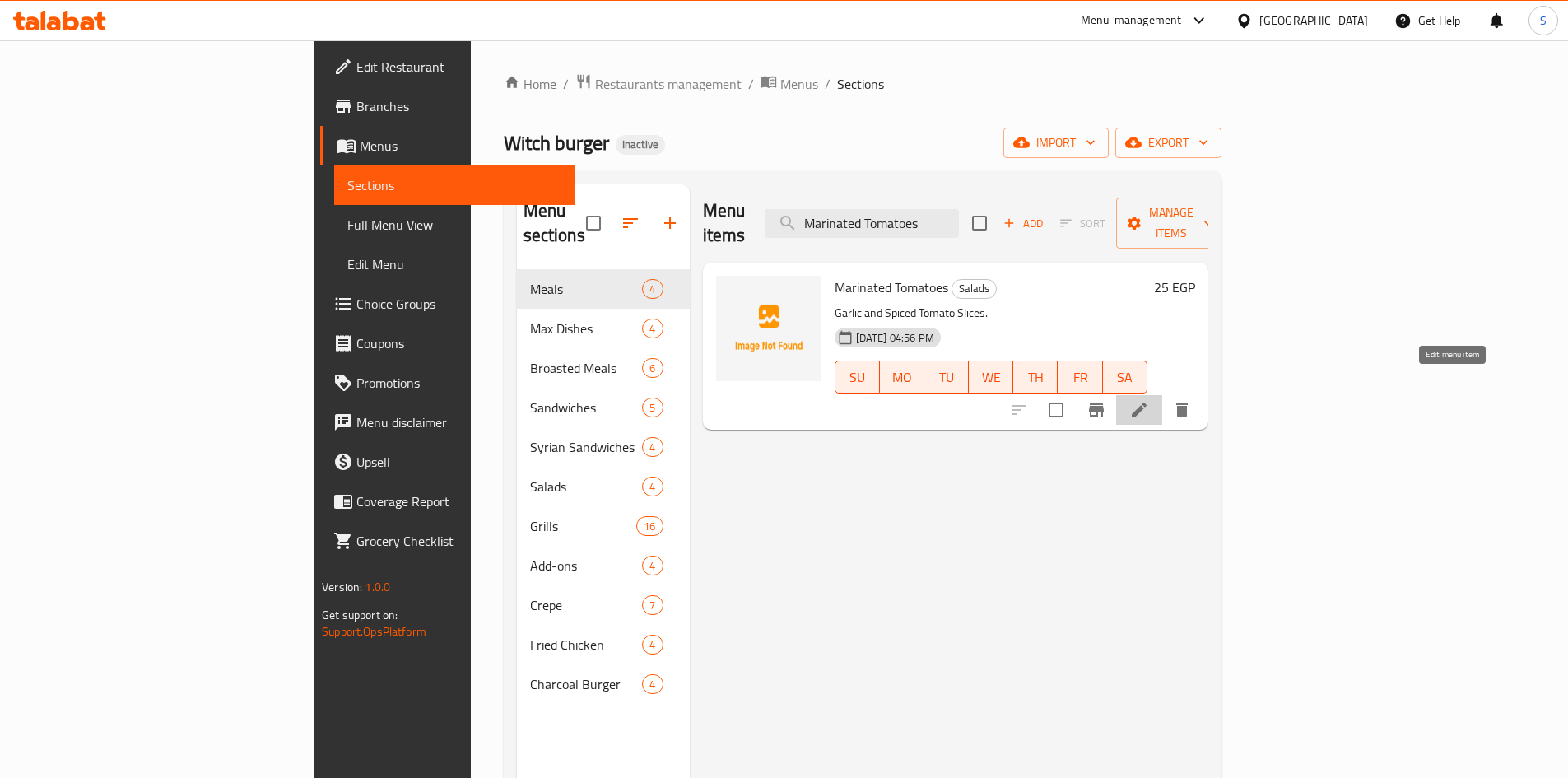
drag, startPoint x: 1455, startPoint y: 389, endPoint x: 1390, endPoint y: 369, distance: 68.0
click at [959, 220] on input "Marinated Tomatoes" at bounding box center [861, 223] width 195 height 28
paste input "1 kg baladiSausage"
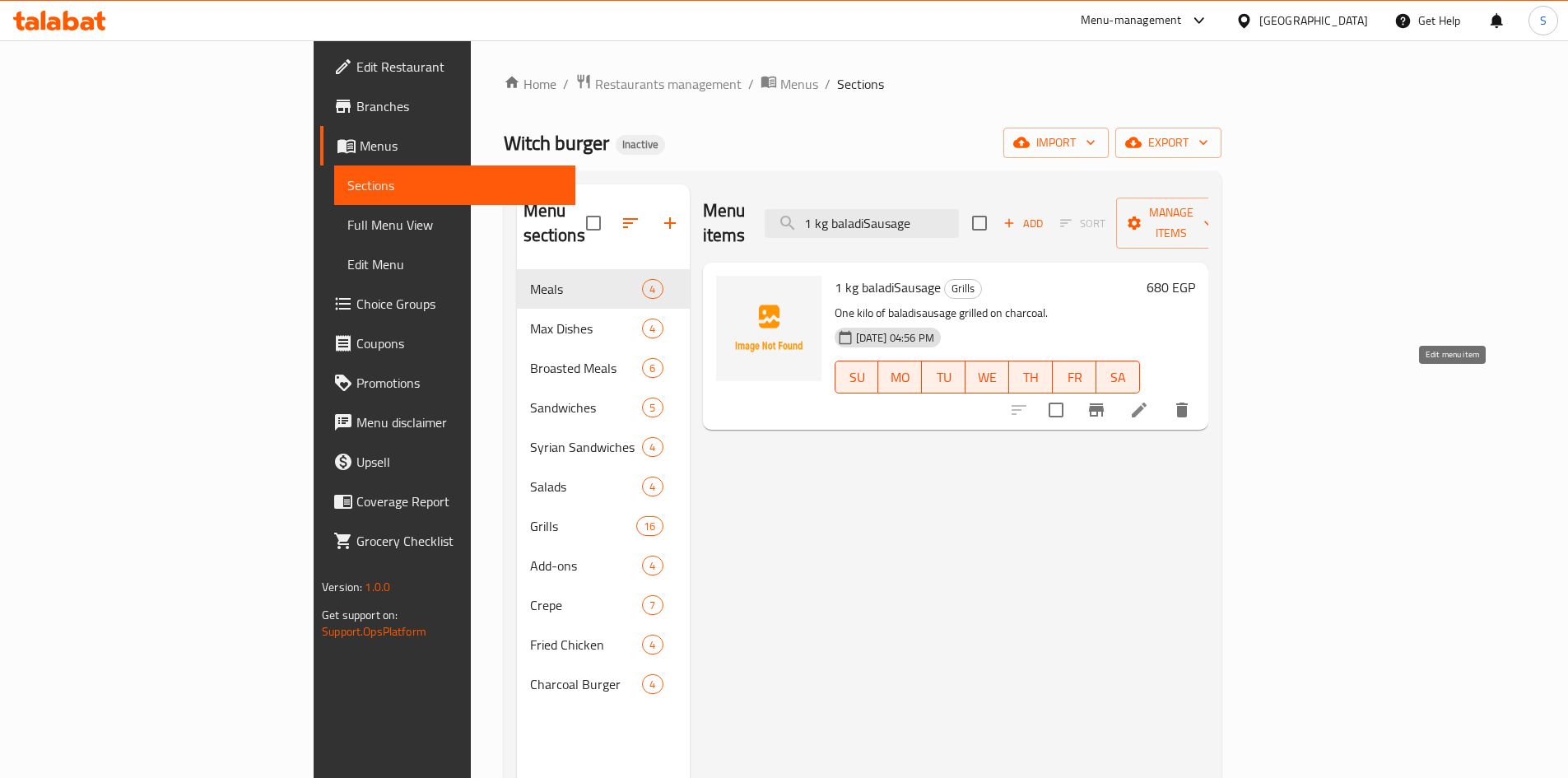
type input "1 kg baladiSausage"
drag, startPoint x: 1449, startPoint y: 388, endPoint x: 1264, endPoint y: 304, distance: 203.2
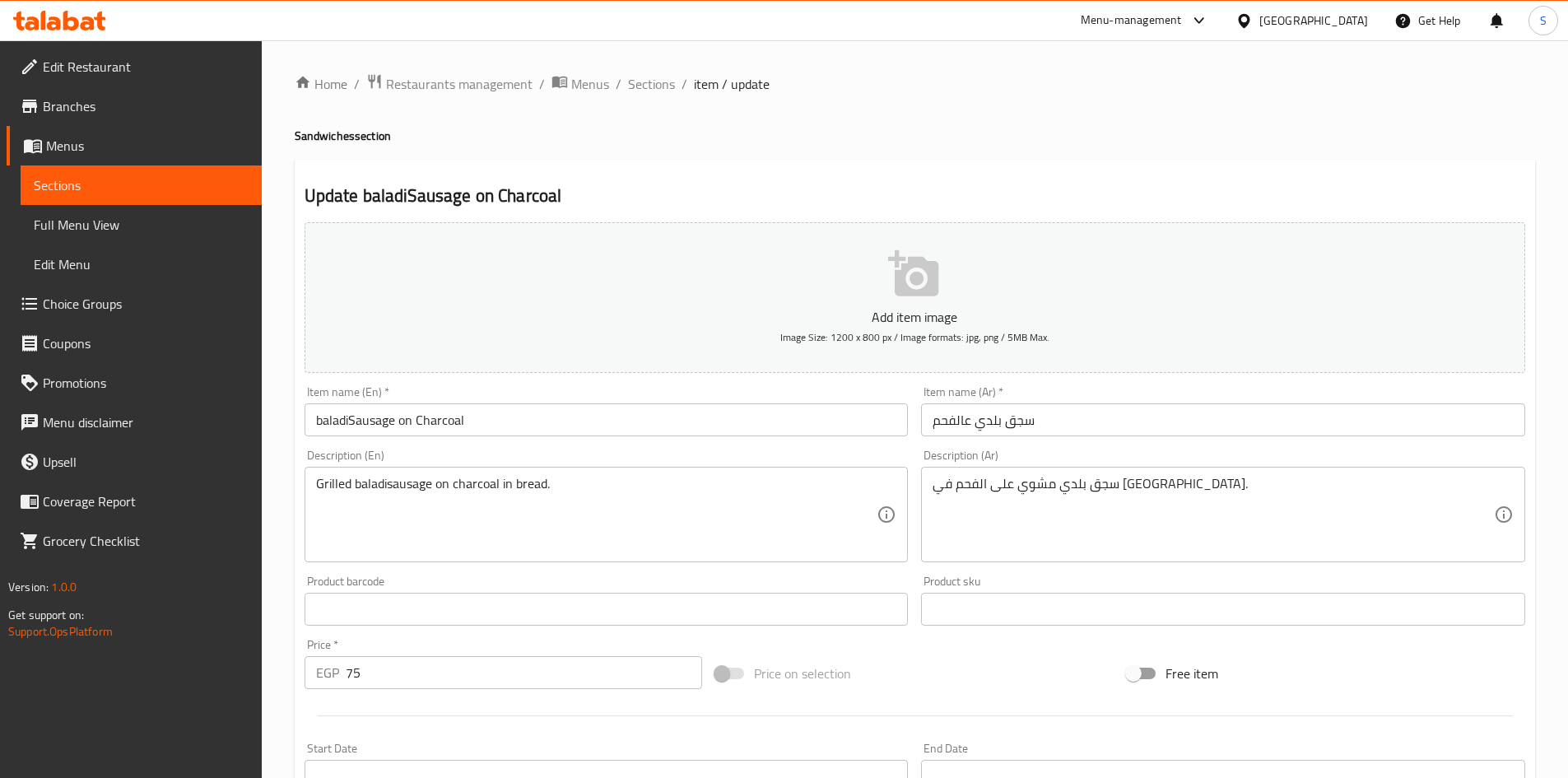
click at [348, 421] on input "baladiSausage on Charcoal" at bounding box center [606, 420] width 604 height 33
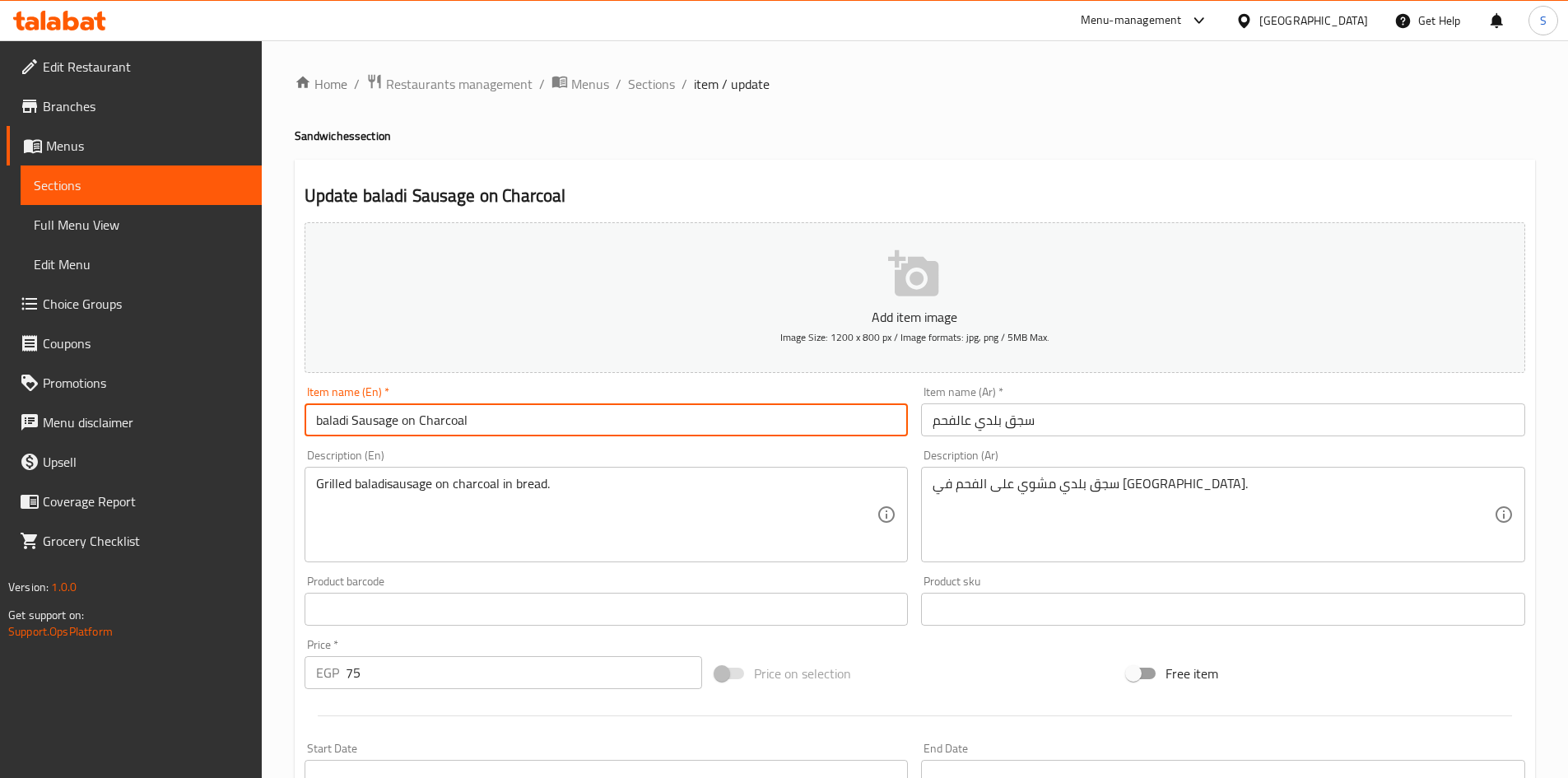
type input "baladi Sausage on Charcoal"
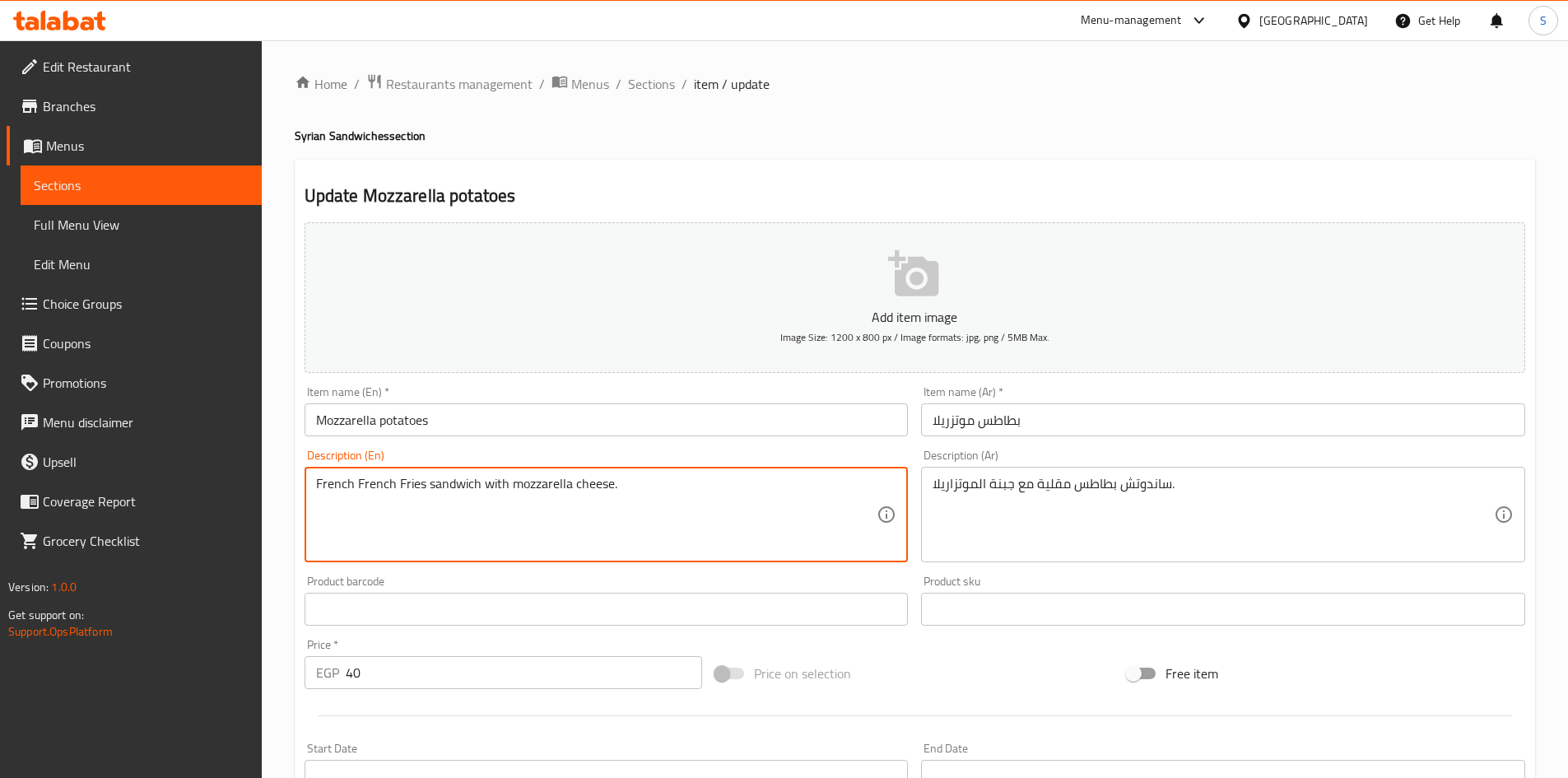
type textarea "French French Fries sandwich with mozzarella cheese."
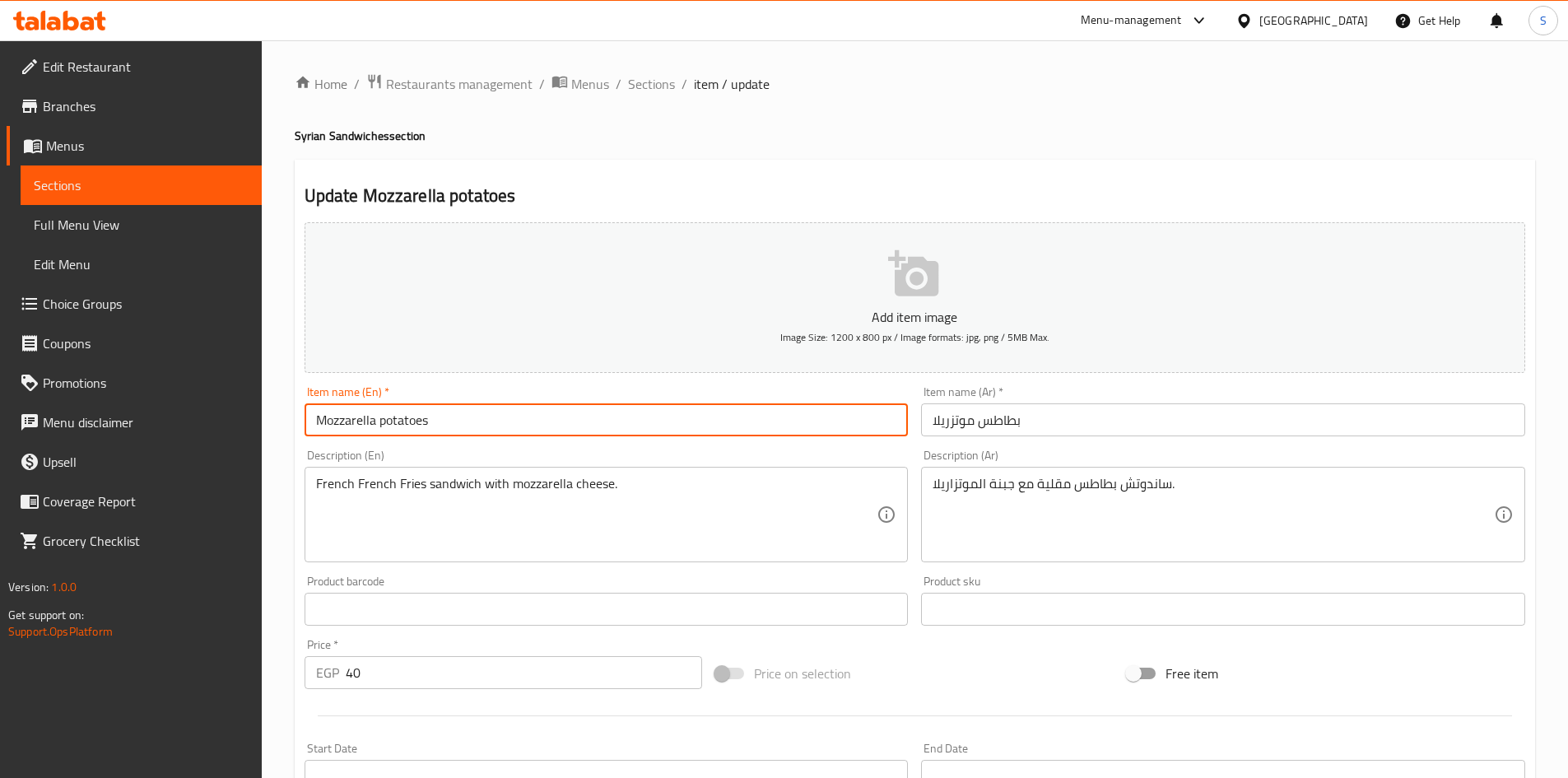
click at [476, 418] on input "Mozzarella potatoes" at bounding box center [606, 420] width 604 height 33
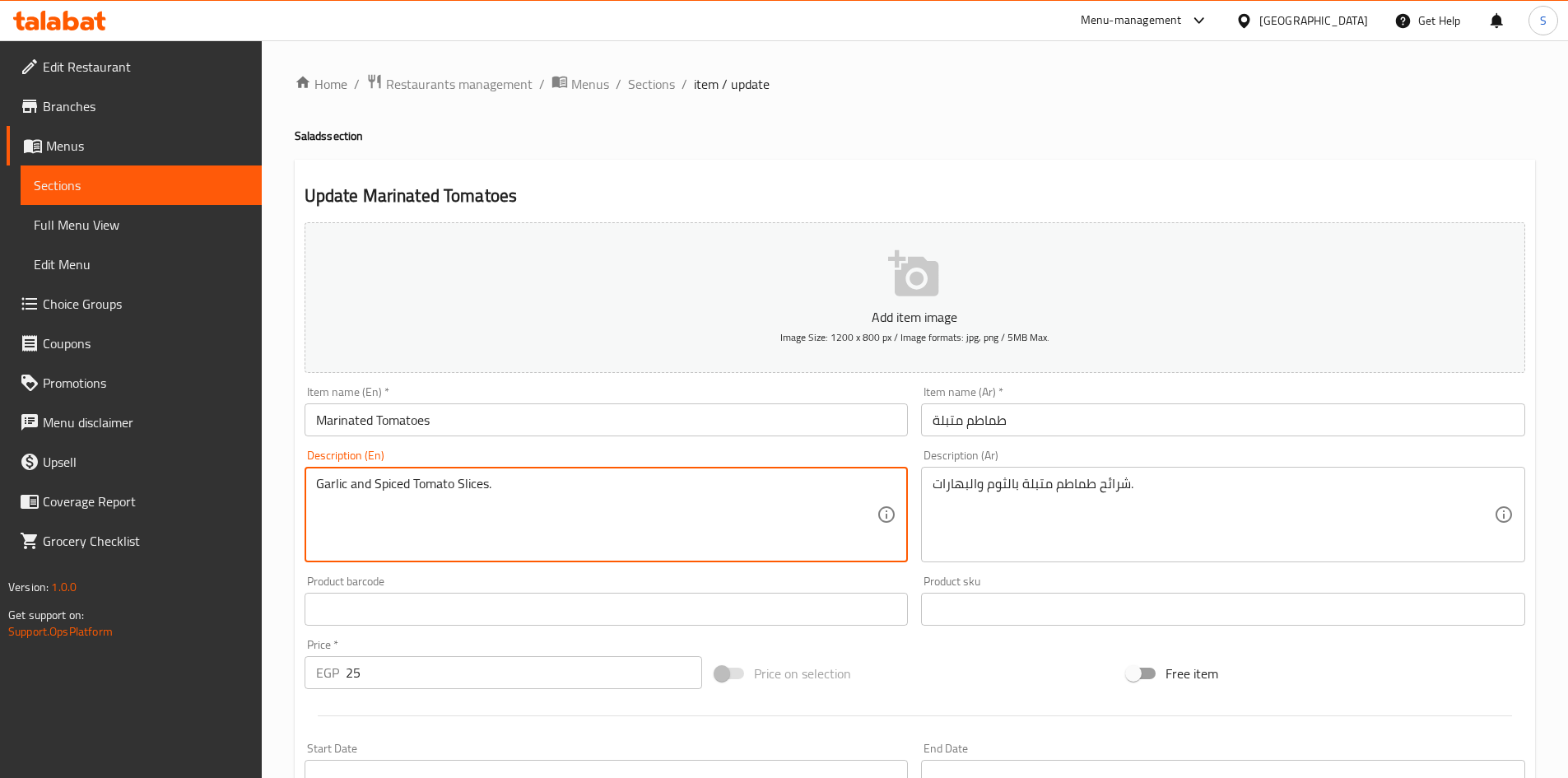
click at [390, 484] on textarea "Garlic and Spiced Tomato Slices." at bounding box center [597, 515] width 562 height 78
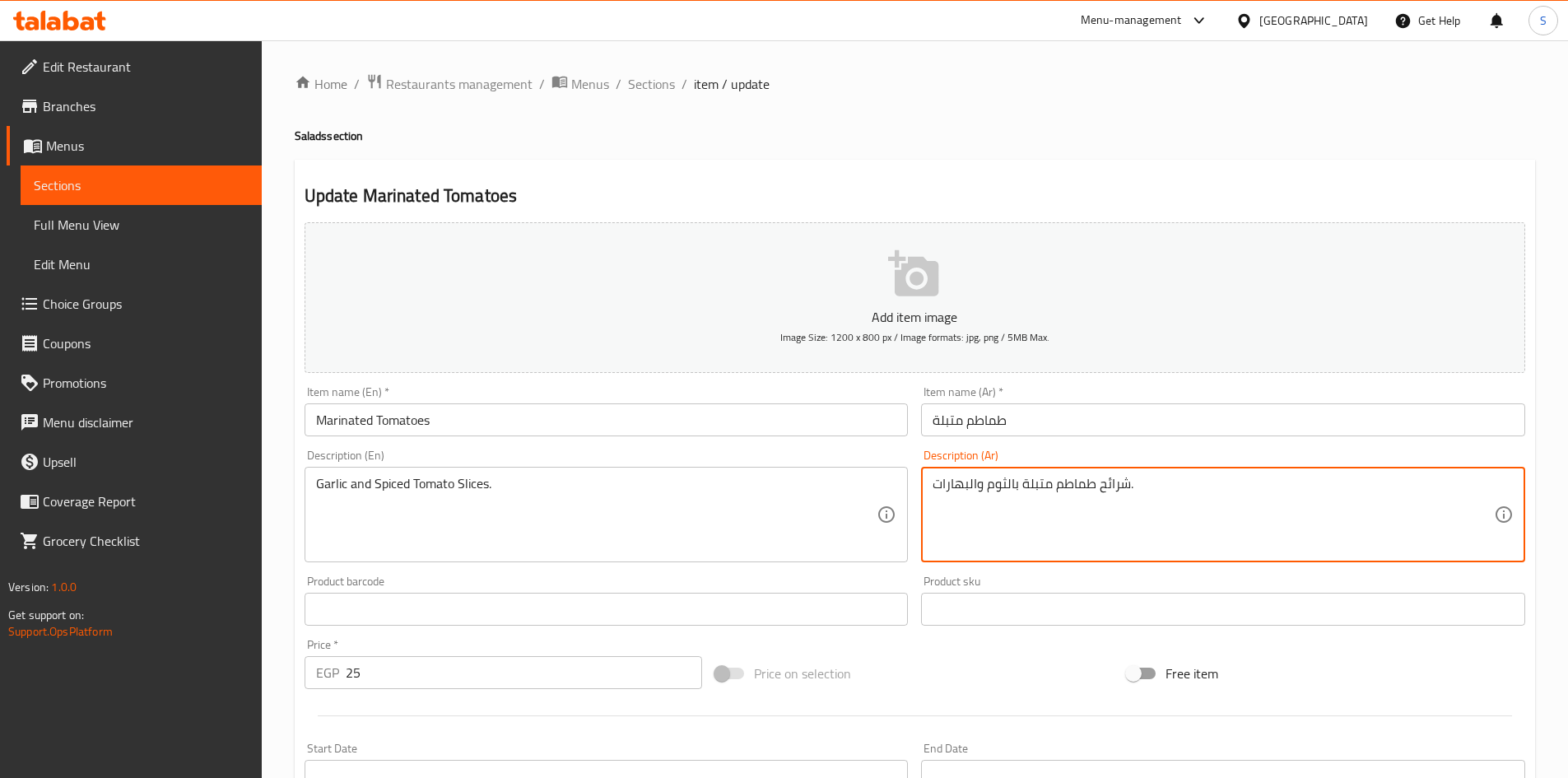
click at [1081, 497] on textarea "شرائح طماطم متبلة بالثوم والبهارات." at bounding box center [1214, 515] width 562 height 78
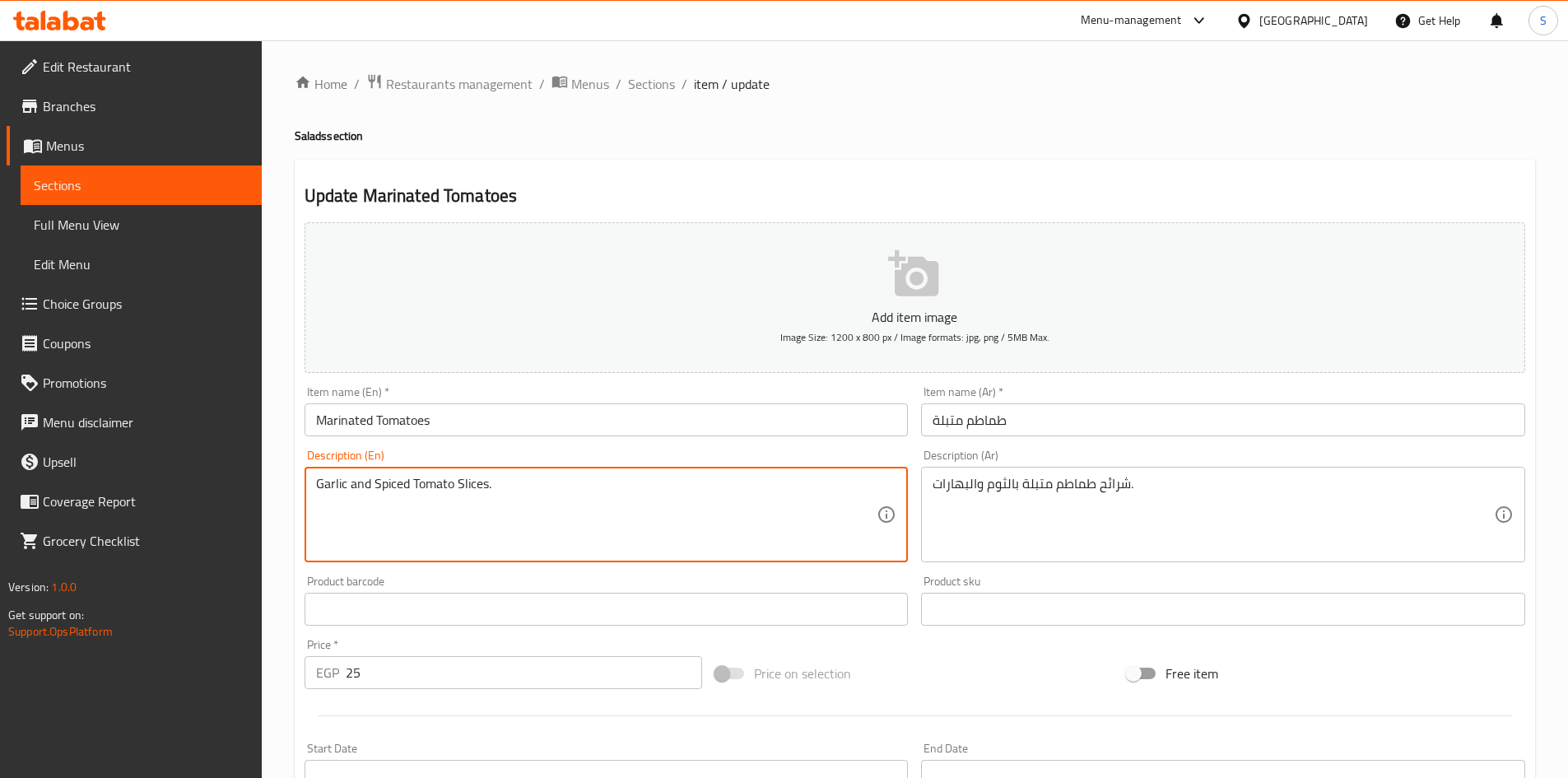
click at [456, 476] on textarea "Garlic and Spiced Tomato Slices." at bounding box center [597, 515] width 562 height 78
paste textarea "Tomato slices marinated with garlic and sp"
type textarea "Tomato slices marinated with garlic and spices."
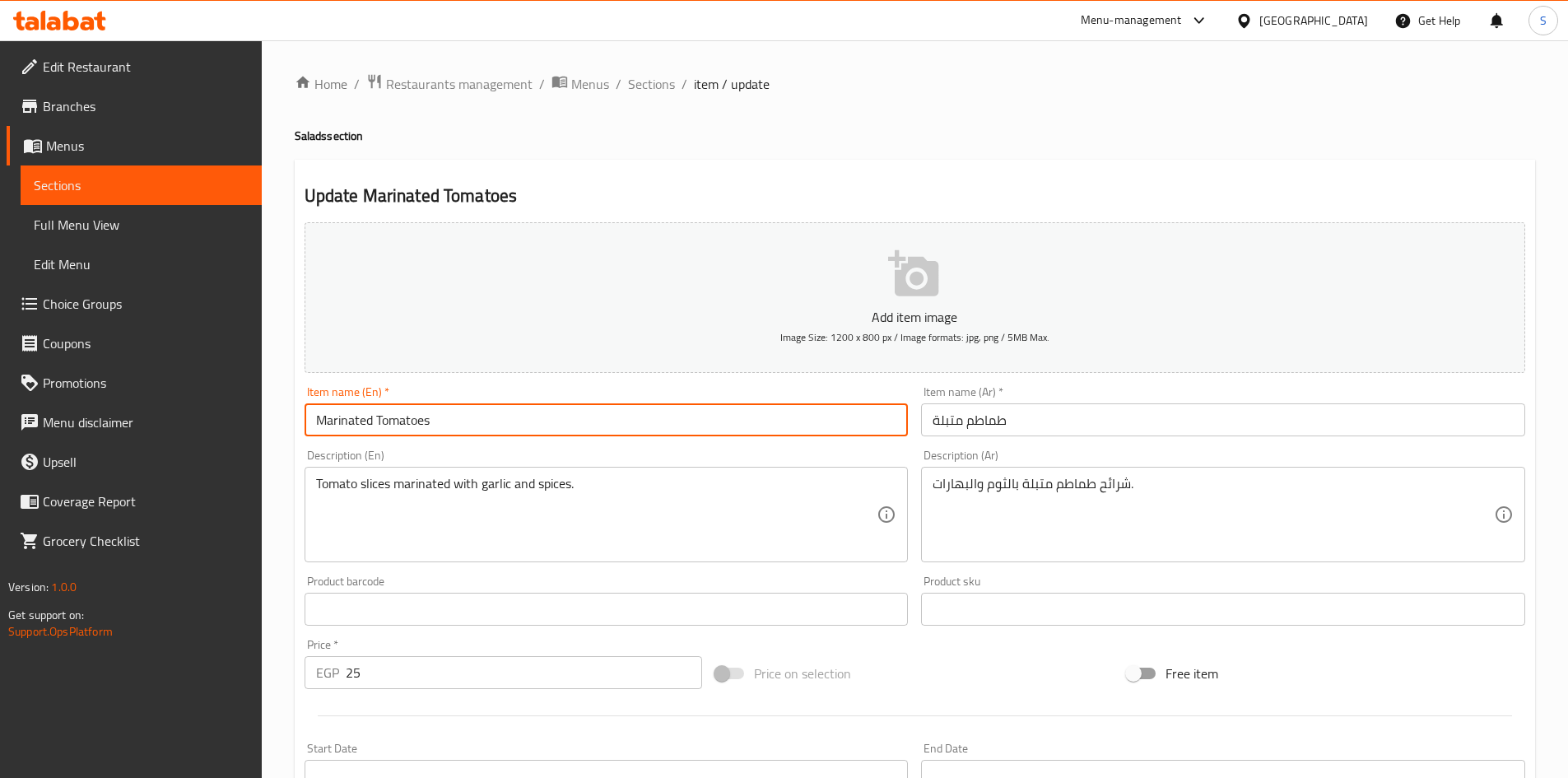
click at [552, 424] on input "Marinated Tomatoes" at bounding box center [606, 420] width 604 height 33
drag, startPoint x: 378, startPoint y: 414, endPoint x: 383, endPoint y: 428, distance: 14.9
click at [378, 415] on input "1 kg baladiSausage" at bounding box center [606, 420] width 604 height 33
type input "1 kg baladi Sausage"
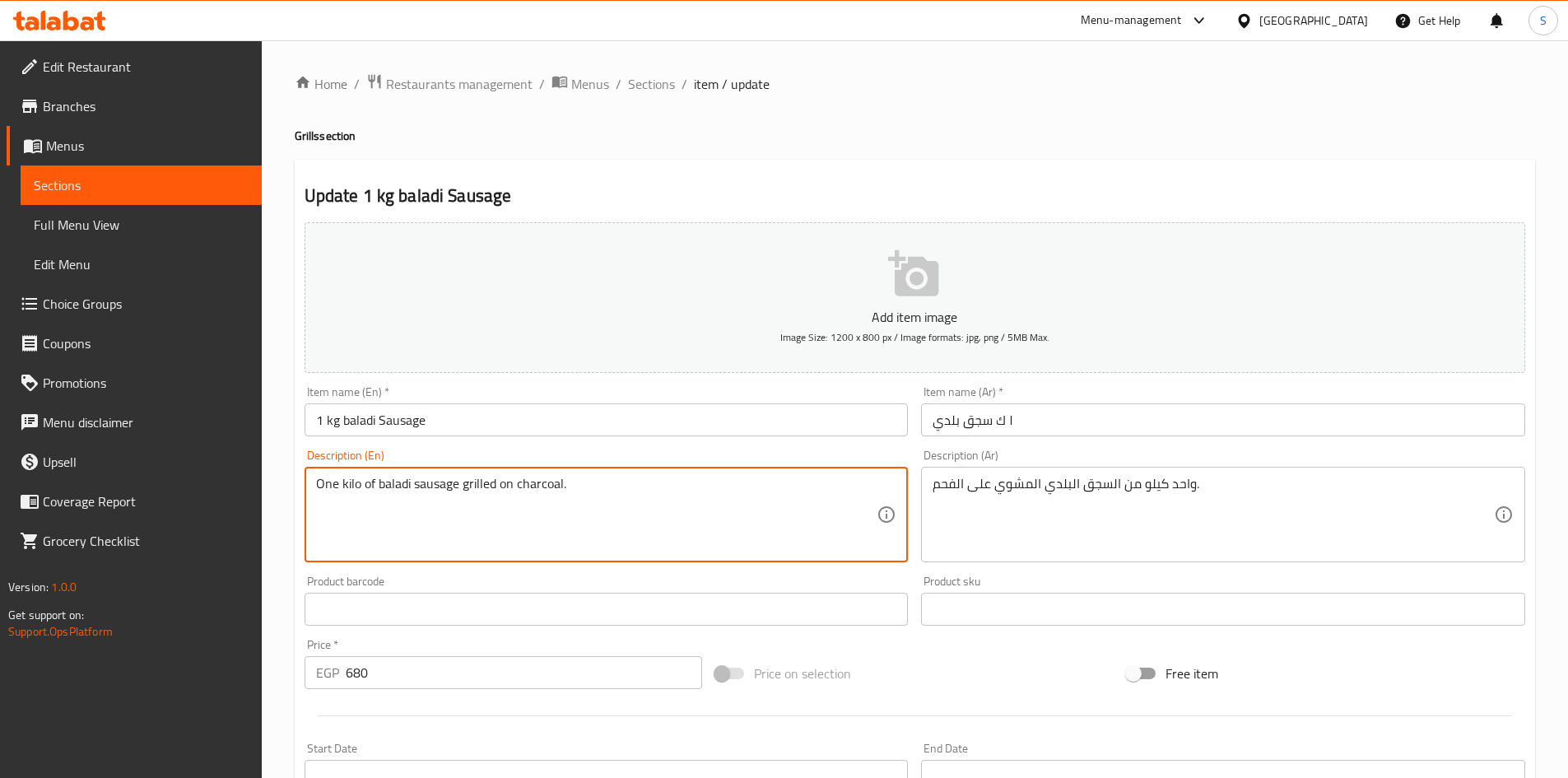
type textarea "One kilo of baladi sausage grilled on charcoal."
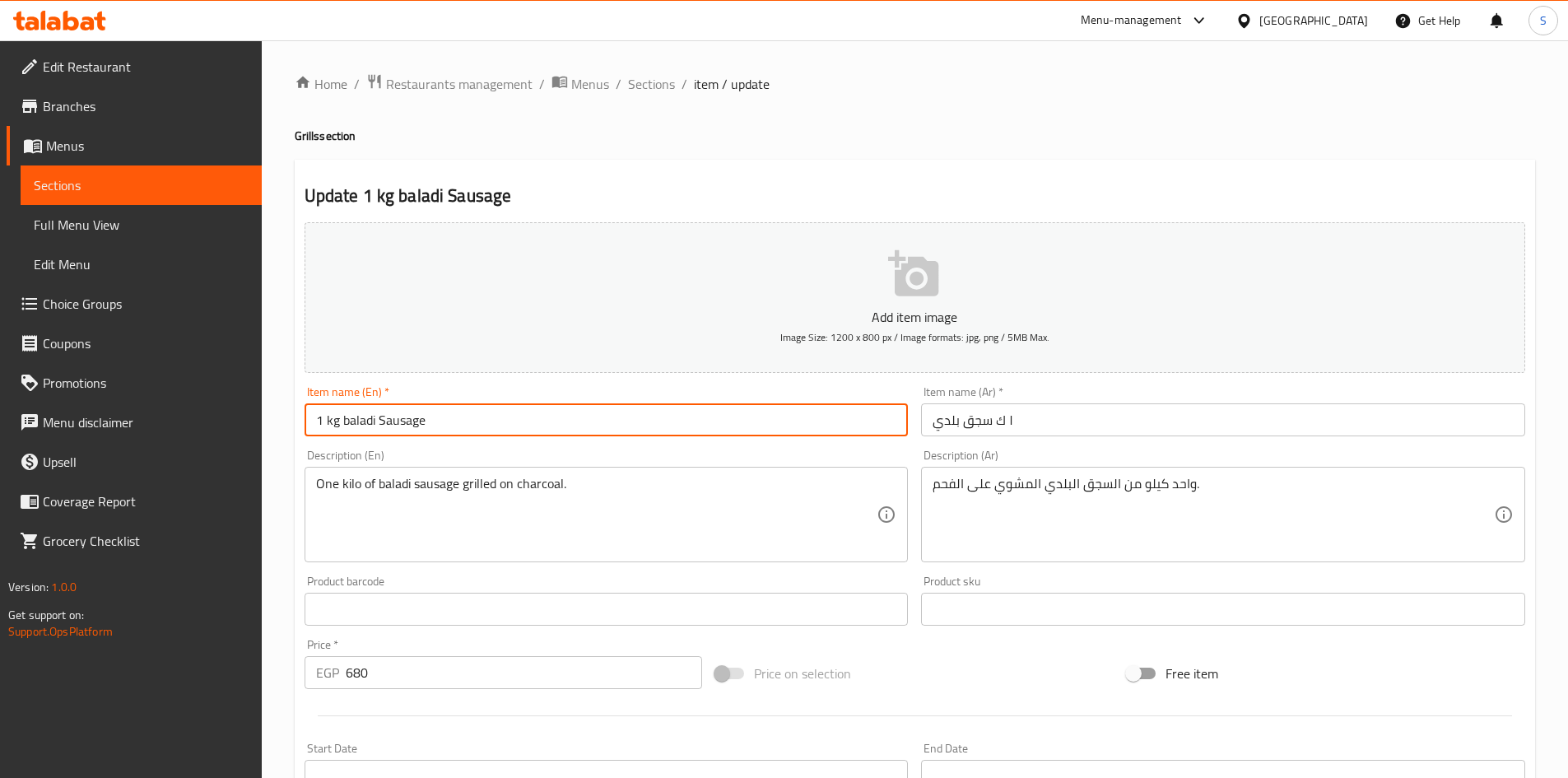
click at [459, 418] on input "1 kg baladi Sausage" at bounding box center [606, 420] width 604 height 33
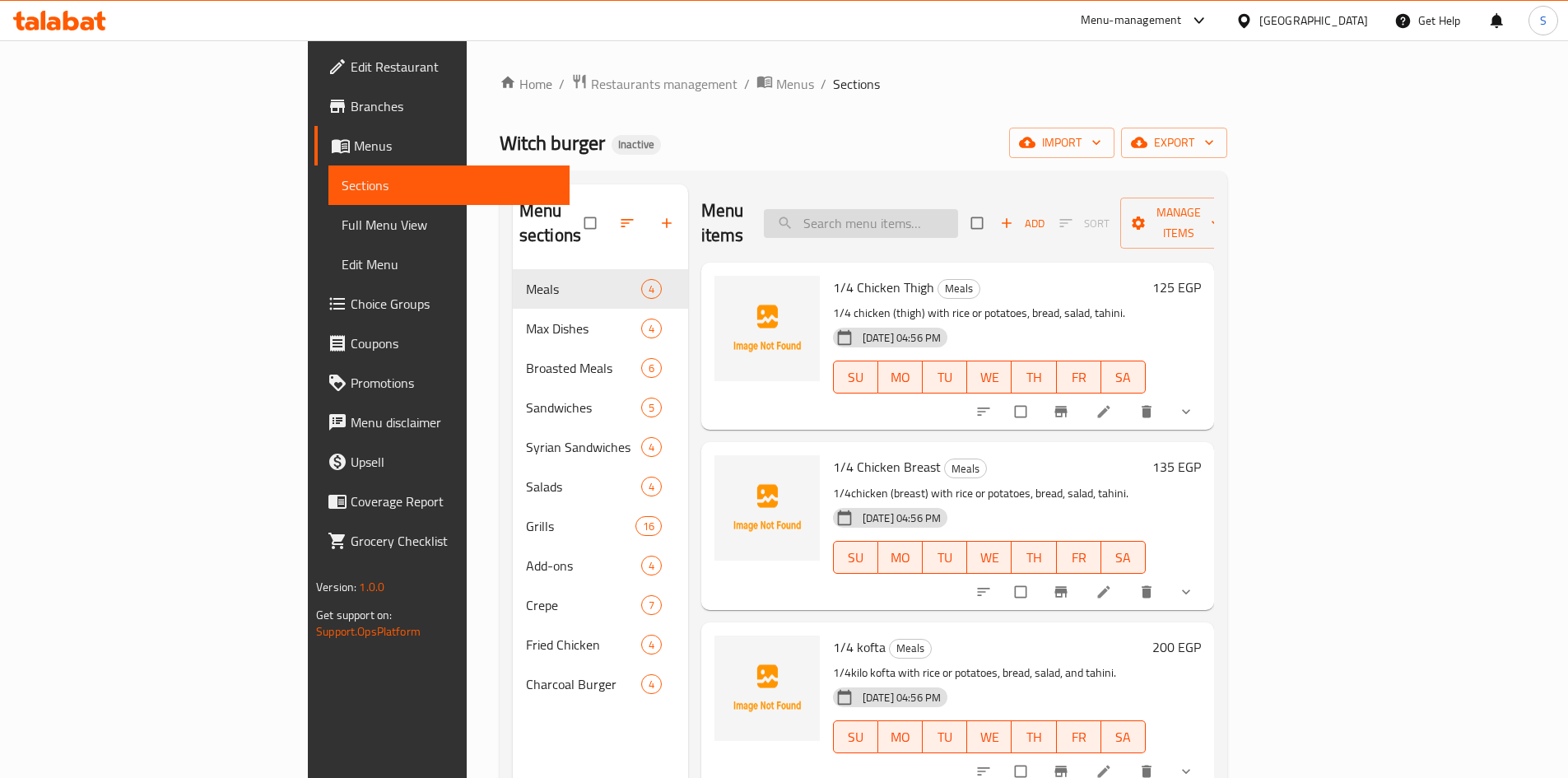
click at [958, 209] on input "search" at bounding box center [861, 223] width 195 height 28
click at [1019, 129] on div "Witch burger Inactive import export" at bounding box center [864, 142] width 728 height 30
click at [958, 209] on input "search" at bounding box center [861, 223] width 195 height 28
paste input "baladiSausage"
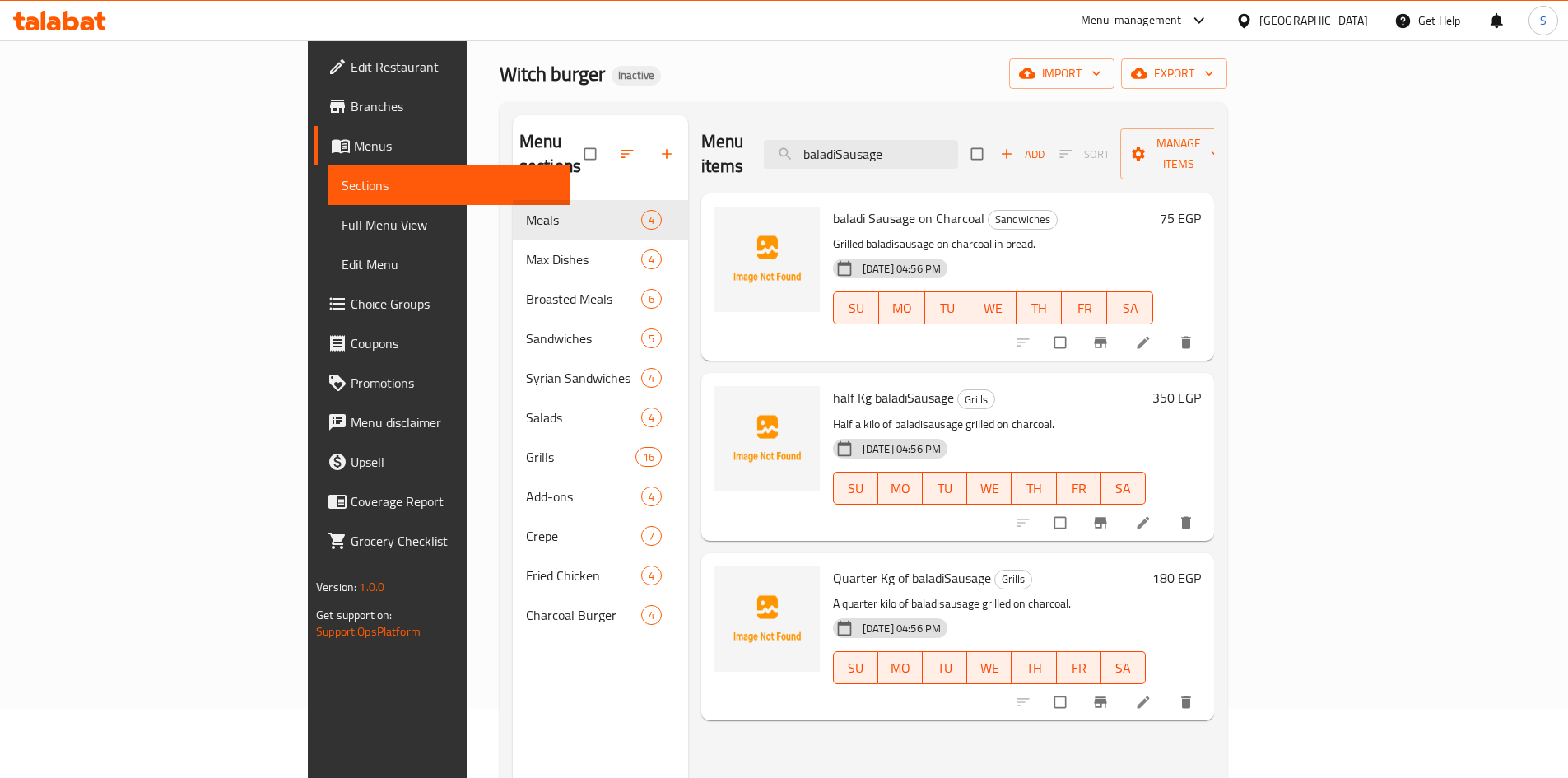
scroll to position [164, 0]
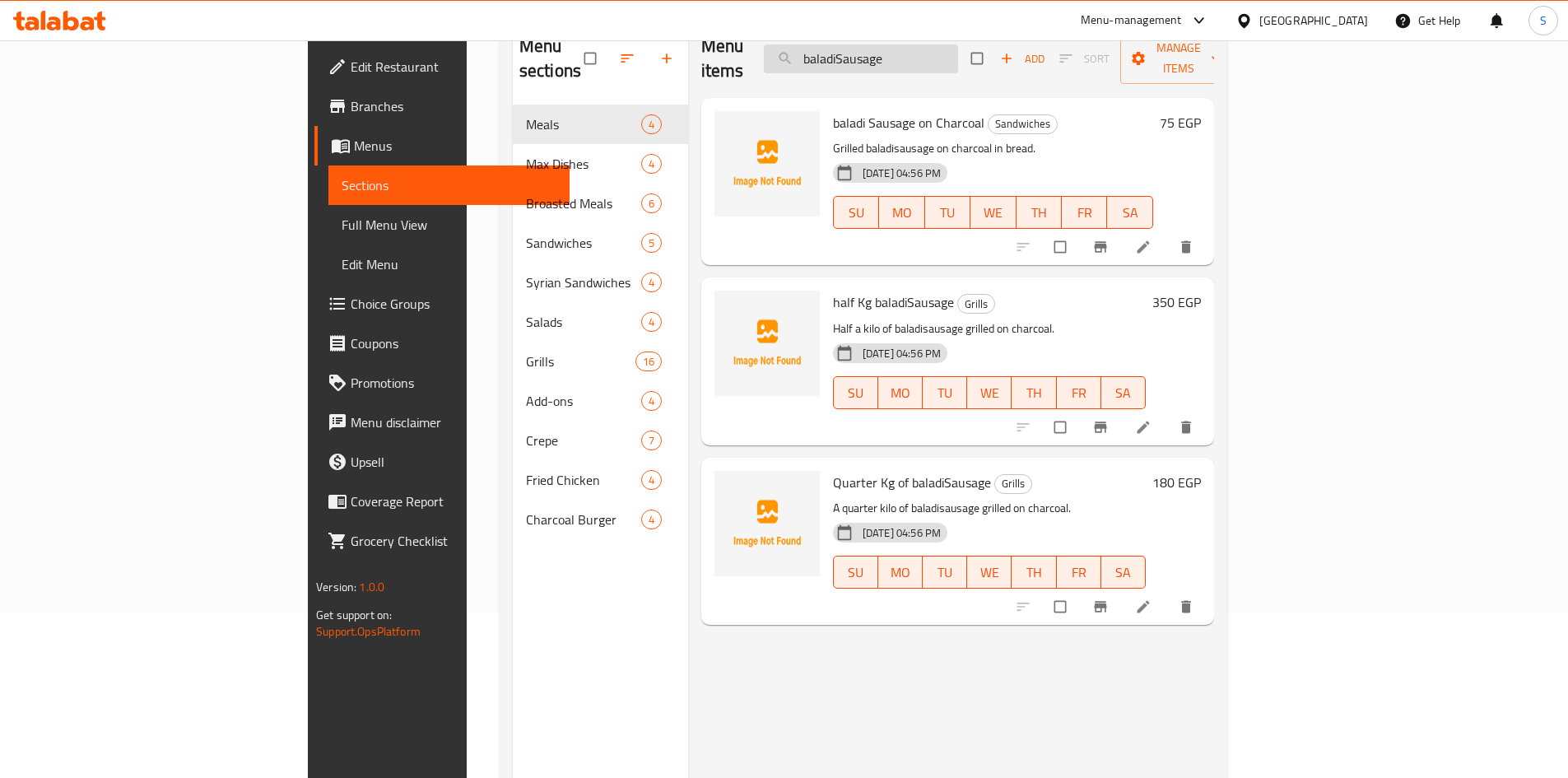
click at [958, 49] on input "baladiSausage" at bounding box center [861, 58] width 195 height 28
paste input "Potato Crep"
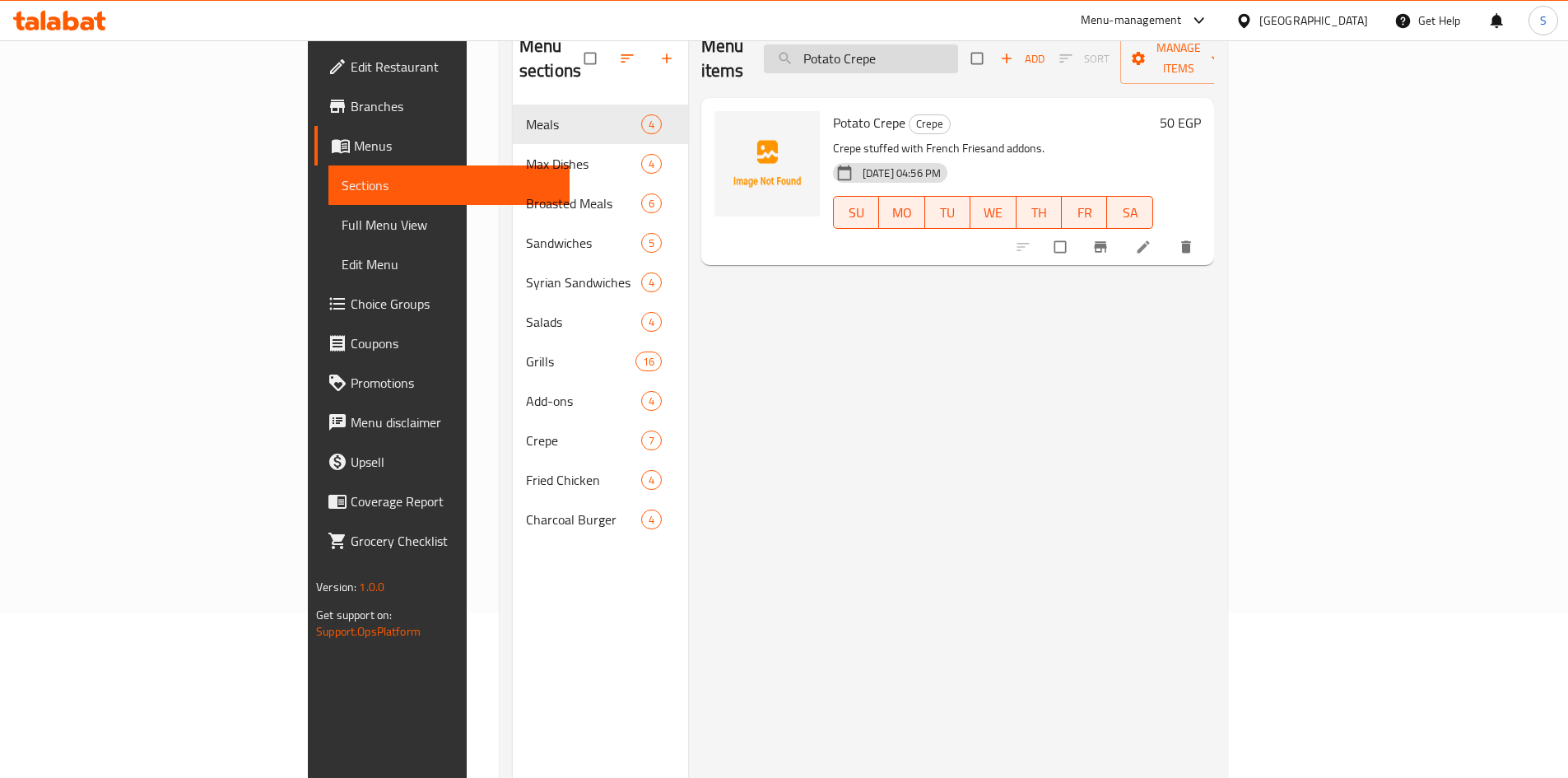
click at [948, 56] on input "Potato Crepe" at bounding box center [861, 58] width 195 height 28
paste input "Witch Singl"
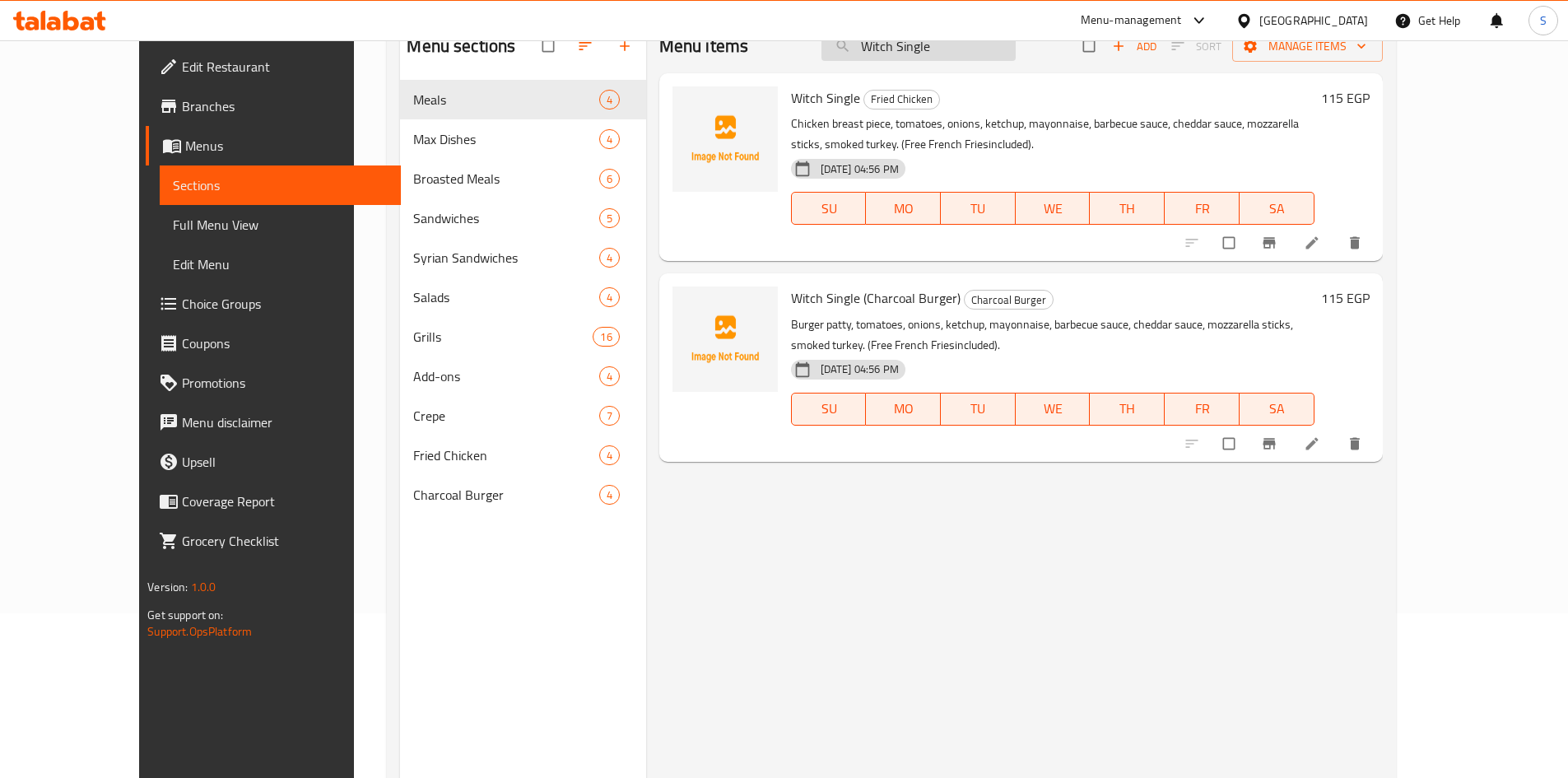
click at [966, 42] on input "Witch Single" at bounding box center [918, 46] width 195 height 28
paste input "Doub"
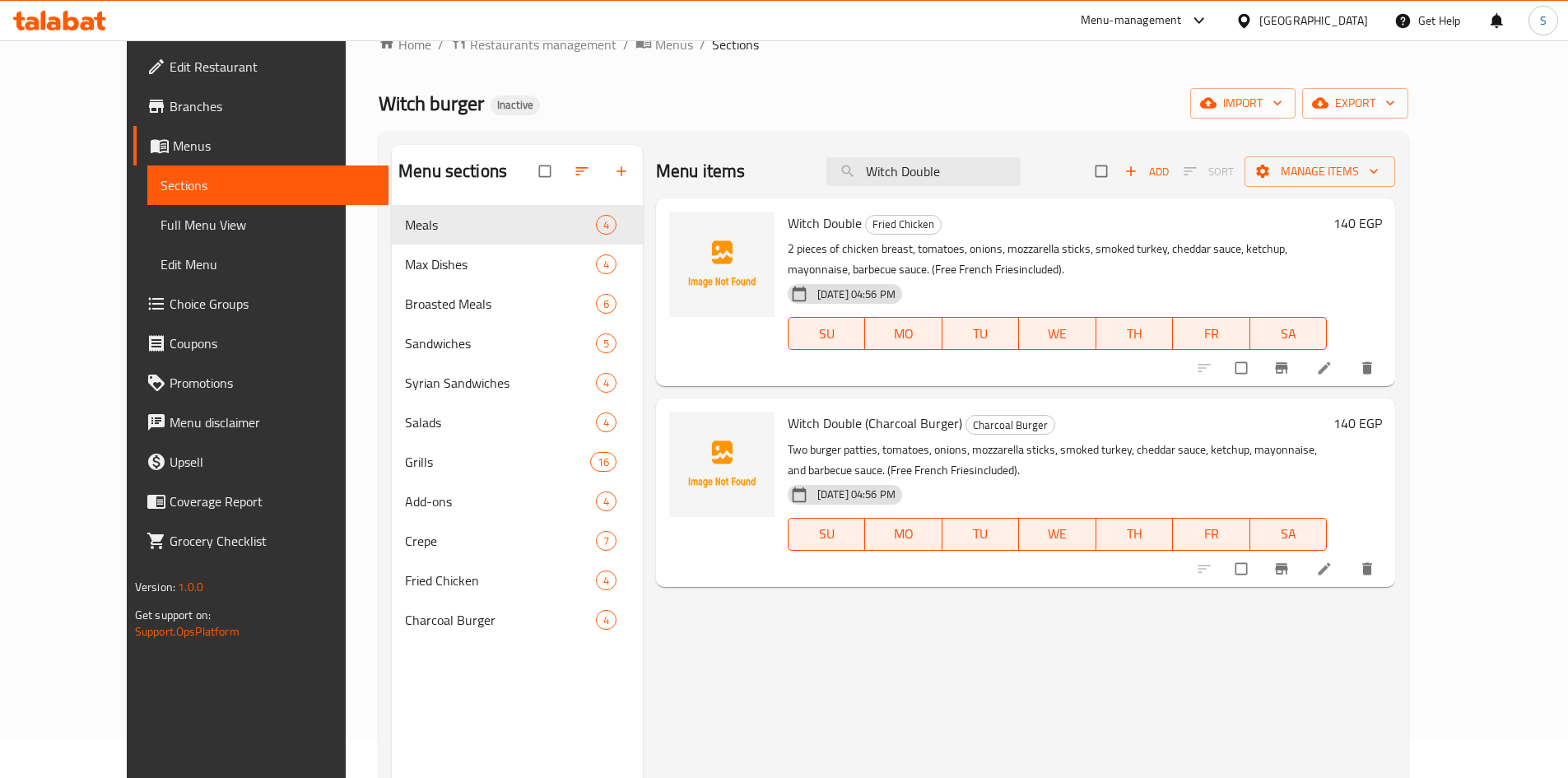
scroll to position [0, 0]
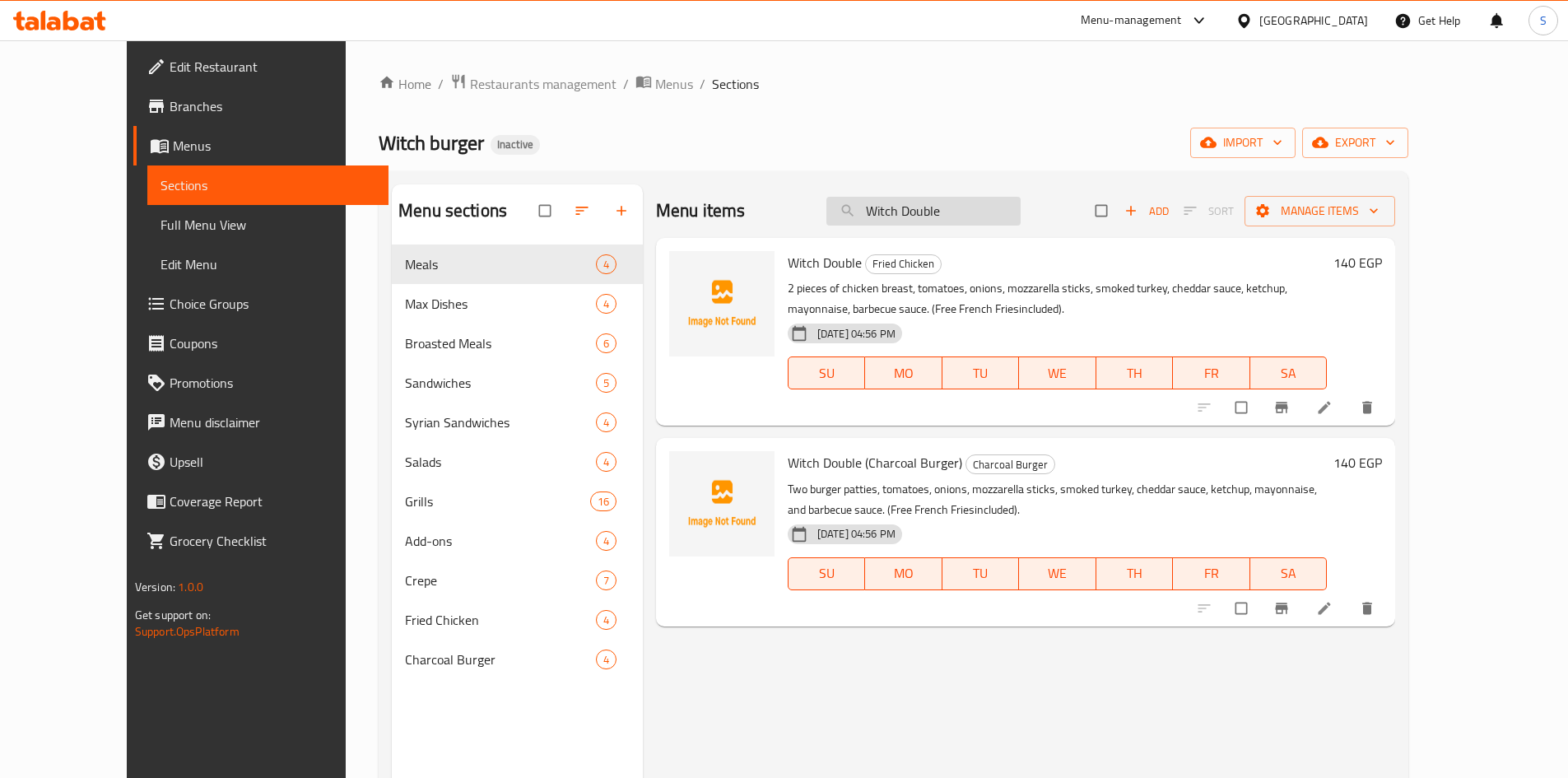
click at [969, 206] on input "Witch Double" at bounding box center [923, 210] width 195 height 28
paste input "half kg Tex"
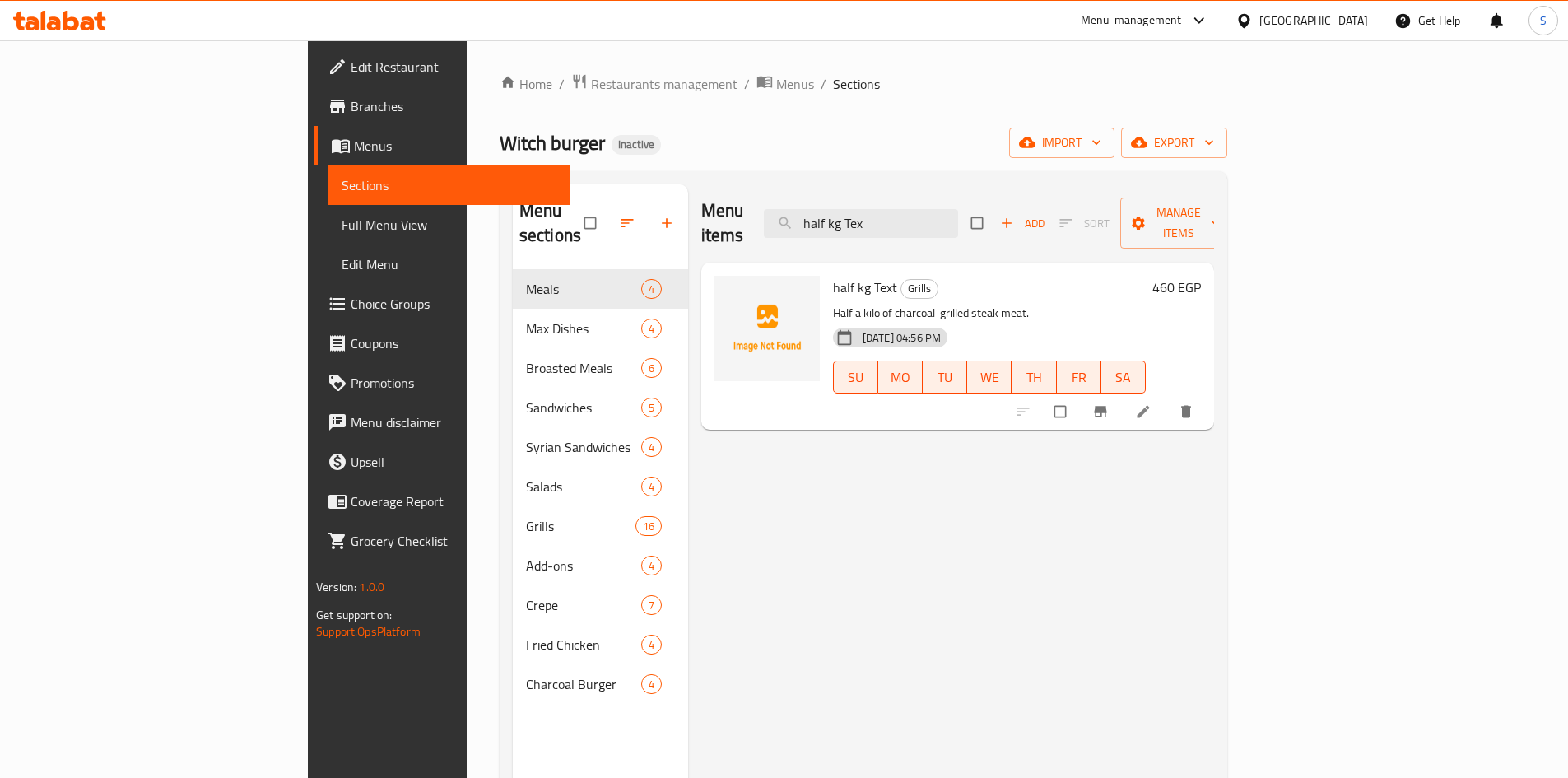
type input "half kg Tex"
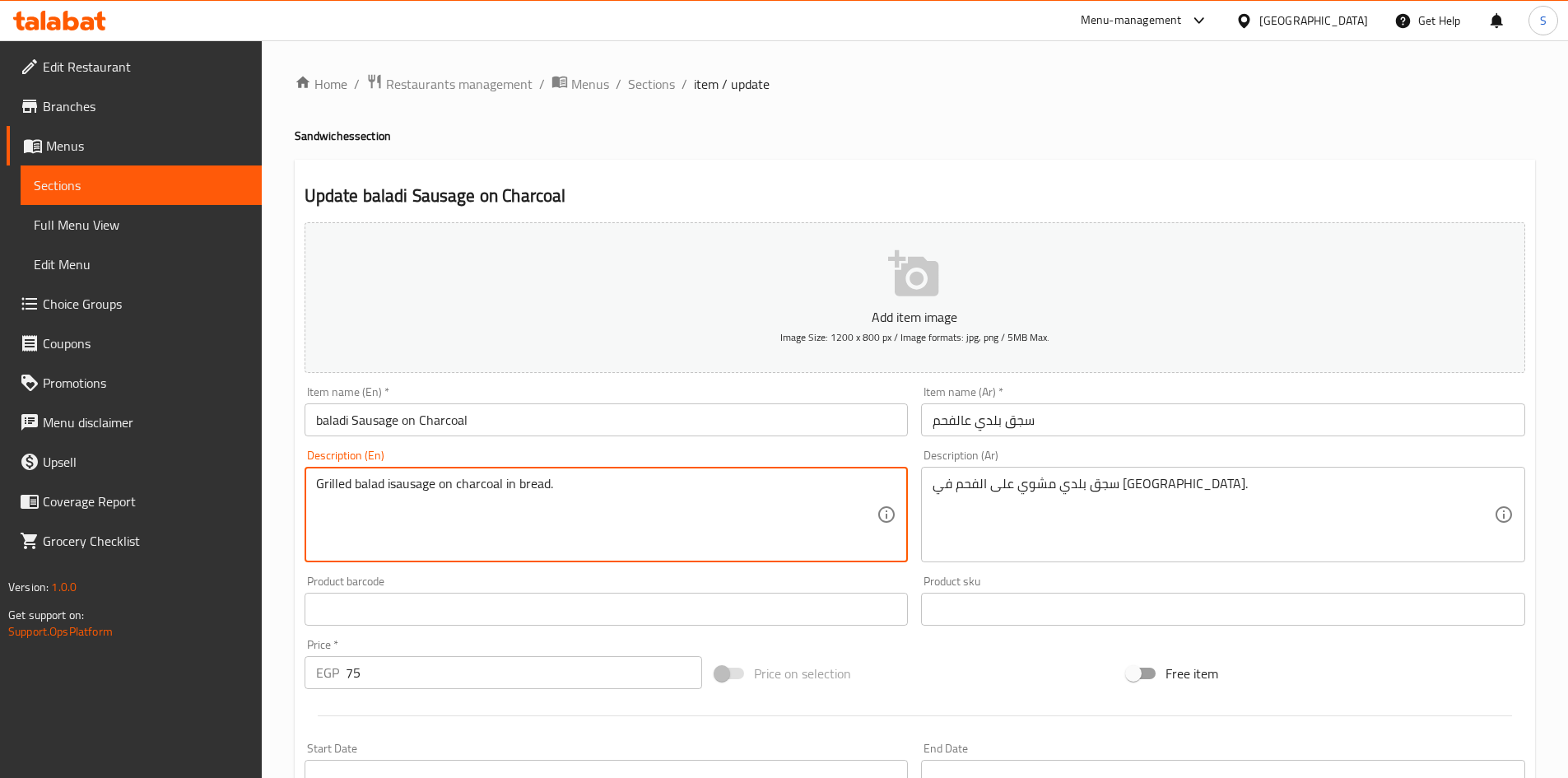
click at [571, 413] on input "baladi Sausage on Charcoal" at bounding box center [606, 420] width 604 height 33
click at [386, 483] on textarea "Grilled baladisausage on charcoal in bread." at bounding box center [597, 515] width 562 height 78
type textarea "Grilled baladi sausage on charcoal in bread."
click at [560, 409] on input "baladi Sausage on Charcoal" at bounding box center [606, 420] width 604 height 33
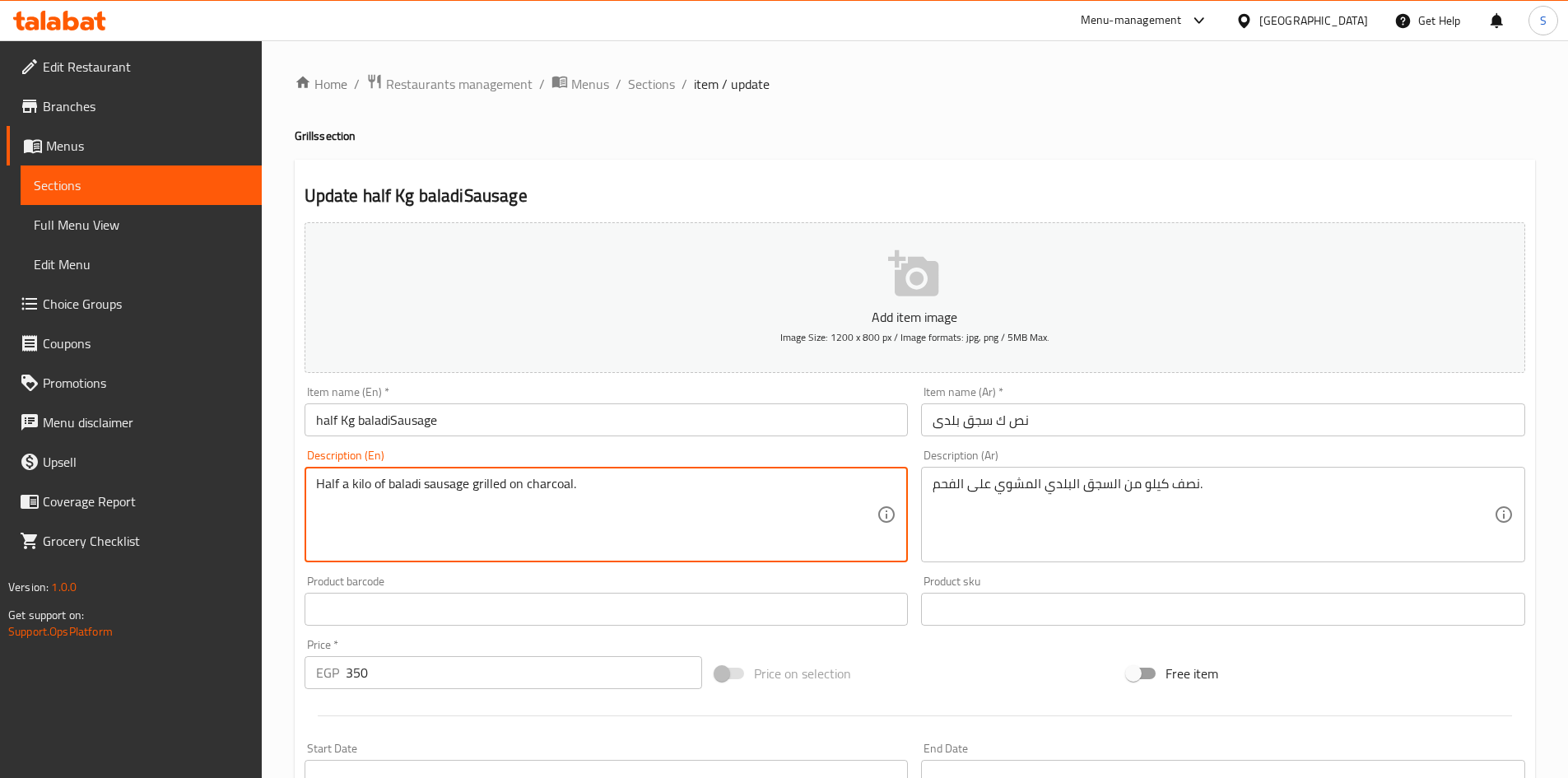
type textarea "Half a kilo of baladi sausage grilled on charcoal."
click at [498, 423] on input "half Kg baladiSausage" at bounding box center [606, 420] width 604 height 33
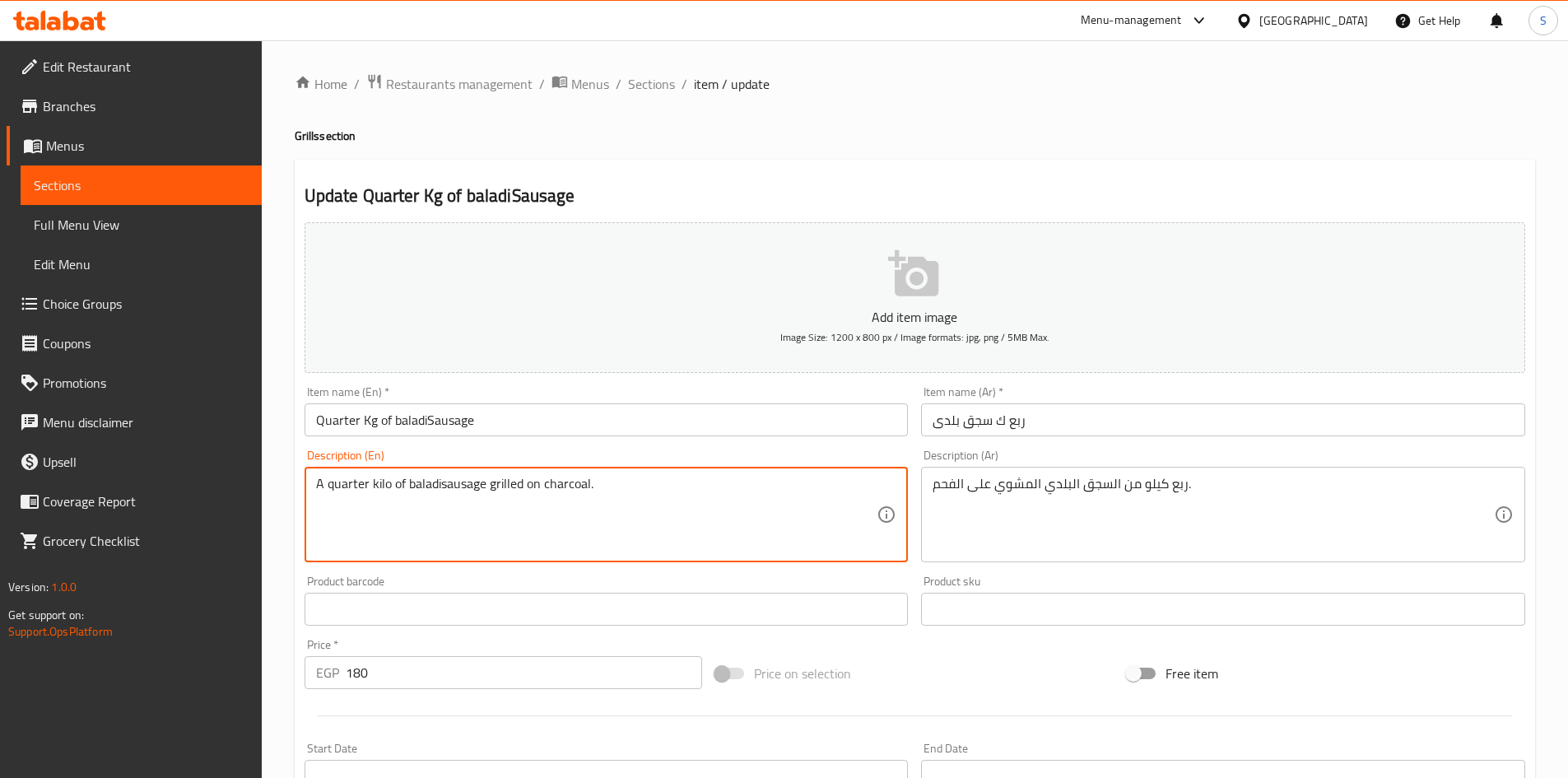
click at [441, 485] on textarea "A quarter kilo of baladisausage grilled on charcoal." at bounding box center [597, 515] width 562 height 78
type textarea "A quarter kilo of baladi sausage grilled on charcoal."
click at [524, 420] on input "Quarter Kg of baladiSausage" at bounding box center [606, 420] width 604 height 33
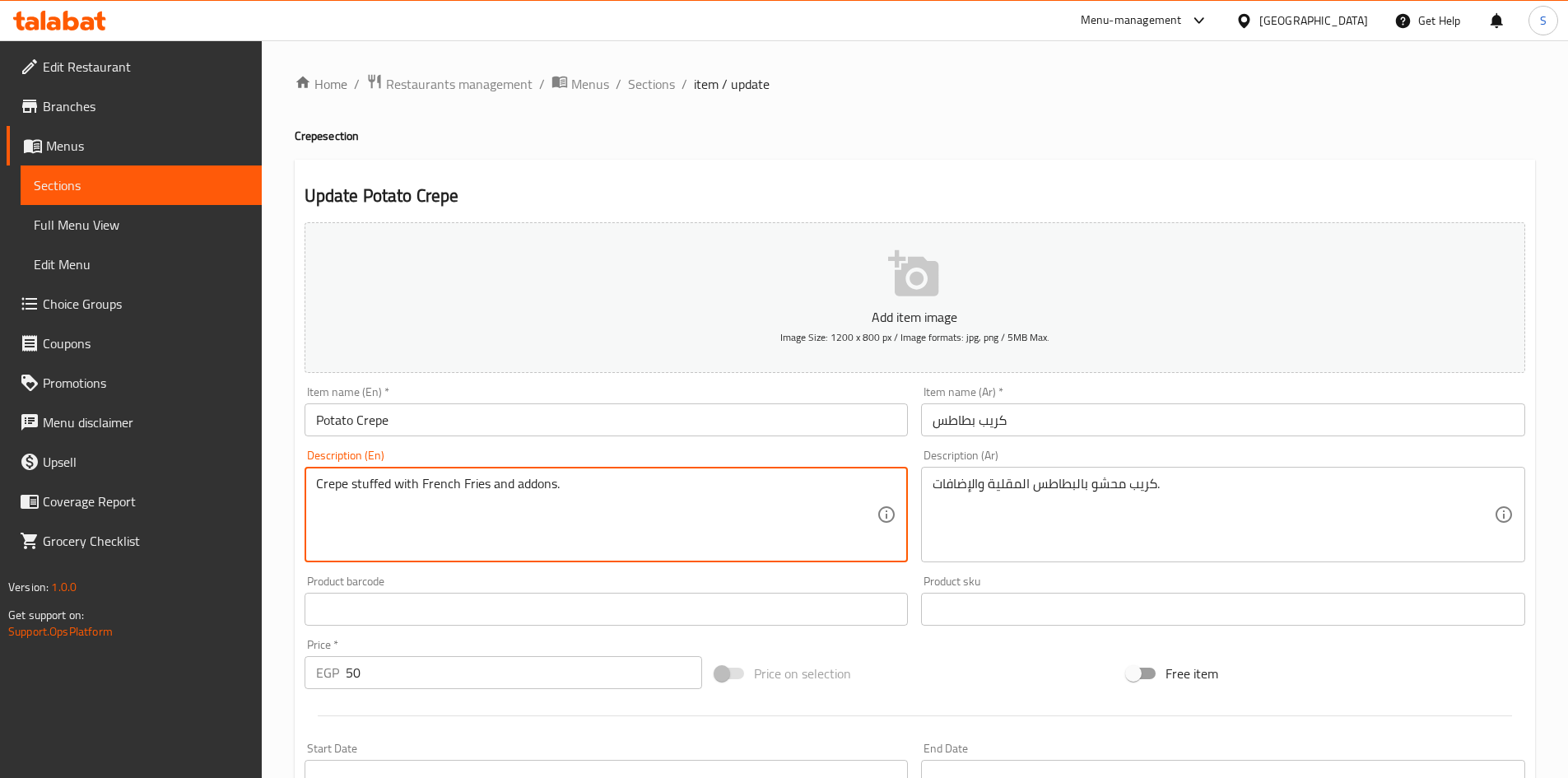
type textarea "Crepe stuffed with French Fries and addons."
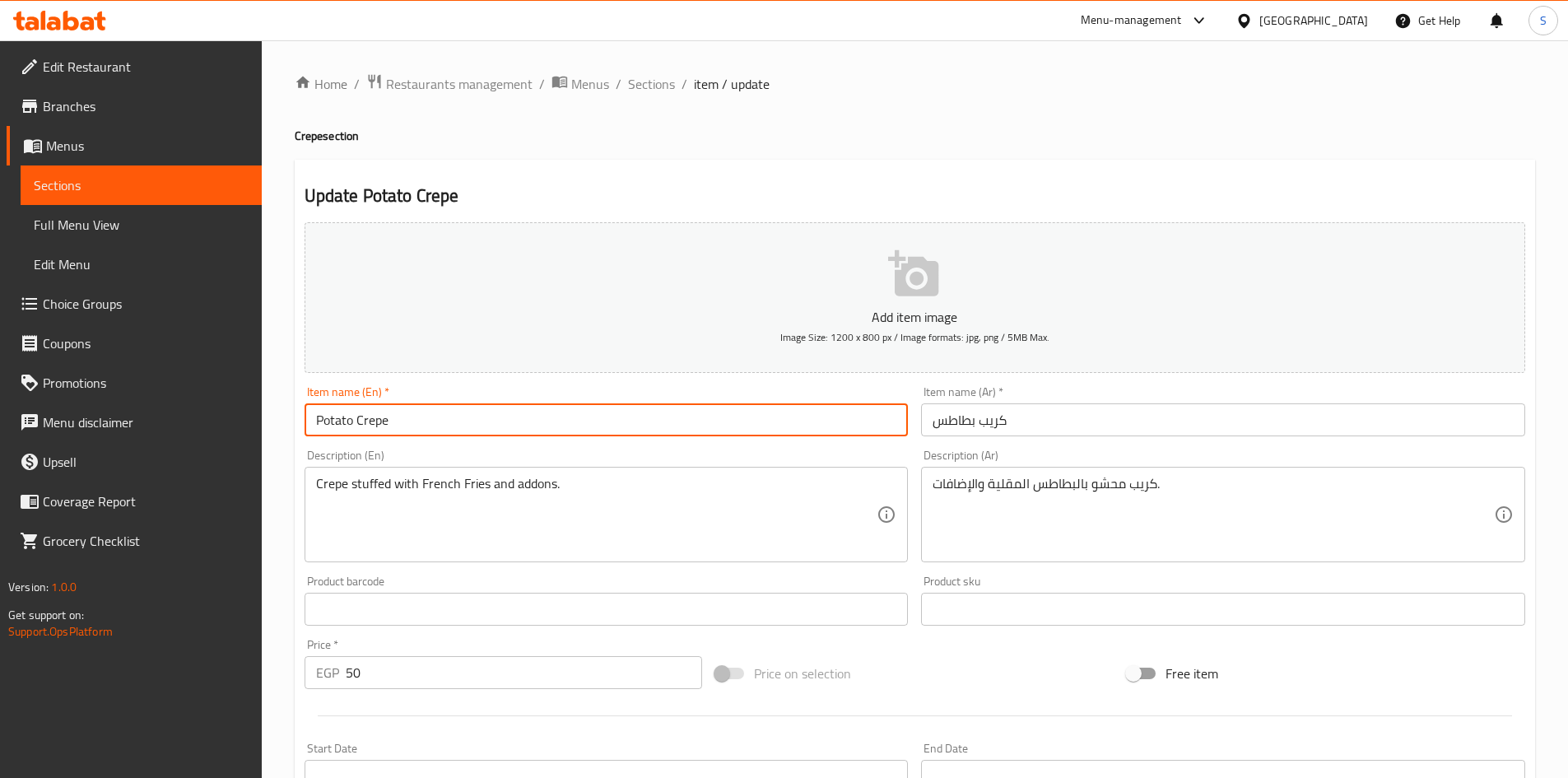
click at [505, 408] on input "Potato Crepe" at bounding box center [606, 420] width 604 height 33
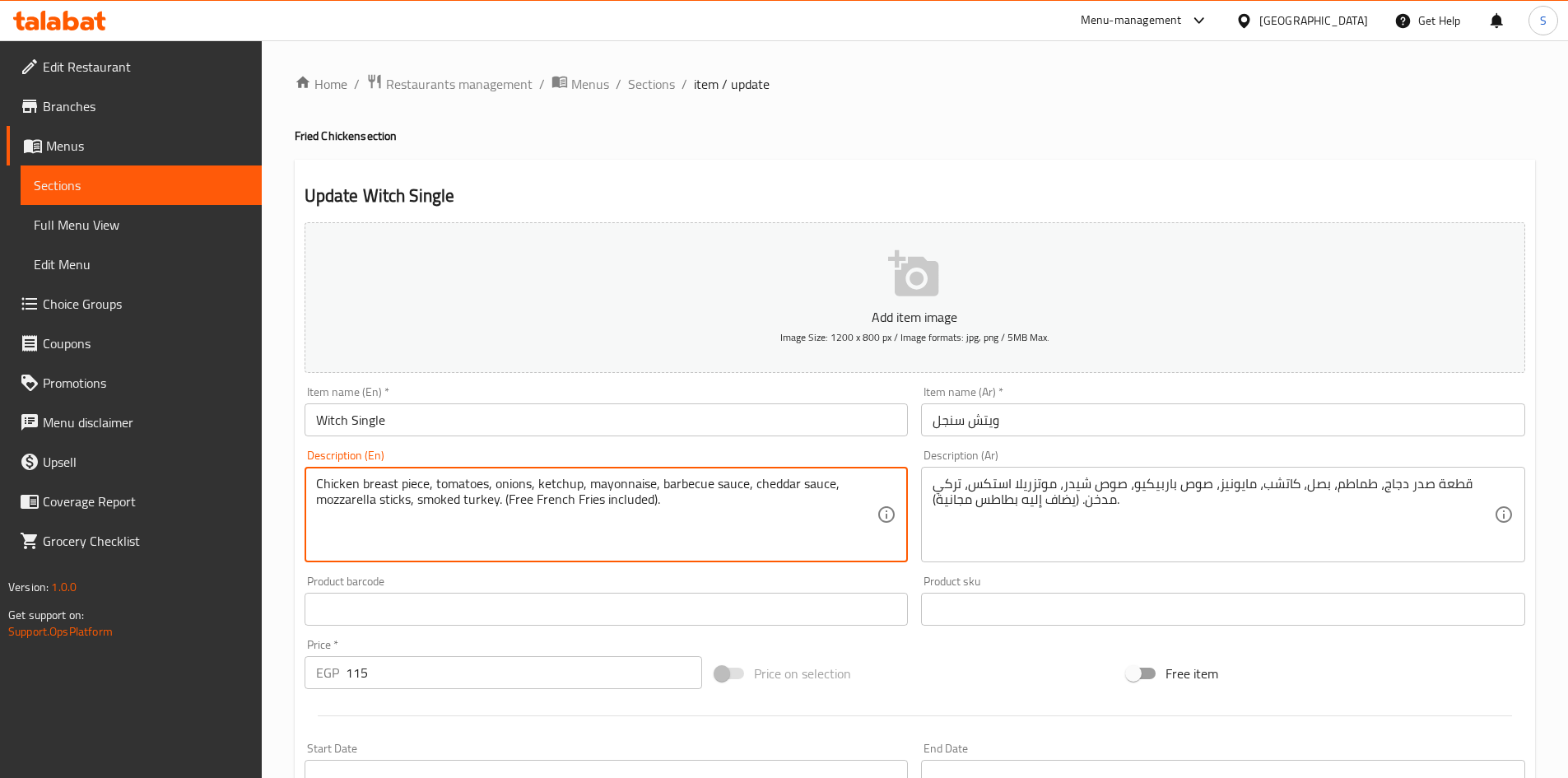
type textarea "Chicken breast piece, tomatoes, onions, ketchup, mayonnaise, barbecue sauce, ch…"
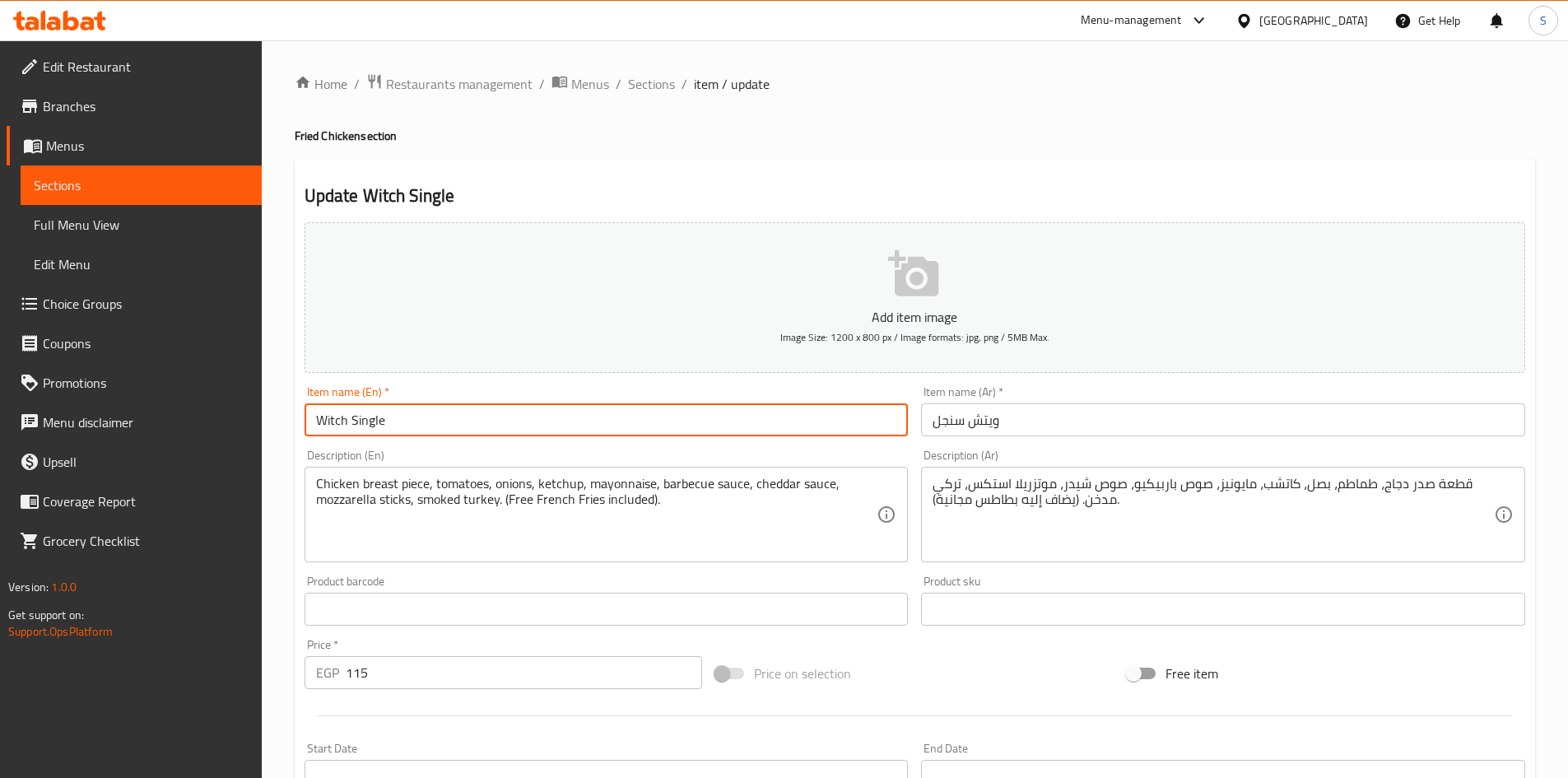
click at [614, 418] on input "Witch Single" at bounding box center [606, 420] width 604 height 33
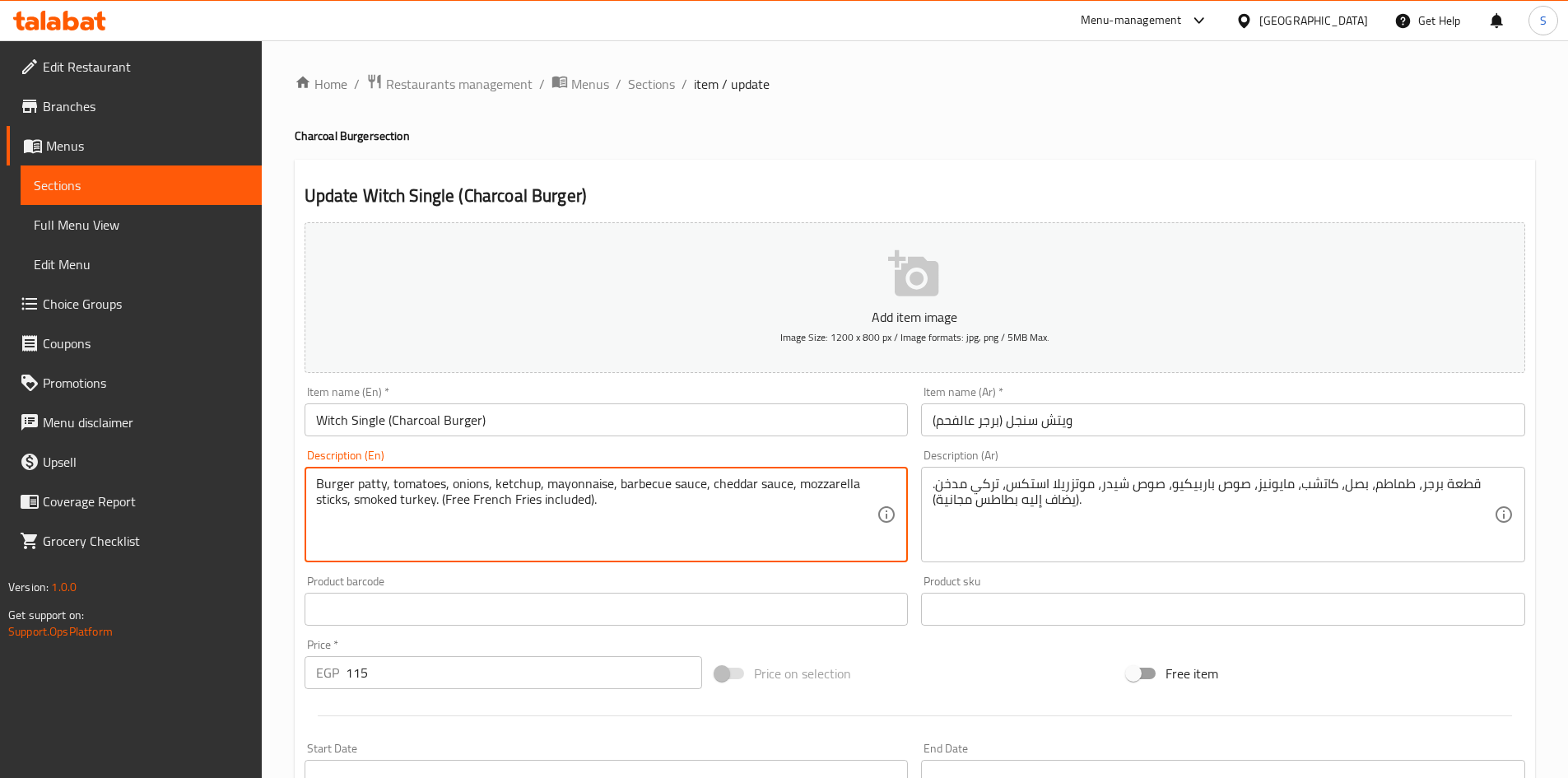
type textarea "Burger patty, tomatoes, onions, ketchup, mayonnaise, barbecue sauce, cheddar sa…"
click at [571, 407] on input "Witch Single (Charcoal Burger)" at bounding box center [606, 420] width 604 height 33
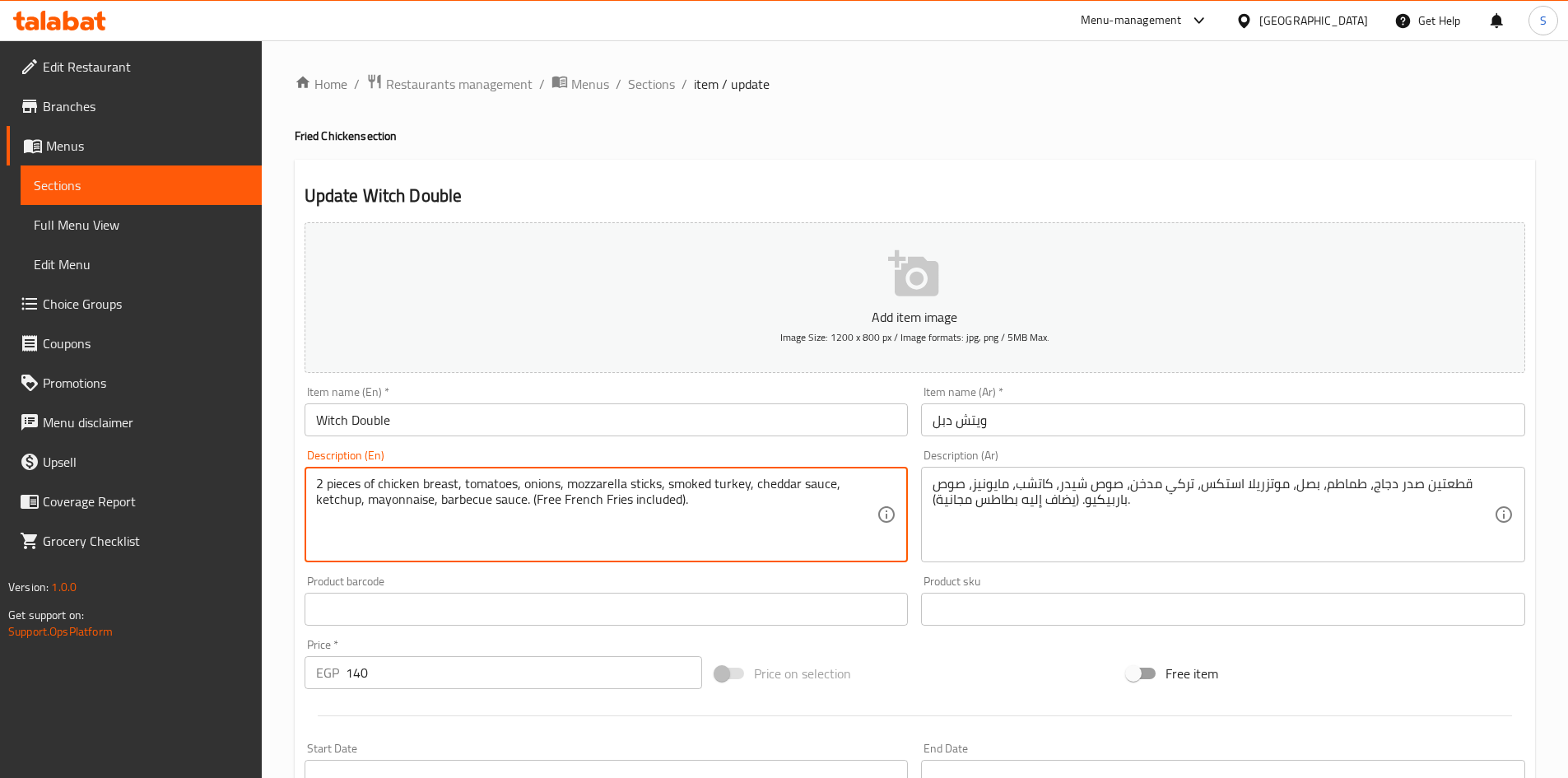
type textarea "2 pieces of chicken breast, tomatoes, onions, mozzarella sticks, smoked turkey,…"
click at [627, 425] on input "Witch Double" at bounding box center [606, 420] width 604 height 33
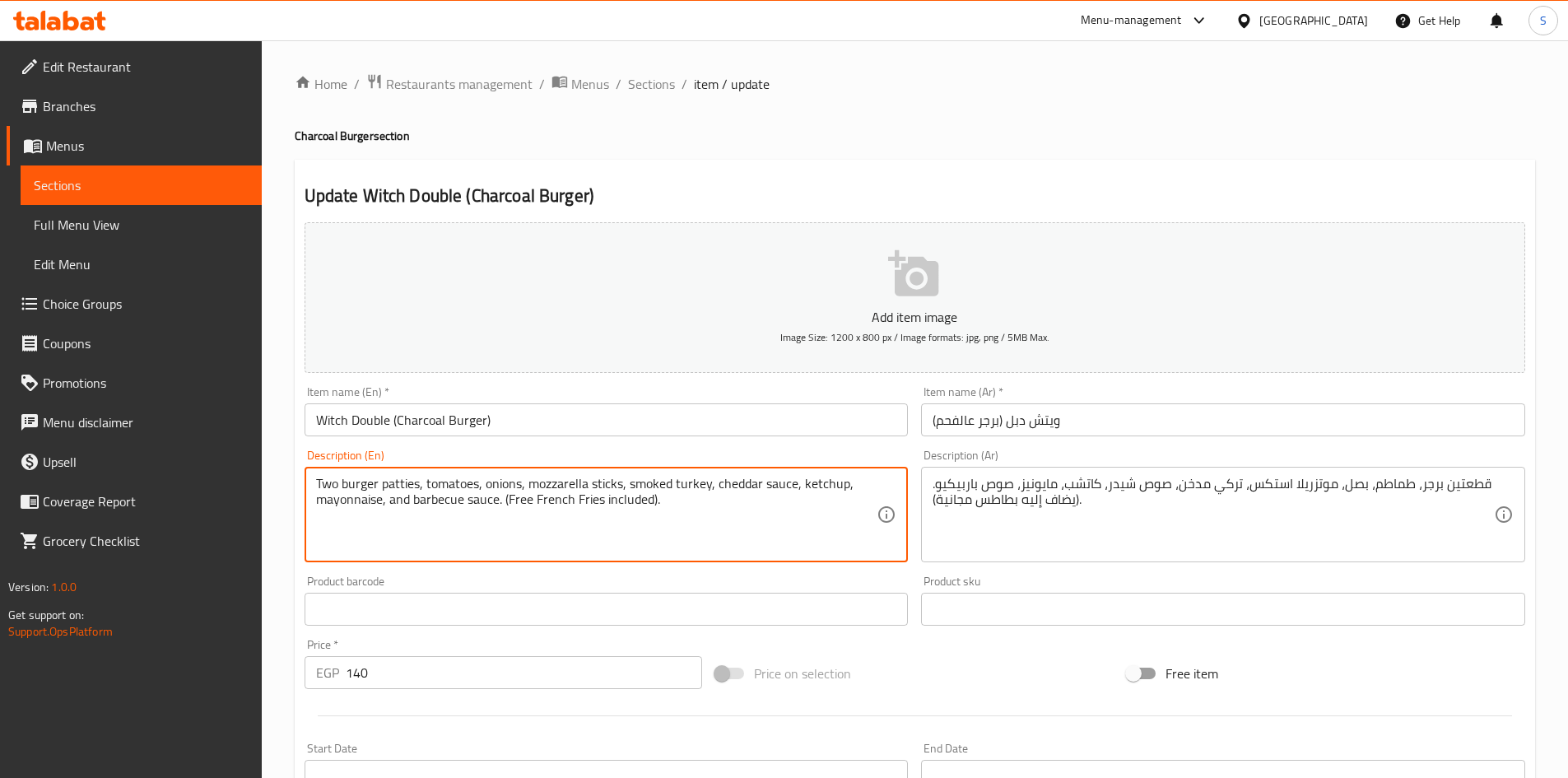
type textarea "Two burger patties, tomatoes, onions, mozzarella sticks, smoked turkey, cheddar…"
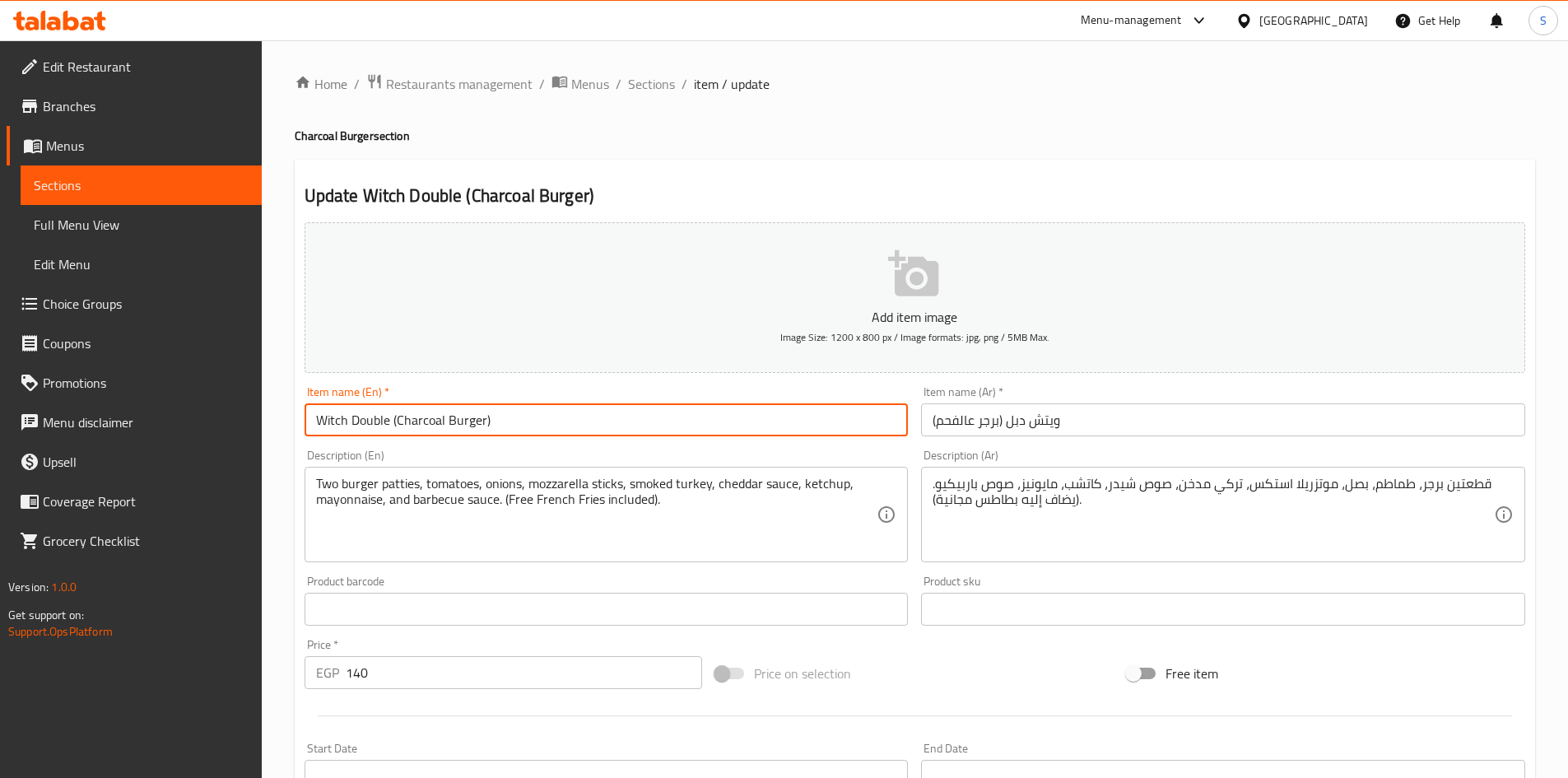
click at [633, 428] on input "Witch Double (Charcoal Burger)" at bounding box center [606, 420] width 604 height 33
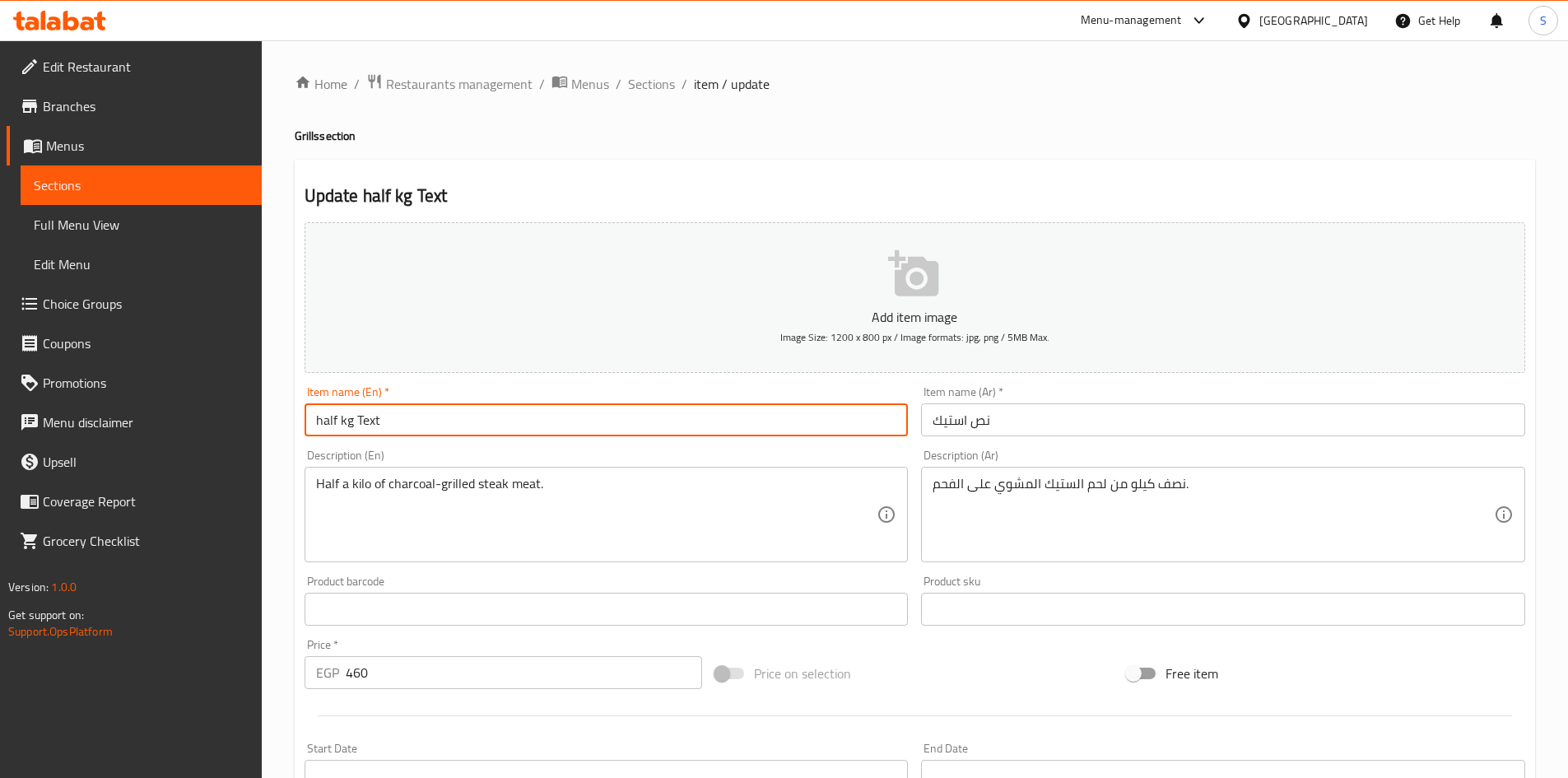
drag, startPoint x: 341, startPoint y: 423, endPoint x: 480, endPoint y: 417, distance: 139.1
click at [480, 417] on input "half kg Text" at bounding box center [606, 420] width 604 height 33
paste input "steak"
type input "half steak"
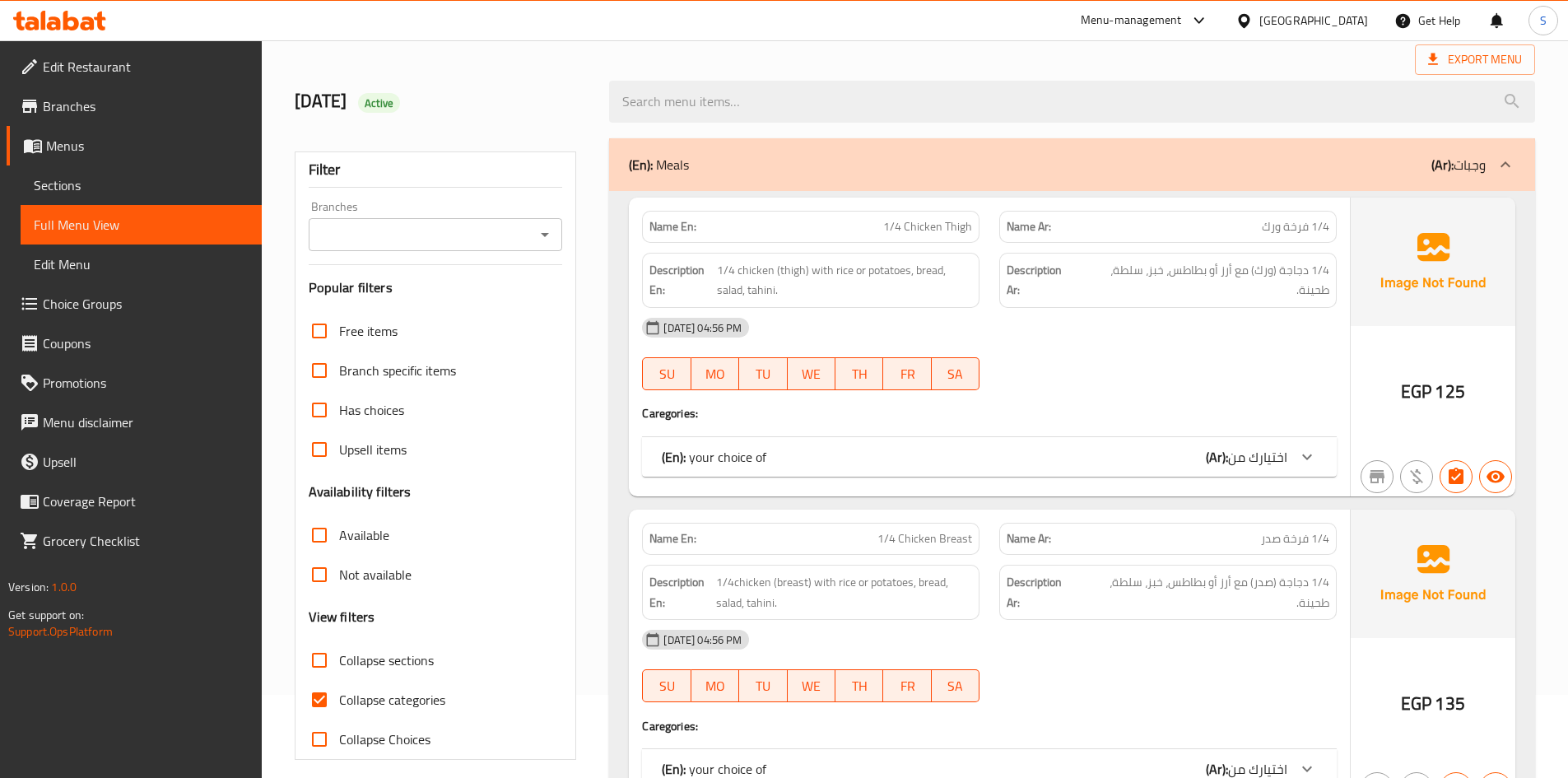
scroll to position [247, 0]
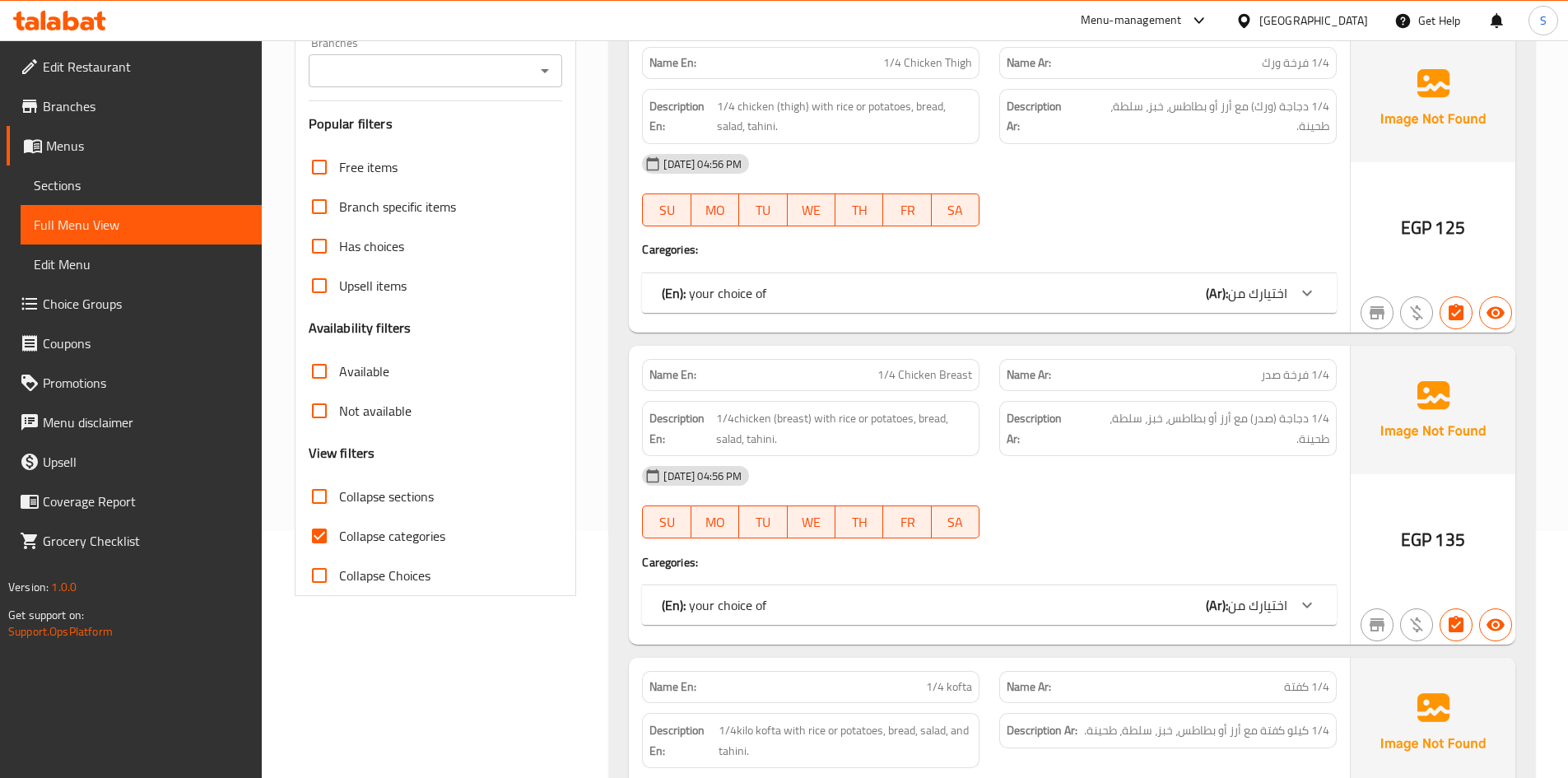
click at [373, 546] on span "Collapse categories" at bounding box center [392, 535] width 107 height 20
click at [340, 547] on input "Collapse categories" at bounding box center [319, 535] width 39 height 39
checkbox input "false"
